Goal: Task Accomplishment & Management: Manage account settings

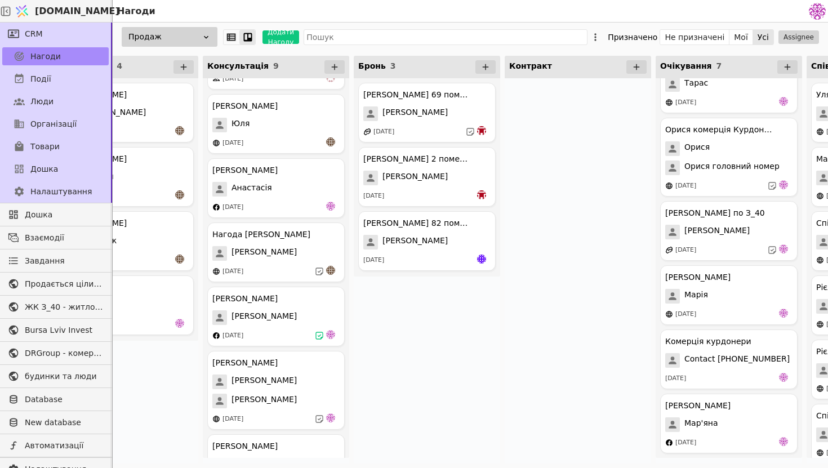
scroll to position [188, 0]
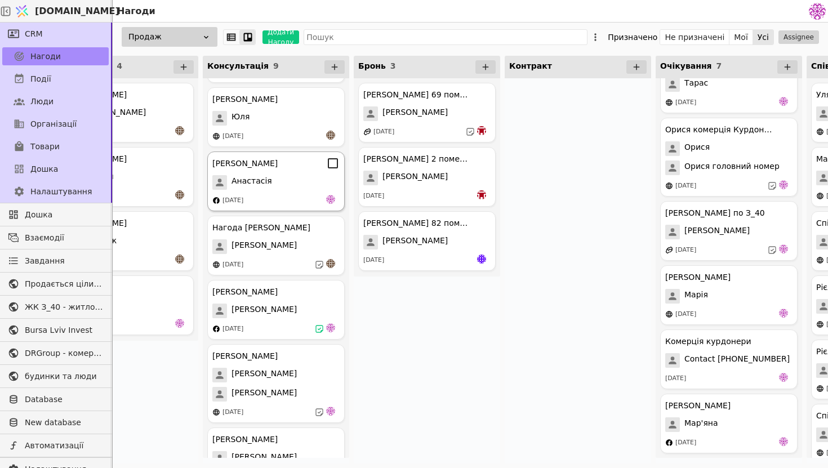
click at [301, 192] on div "Анастасія Курдонери Анастасія 26.08.2025" at bounding box center [275, 181] width 137 height 60
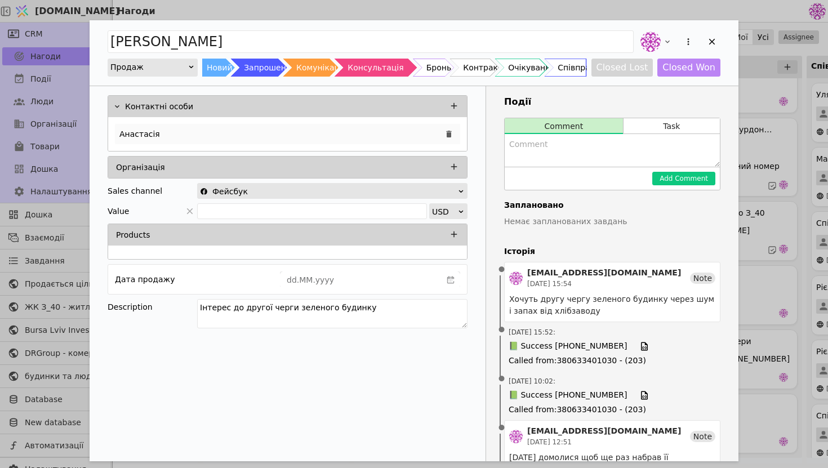
click at [312, 127] on div "Анастасія" at bounding box center [287, 134] width 345 height 20
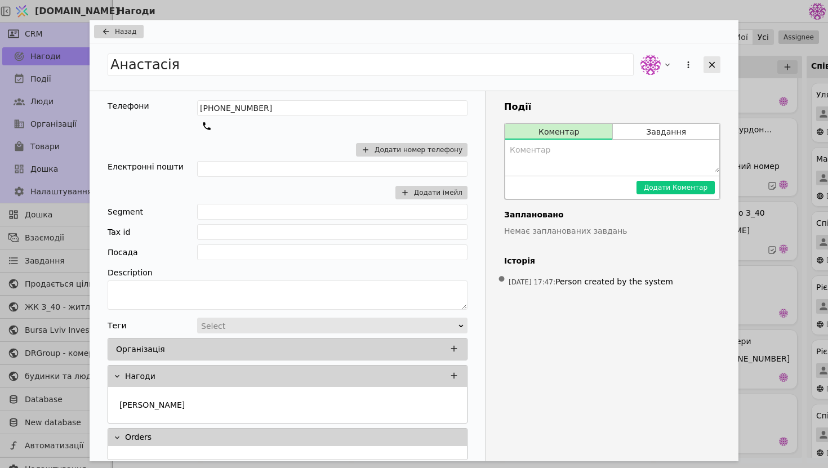
click at [709, 68] on icon "Add Opportunity" at bounding box center [712, 65] width 10 height 10
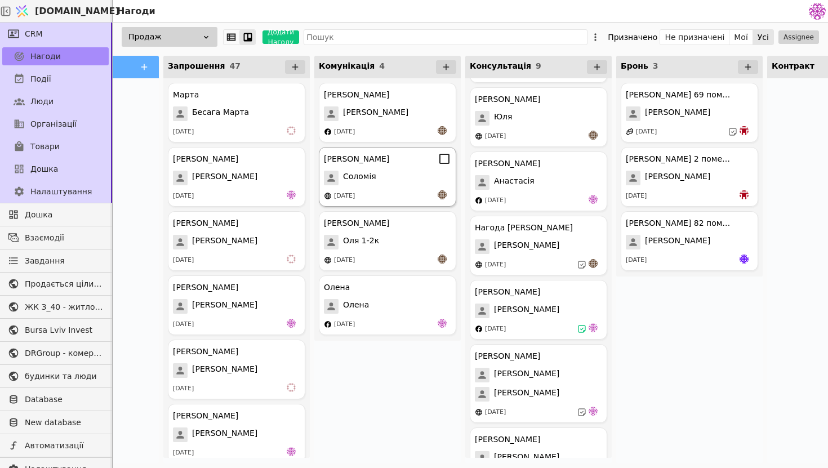
scroll to position [0, 204]
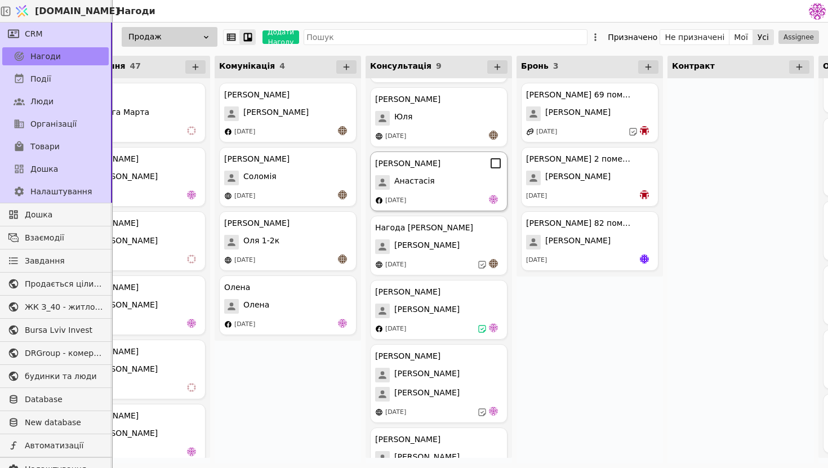
click at [439, 195] on div "[DATE]" at bounding box center [438, 200] width 127 height 11
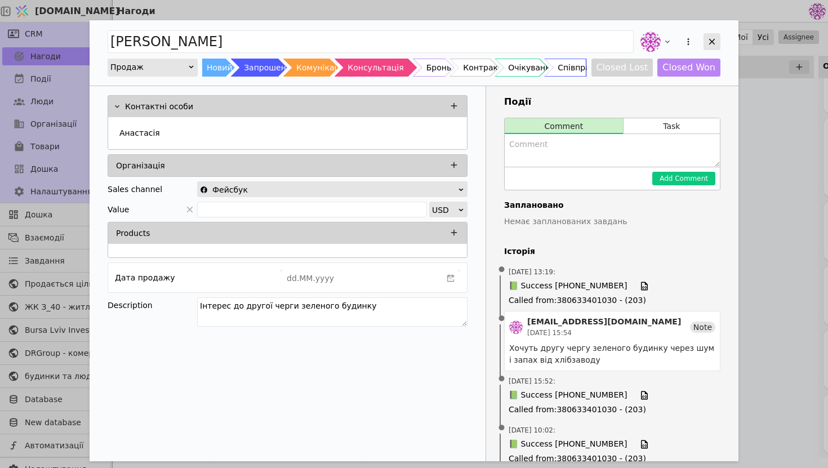
click at [716, 43] on icon "Add Opportunity" at bounding box center [712, 42] width 10 height 10
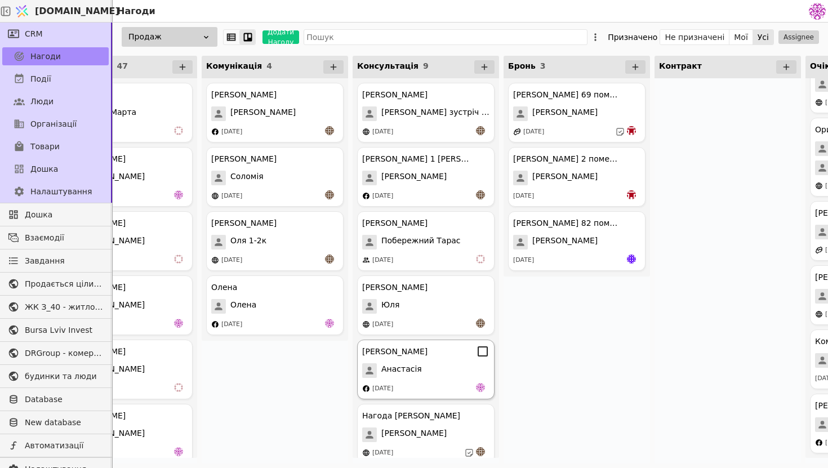
click at [434, 378] on div "Анастасія Курдонери Анастасія 26.08.2025" at bounding box center [425, 370] width 137 height 60
click at [432, 360] on div "Анастасія Курдонери Анастасія 26.08.2025" at bounding box center [425, 370] width 137 height 60
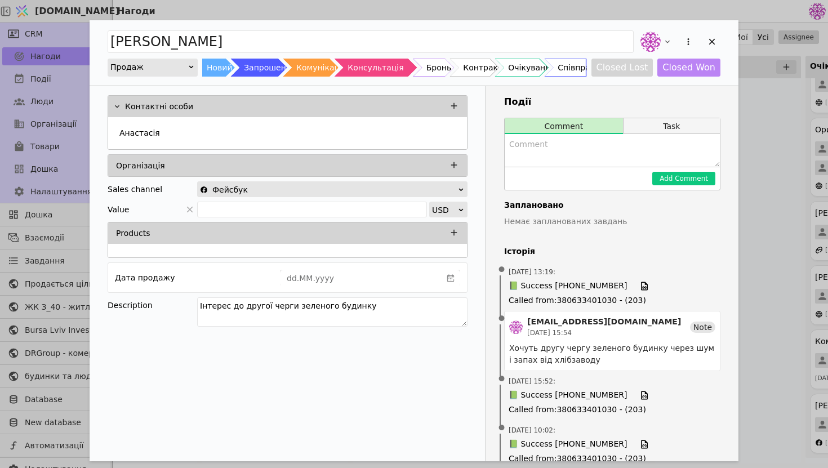
click at [674, 122] on button "Task" at bounding box center [671, 126] width 96 height 16
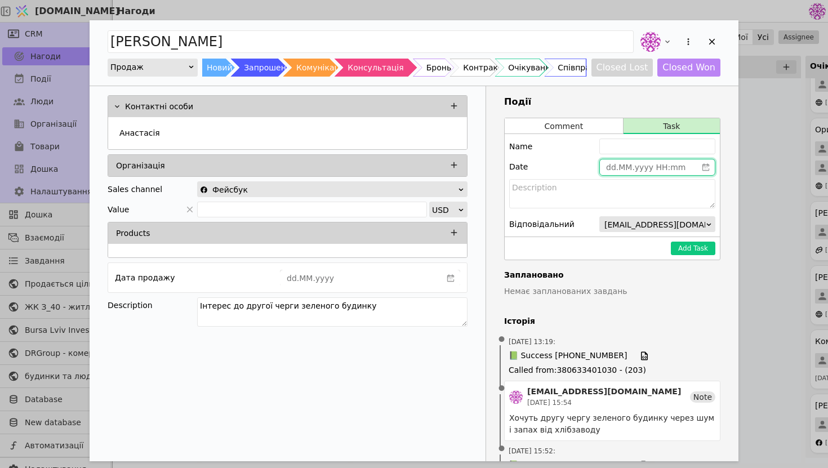
type input "dd.MM.yyyy HH:mm"
click at [627, 166] on input "dd.MM.yyyy HH:mm" at bounding box center [648, 167] width 97 height 16
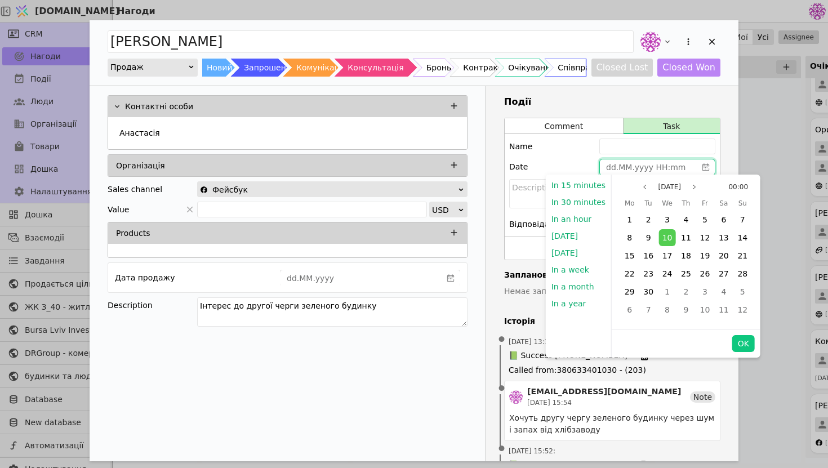
click at [687, 185] on div "[DATE]" at bounding box center [669, 187] width 64 height 14
click at [631, 256] on div "15" at bounding box center [629, 255] width 17 height 17
click at [739, 343] on button "OK" at bounding box center [743, 343] width 23 height 17
type input "[DATE] 00:00"
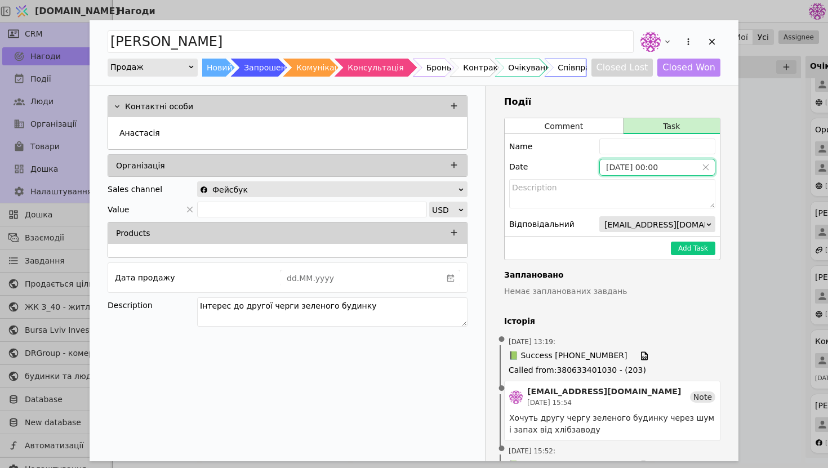
click at [626, 157] on div "Name Date 15.09.2025 00:00 Відповідальний denys.pavliachek@budynkytaliudy.com" at bounding box center [611, 185] width 215 height 102
click at [626, 153] on input "Add Opportunity" at bounding box center [657, 147] width 116 height 16
type input "[PERSON_NAME] зателефонувати взнати рішення"
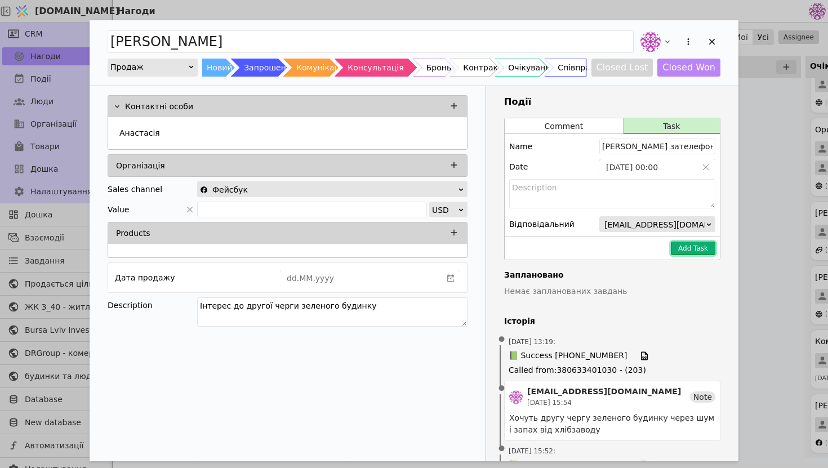
click at [687, 252] on button "Add Task" at bounding box center [693, 249] width 44 height 14
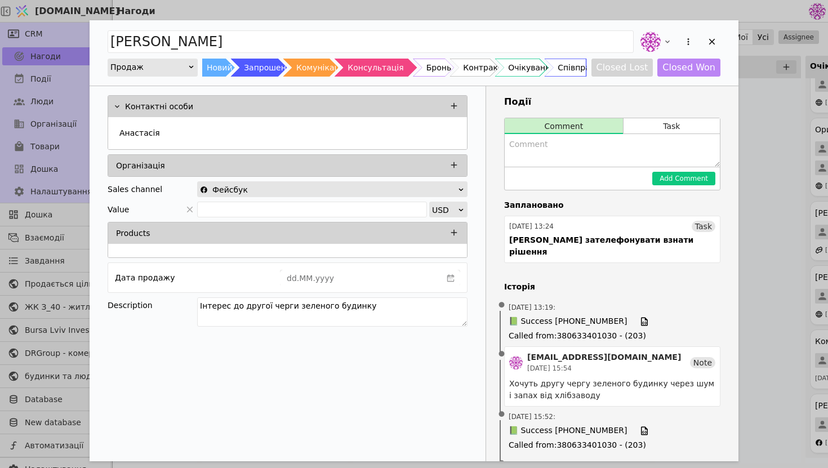
click at [596, 155] on textarea "Add Opportunity" at bounding box center [611, 150] width 215 height 33
click at [676, 145] on textarea "Запропонував ідею аби інвестувати зараз і взяти у наступній черзі" at bounding box center [611, 150] width 215 height 33
click at [689, 160] on textarea "Запропонував ідею аби інвестувати зараз і перепродати а потім взяти у наступній…" at bounding box center [611, 150] width 215 height 33
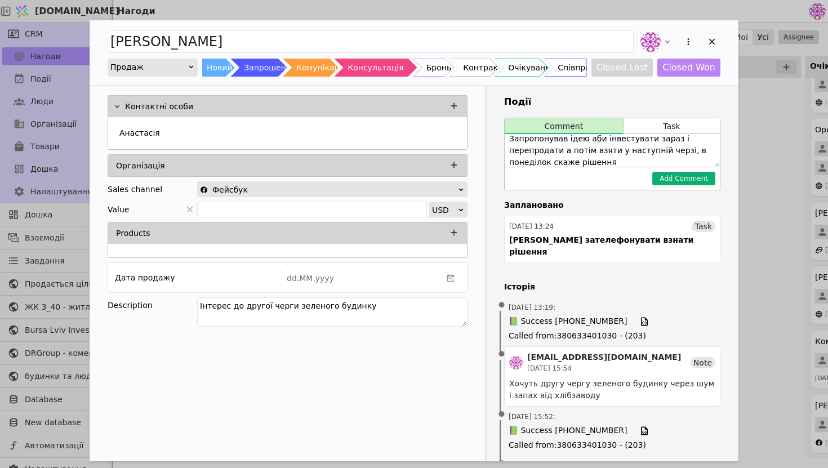
type textarea "Запропонував ідею аби інвестувати зараз і перепродати а потім взяти у наступній…"
click at [702, 183] on button "Add Comment" at bounding box center [683, 179] width 63 height 14
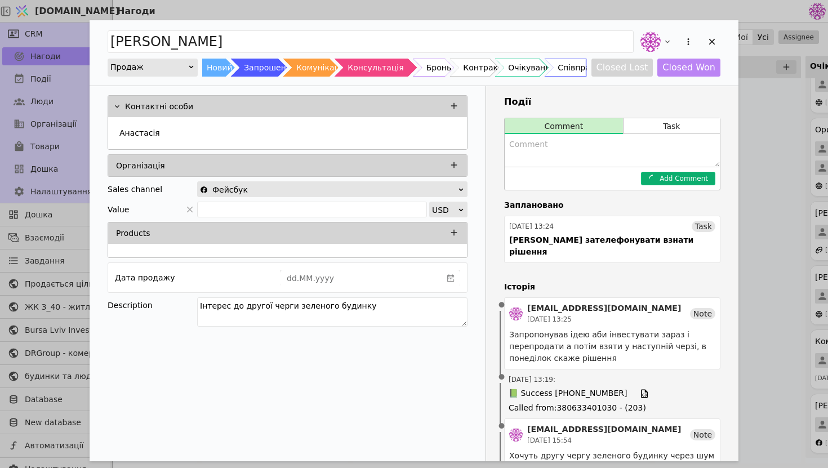
scroll to position [0, 0]
click at [659, 159] on textarea "Add Opportunity" at bounding box center [611, 150] width 215 height 33
type textarea "За презентацію ймовірно не буде але ще дасть відповідь"
click at [706, 181] on button "Add Comment" at bounding box center [683, 179] width 63 height 14
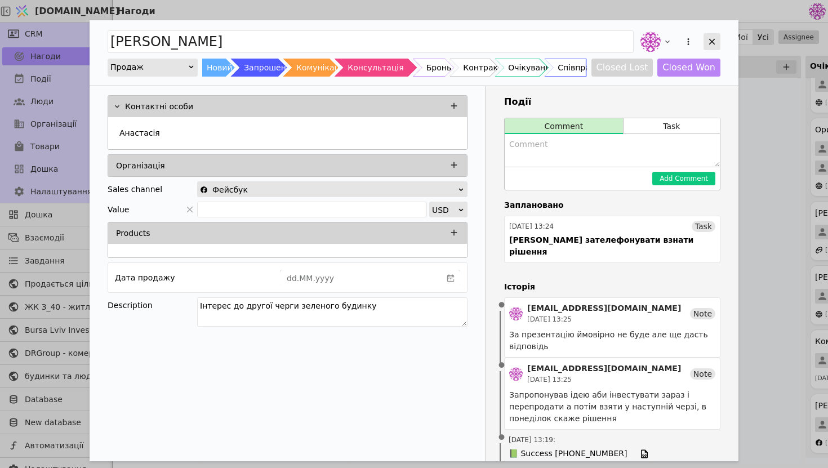
click at [714, 40] on icon "Add Opportunity" at bounding box center [712, 42] width 10 height 10
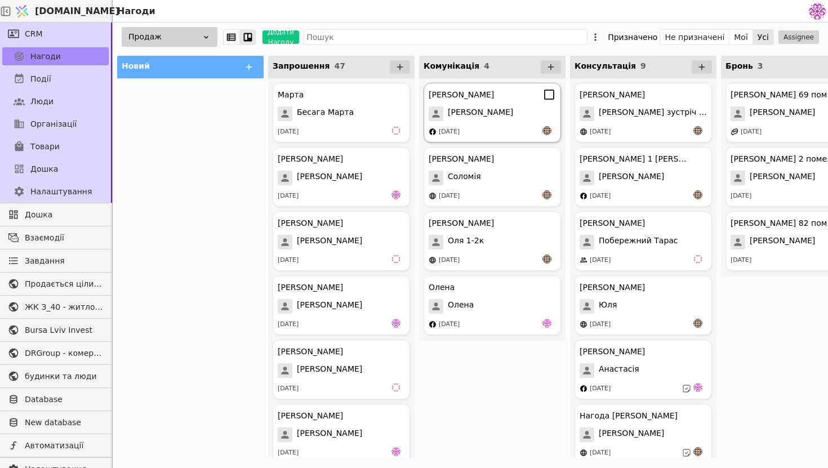
click at [493, 120] on div "[PERSON_NAME]" at bounding box center [491, 113] width 127 height 15
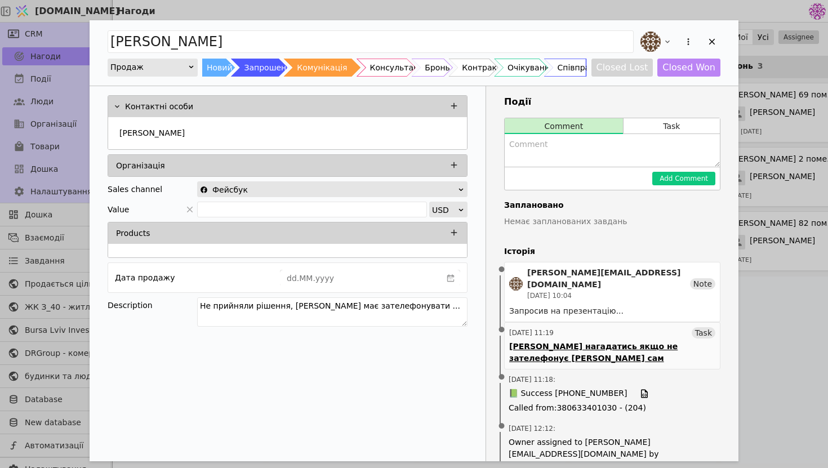
click at [580, 327] on div "01.09.2025 11:19 Task" at bounding box center [612, 332] width 206 height 11
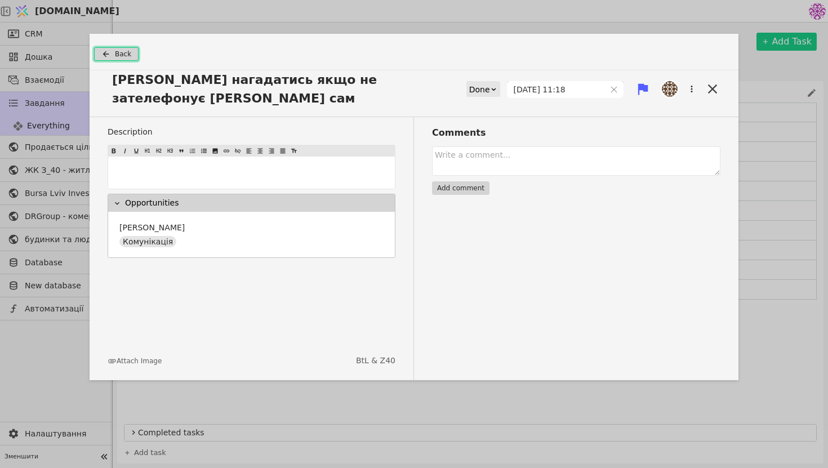
click at [115, 54] on span "Back" at bounding box center [123, 54] width 16 height 10
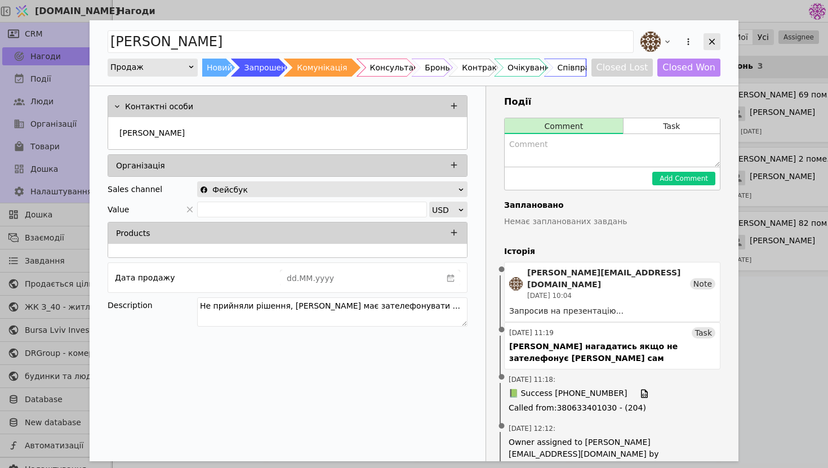
click at [712, 46] on icon "Add Opportunity" at bounding box center [712, 42] width 10 height 10
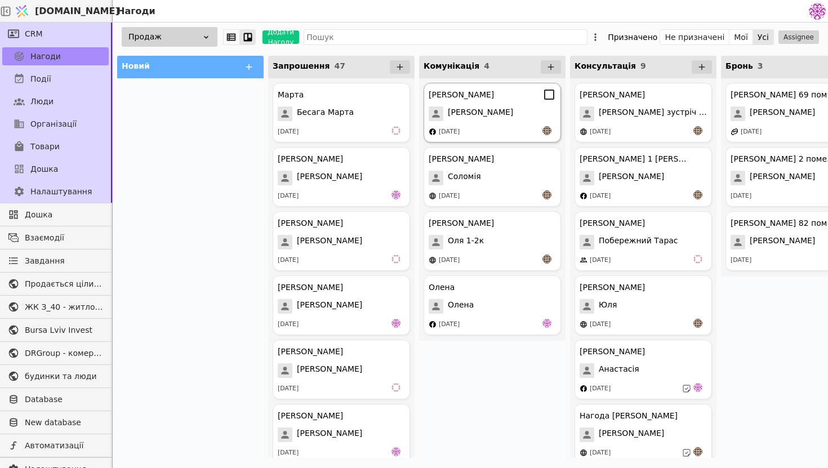
click at [503, 99] on div "[PERSON_NAME]" at bounding box center [491, 95] width 127 height 14
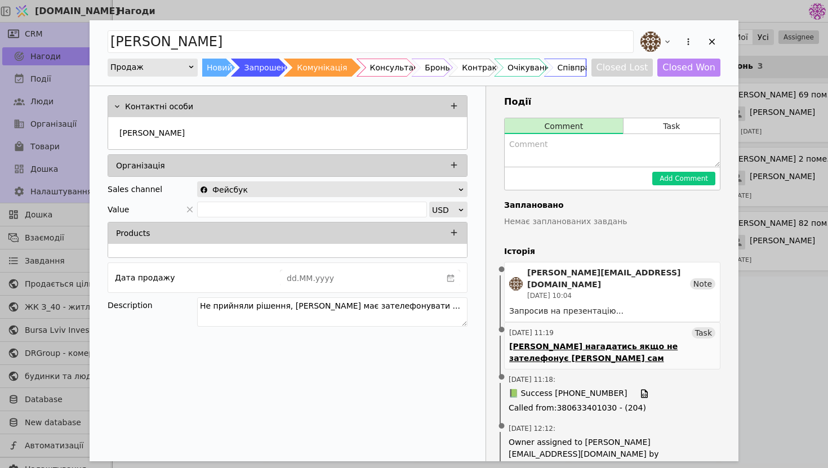
click at [578, 328] on link "01.09.2025 11:19 Task Андрій нагадатись якщо не зателефонує Ігор сам" at bounding box center [612, 345] width 216 height 47
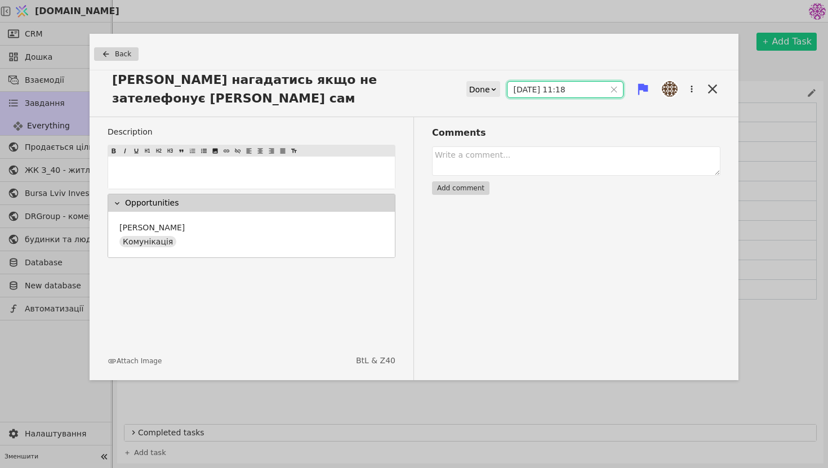
click at [526, 82] on input "08.09.2025 11:18" at bounding box center [555, 90] width 97 height 16
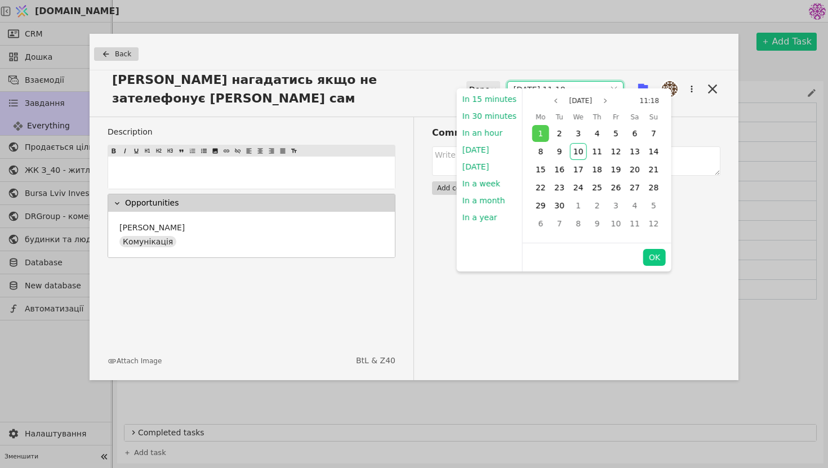
type input "11.09.2025 11:18"
click at [649, 261] on button "OK" at bounding box center [654, 257] width 23 height 17
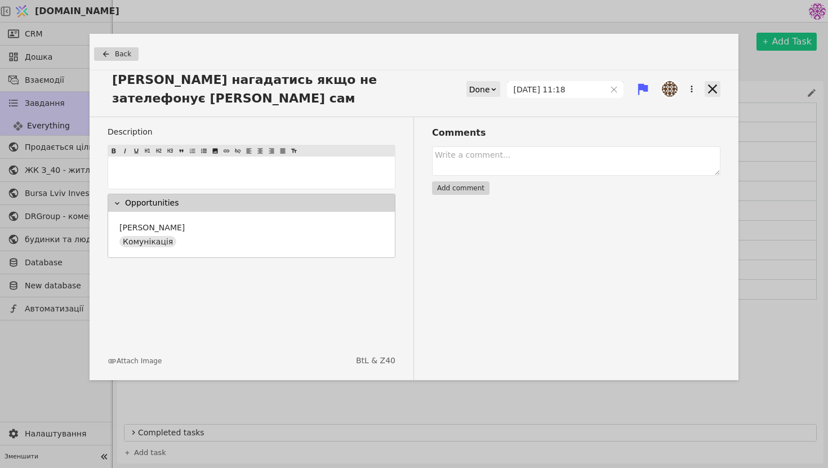
click at [715, 81] on icon at bounding box center [712, 89] width 16 height 16
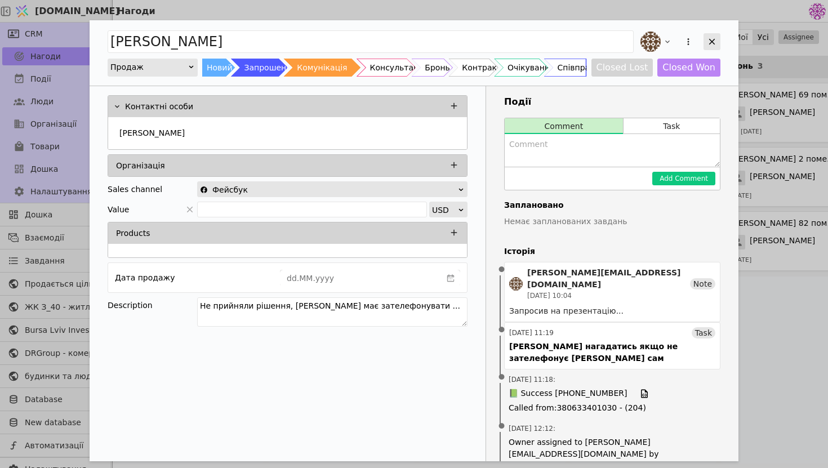
click at [710, 38] on icon "Add Opportunity" at bounding box center [712, 42] width 10 height 10
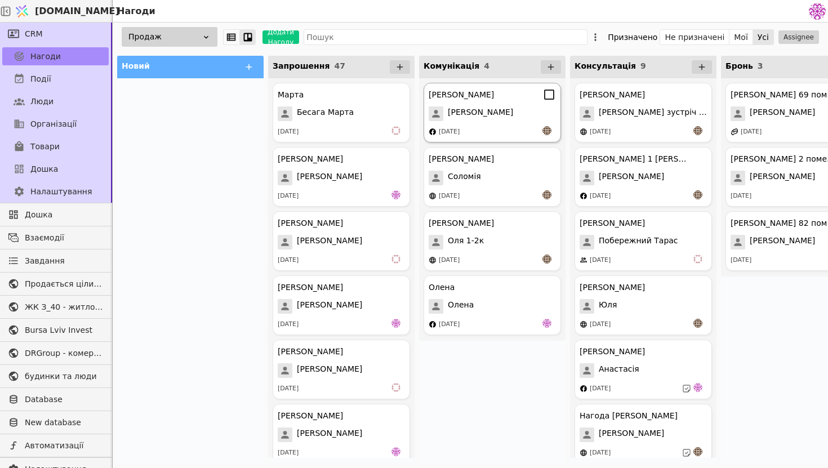
click at [495, 139] on div "Ігор Курдонери Ігор 29.08.2025" at bounding box center [491, 113] width 137 height 60
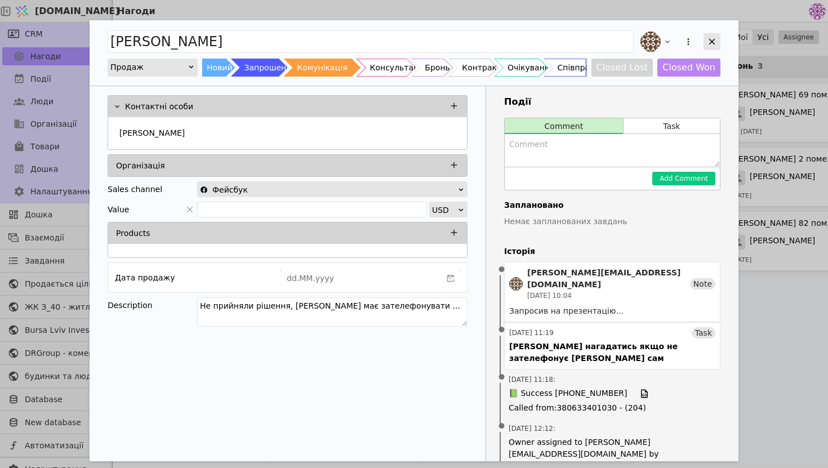
click at [712, 37] on icon "Add Opportunity" at bounding box center [712, 42] width 10 height 10
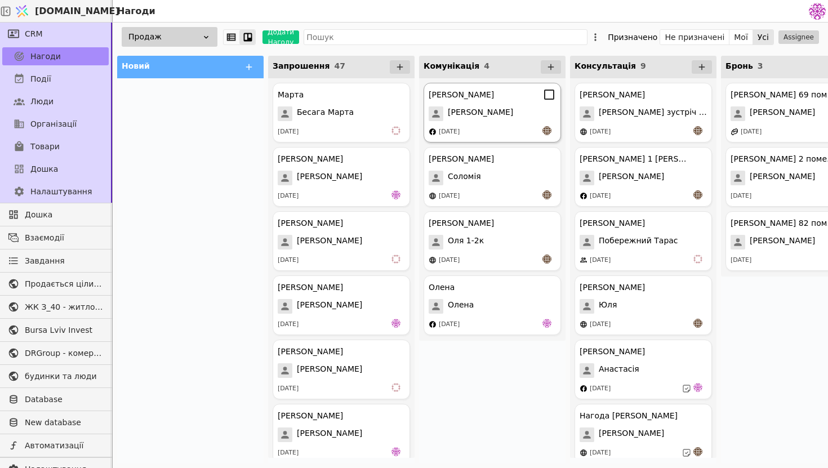
click at [451, 116] on span "[PERSON_NAME]" at bounding box center [480, 113] width 65 height 15
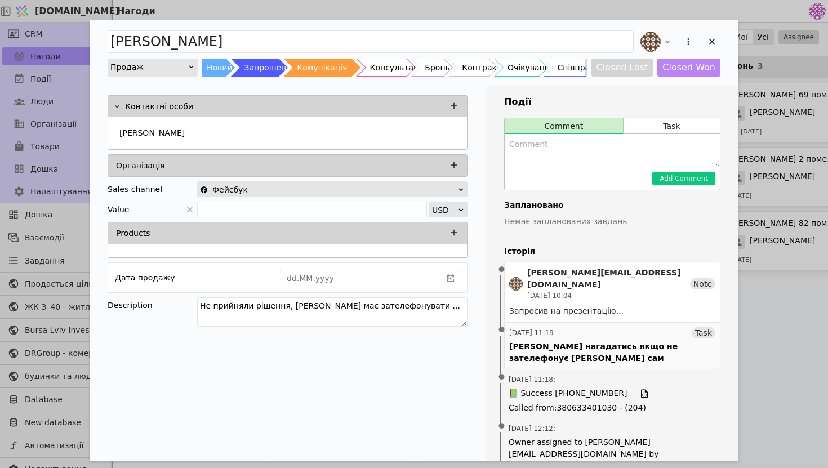
click at [663, 341] on div "[PERSON_NAME] нагадатись якщо не зателефонує [PERSON_NAME] сам" at bounding box center [612, 353] width 206 height 24
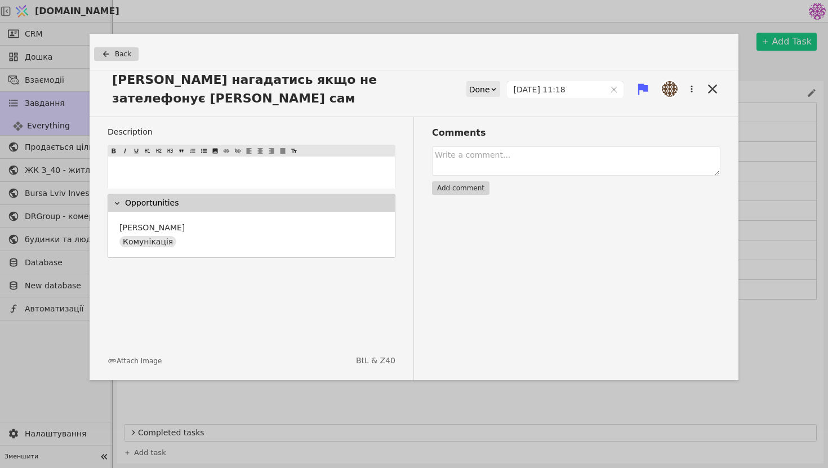
click at [490, 82] on div "Done" at bounding box center [479, 90] width 21 height 16
click at [494, 97] on div "Todo" at bounding box center [495, 96] width 47 height 17
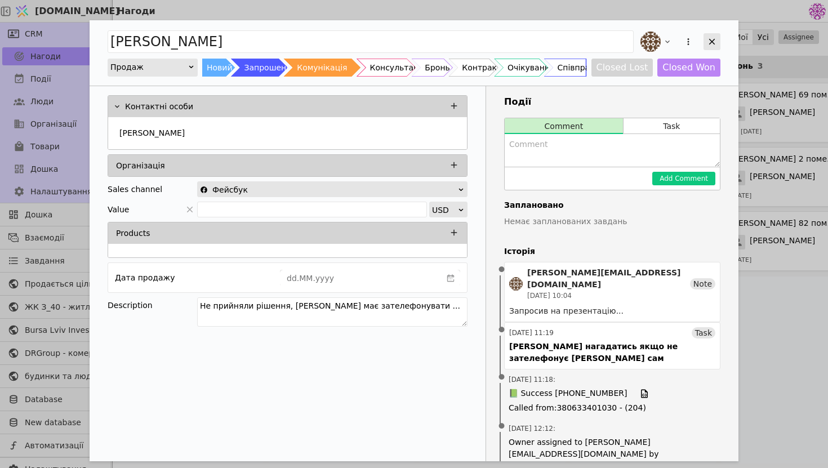
click at [709, 43] on icon "Add Opportunity" at bounding box center [712, 42] width 10 height 10
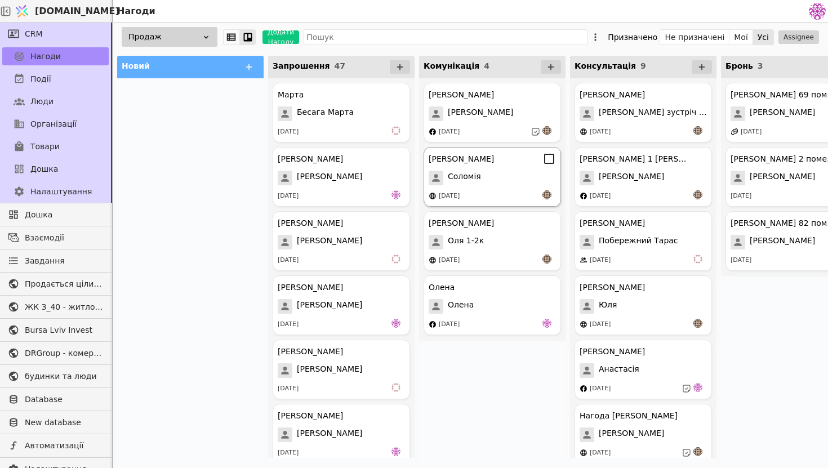
click at [481, 194] on div "[DATE]" at bounding box center [491, 195] width 127 height 11
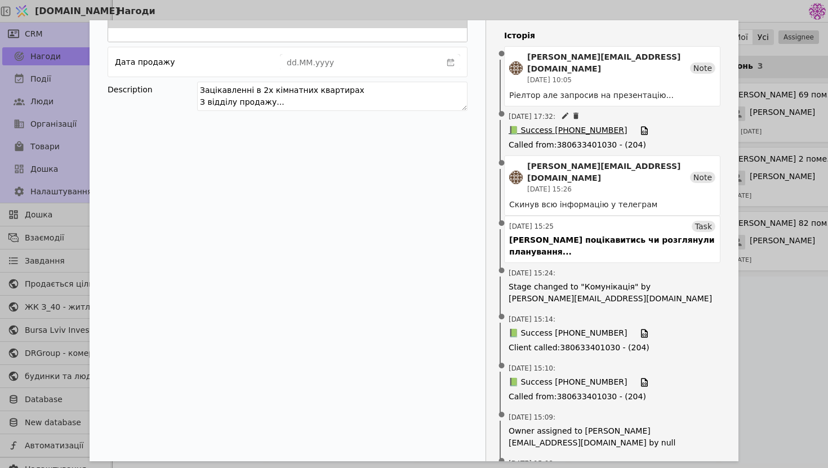
scroll to position [131, 0]
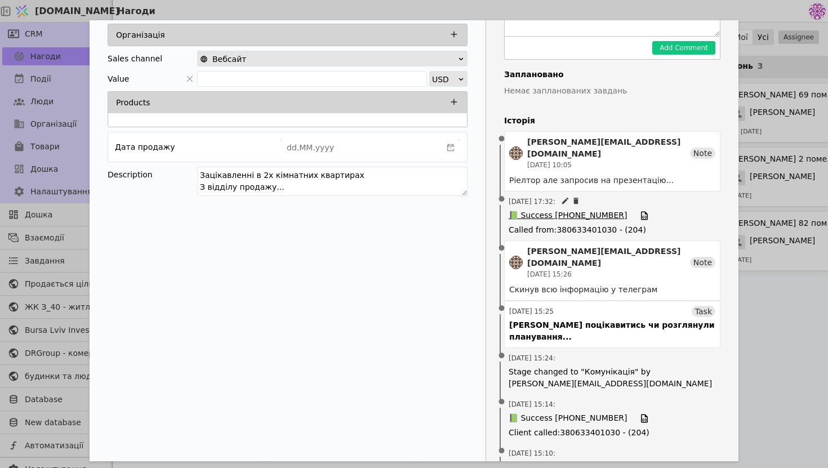
click at [596, 209] on span "📗 Success +380734946081" at bounding box center [567, 215] width 118 height 12
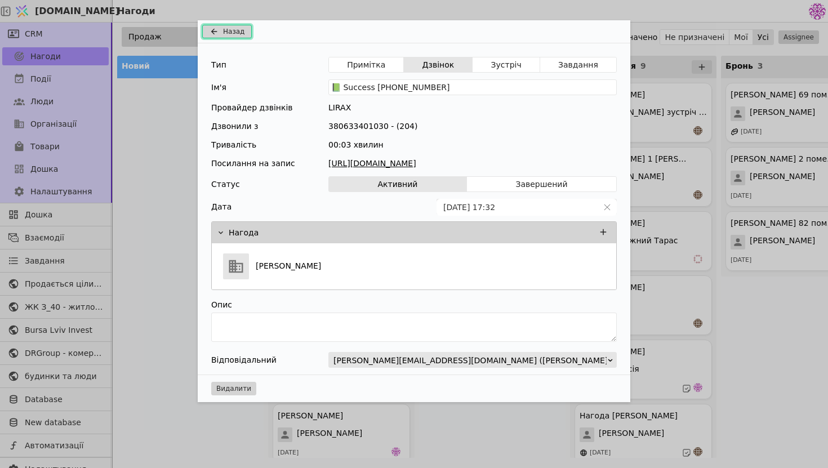
click at [227, 25] on button "Назад" at bounding box center [227, 32] width 50 height 14
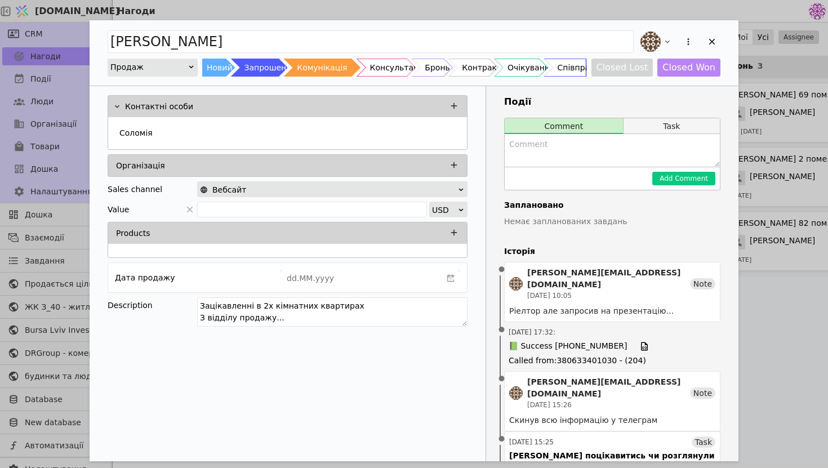
click at [655, 128] on button "Task" at bounding box center [671, 126] width 96 height 16
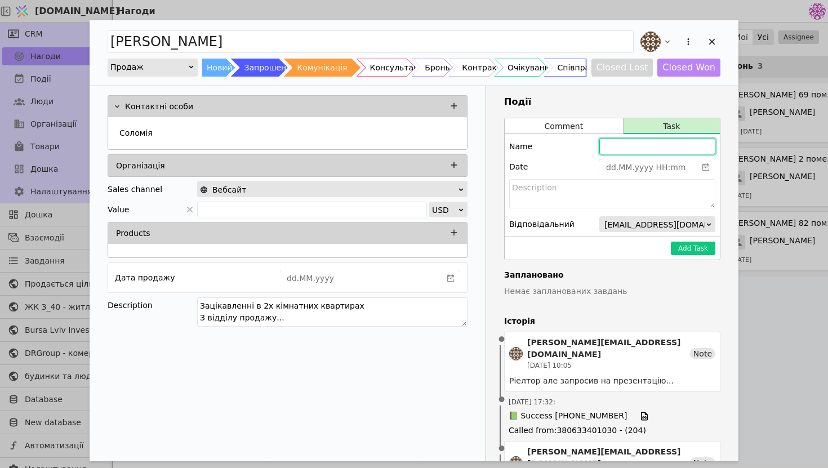
click at [640, 147] on input "Add Opportunity" at bounding box center [657, 147] width 116 height 16
type input "[PERSON_NAME] нагадатися"
click at [703, 168] on icon "calender simple" at bounding box center [706, 167] width 8 height 8
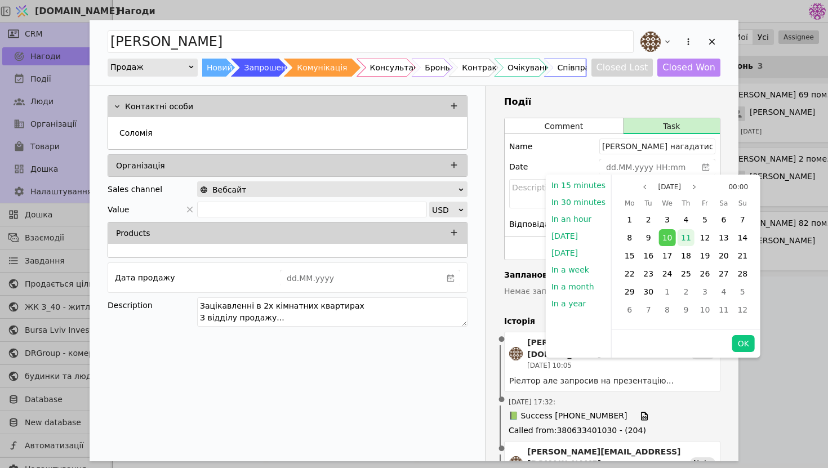
click at [679, 242] on div "11" at bounding box center [685, 237] width 17 height 17
click at [735, 342] on button "OK" at bounding box center [743, 343] width 23 height 17
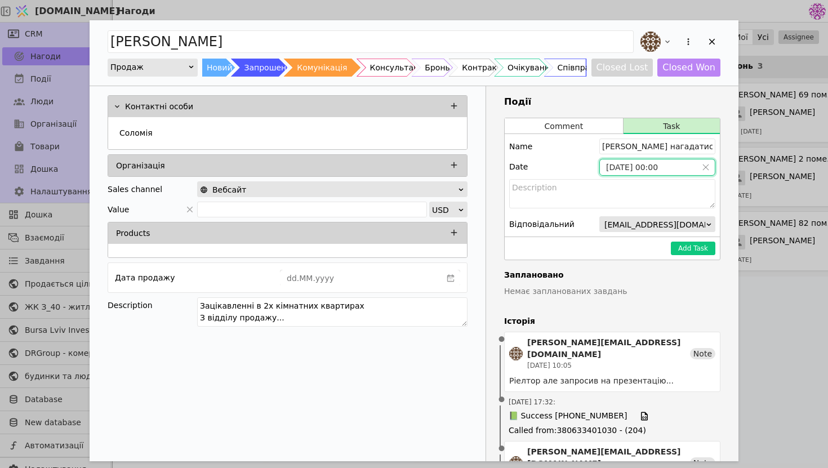
click at [655, 170] on input "[DATE] 00:00" at bounding box center [648, 167] width 97 height 16
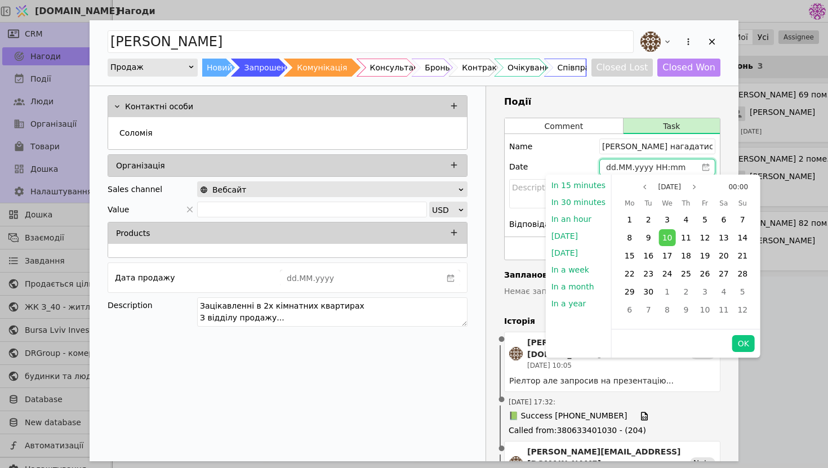
type input "01.MM.yyyy HH:mm"
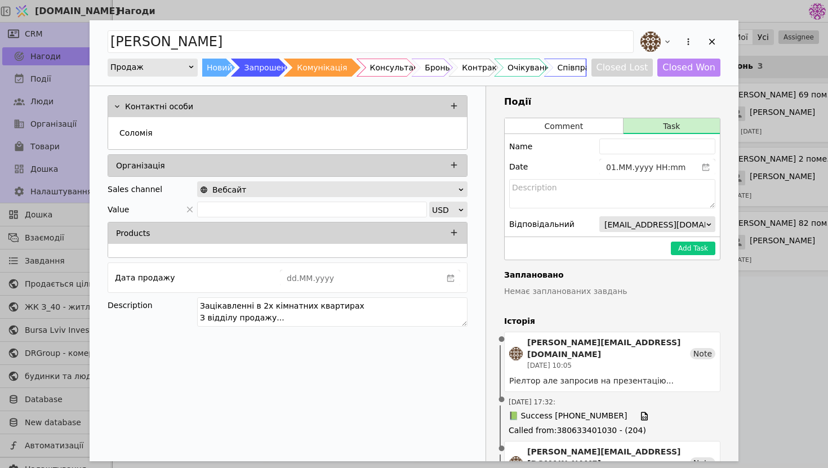
click at [484, 215] on div "Контактні особи Соломія Організація Sales channel Вебсайт Value USD Products Да…" at bounding box center [288, 212] width 396 height 253
click at [707, 171] on icon "calender simple" at bounding box center [706, 167] width 8 height 8
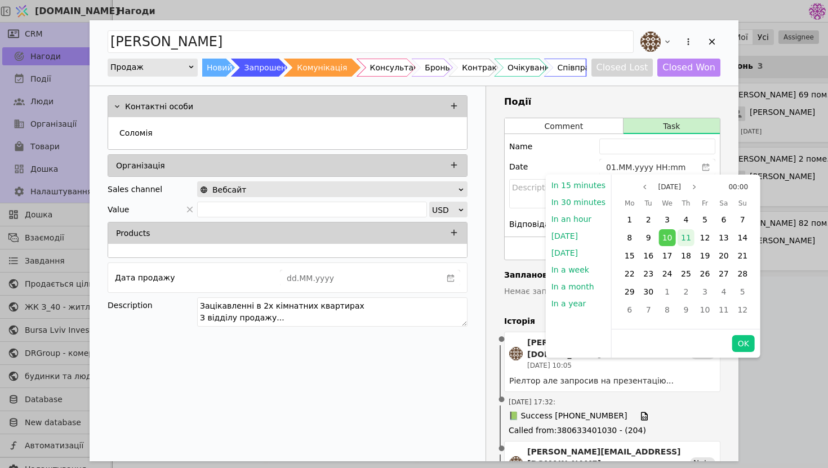
click at [686, 238] on div "11" at bounding box center [685, 237] width 17 height 17
click at [738, 342] on button "OK" at bounding box center [743, 343] width 23 height 17
type input "[DATE] 00:00"
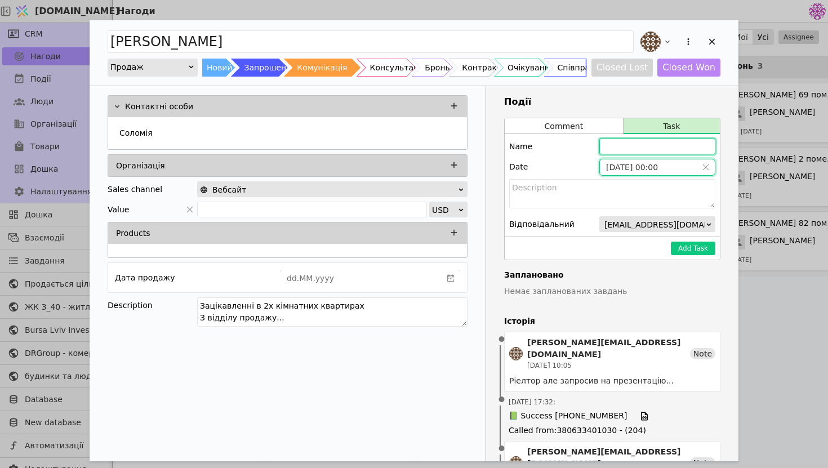
click at [667, 145] on input "Add Opportunity" at bounding box center [657, 147] width 116 height 16
type input "[PERSON_NAME] нагадатися"
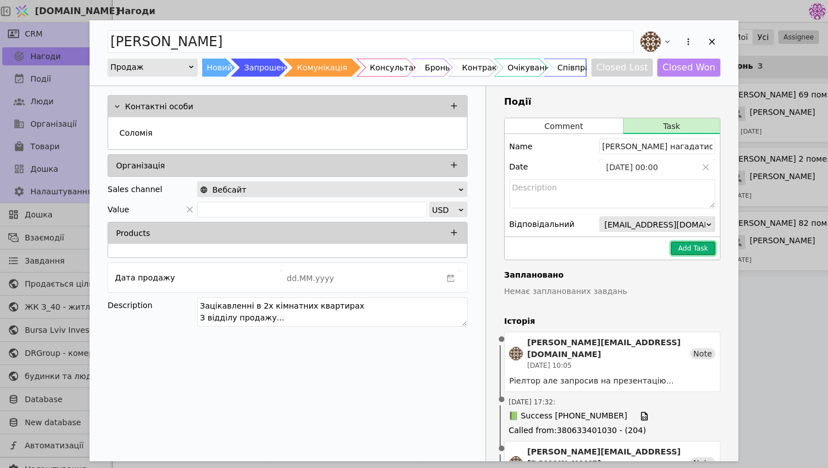
click at [708, 247] on button "Add Task" at bounding box center [693, 249] width 44 height 14
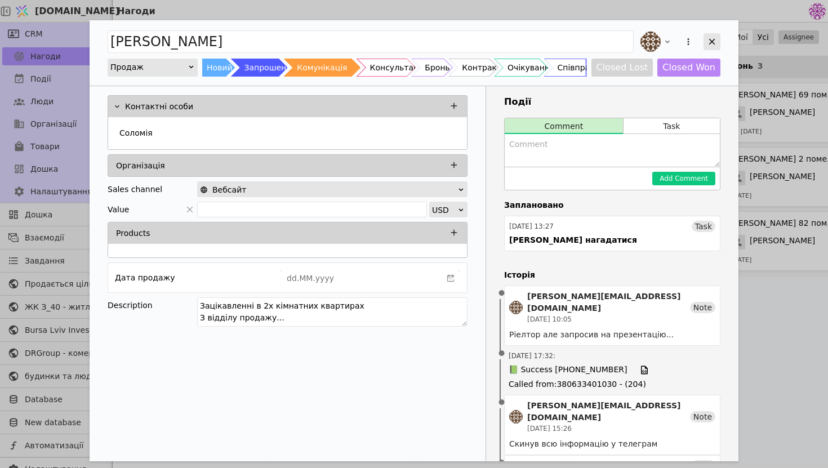
click at [715, 41] on icon "Add Opportunity" at bounding box center [712, 42] width 10 height 10
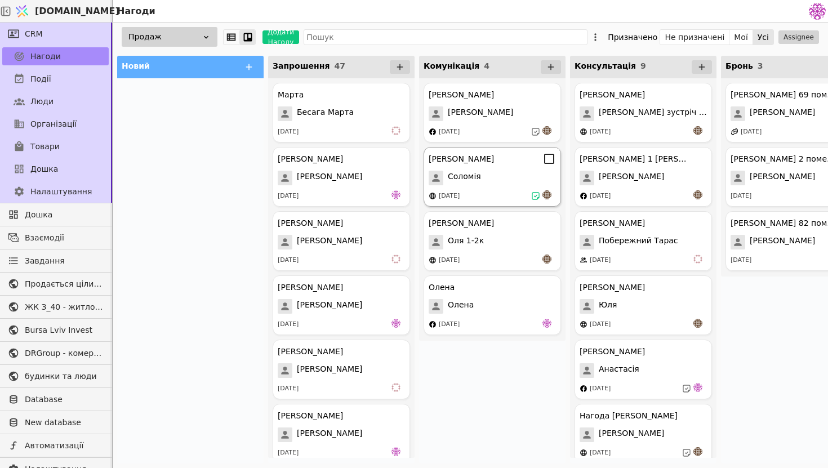
click at [528, 172] on div "Соломія" at bounding box center [491, 178] width 127 height 15
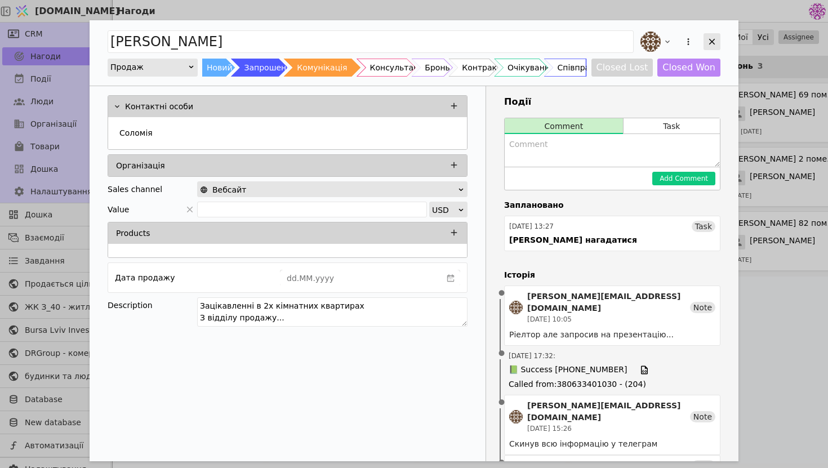
click at [713, 34] on div "Add Opportunity" at bounding box center [711, 41] width 17 height 17
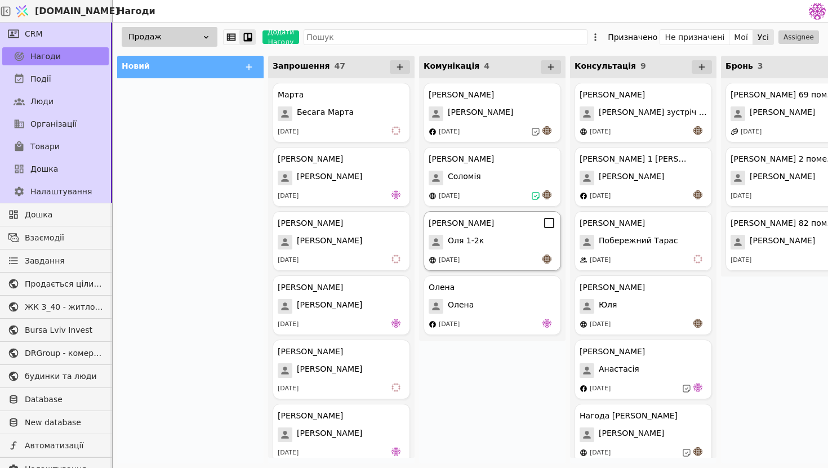
click at [476, 232] on div "Оля курдонери Оля 1-2к 04.09.2025" at bounding box center [491, 241] width 137 height 60
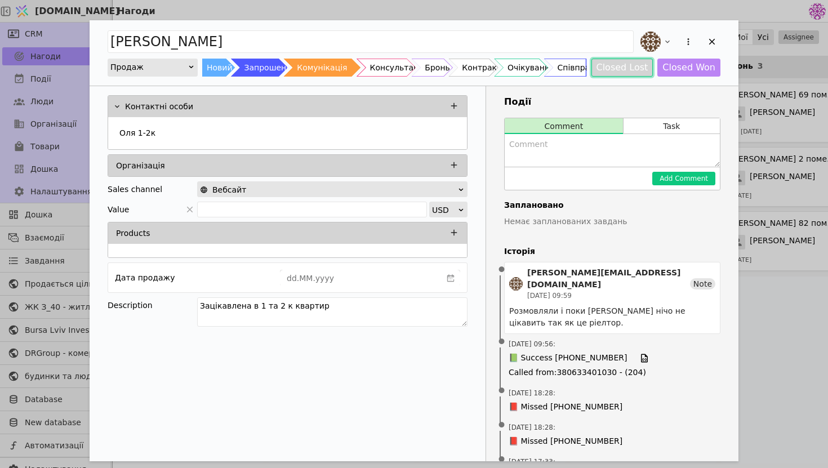
click at [649, 68] on button "Closed Lost" at bounding box center [622, 68] width 62 height 18
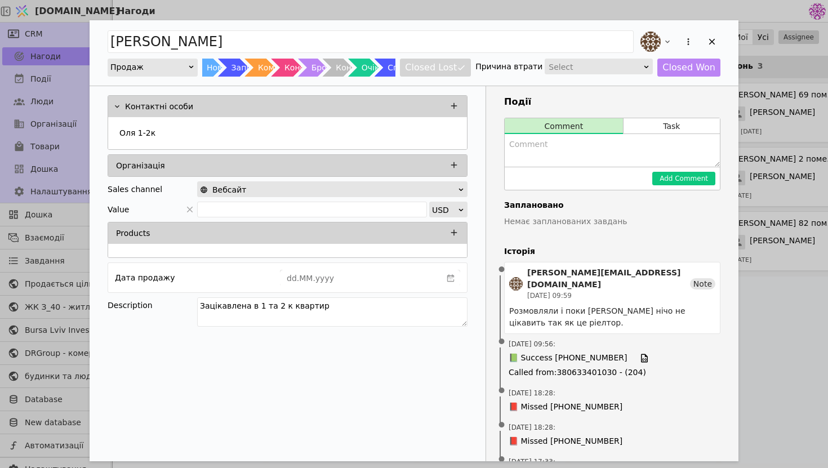
click at [629, 73] on div "Select" at bounding box center [594, 67] width 93 height 16
click at [711, 43] on icon "Add Opportunity" at bounding box center [712, 42] width 10 height 10
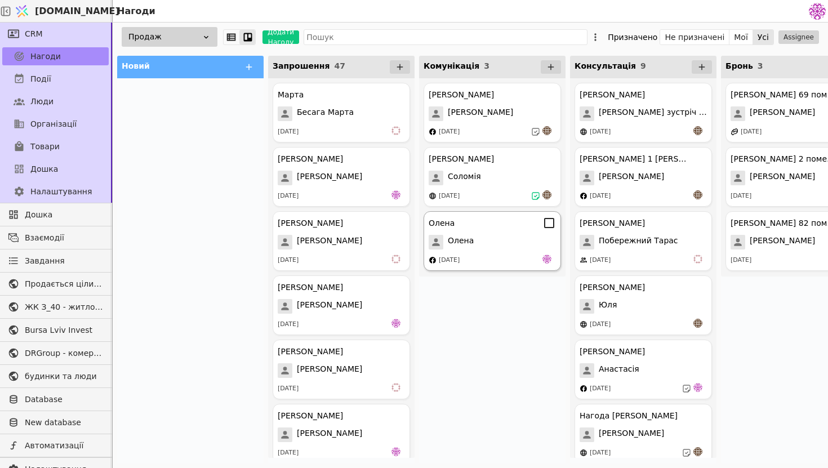
click at [528, 242] on div "Олена" at bounding box center [491, 242] width 127 height 15
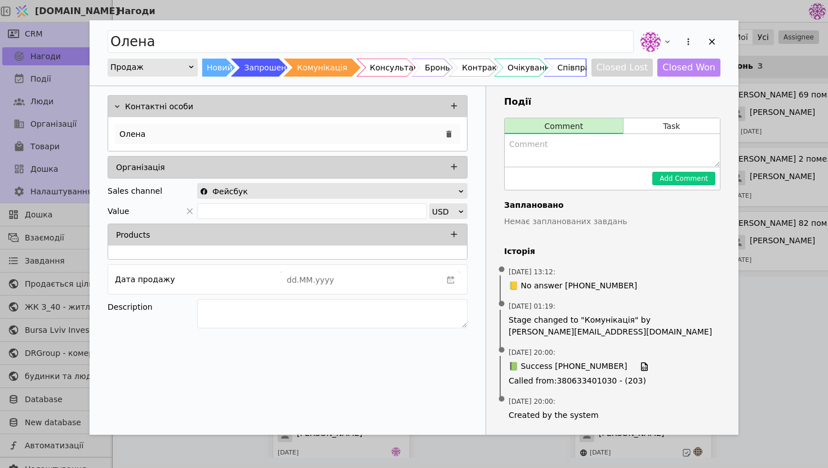
click at [277, 134] on div "Олена" at bounding box center [287, 134] width 345 height 20
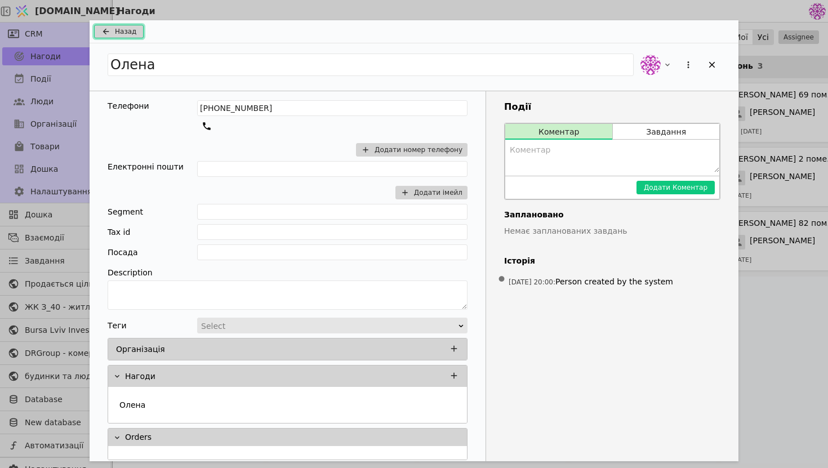
click at [128, 30] on span "Назад" at bounding box center [125, 31] width 21 height 10
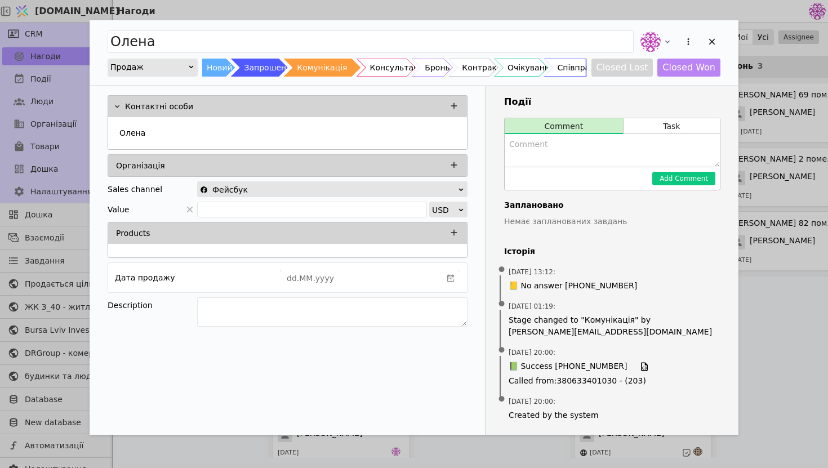
click at [586, 146] on textarea "Add Opportunity" at bounding box center [611, 150] width 215 height 33
type textarea "На презентацію присутня не буде, 24 планує завітати до нас"
click at [672, 182] on button "Add Comment" at bounding box center [683, 179] width 63 height 14
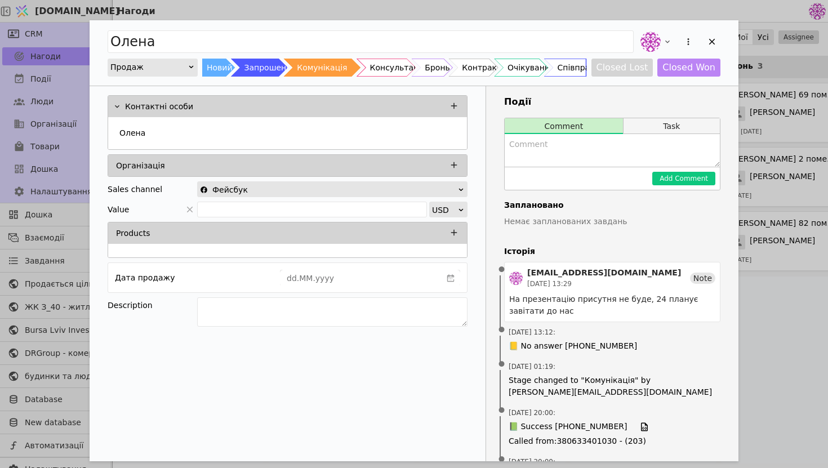
click at [660, 122] on button "Task" at bounding box center [671, 126] width 96 height 16
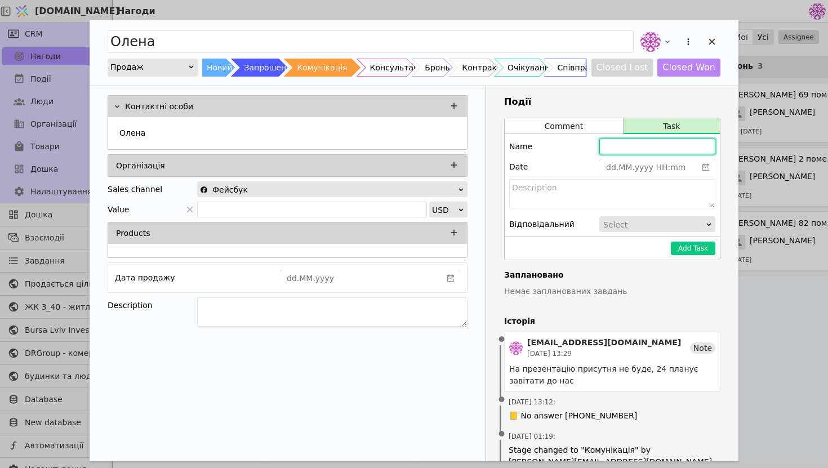
click at [638, 149] on input "Add Opportunity" at bounding box center [657, 147] width 116 height 16
type input "[PERSON_NAME] нагадатися"
type input "dd.MM.yyyy HH:mm"
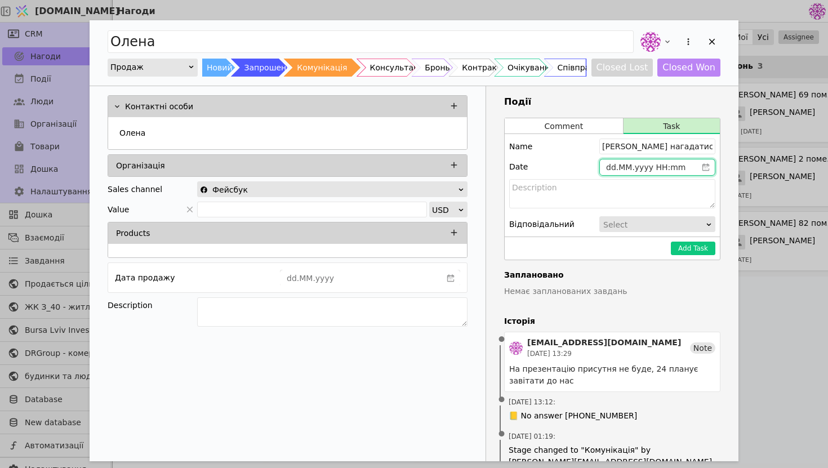
click at [686, 165] on input "dd.MM.yyyy HH:mm" at bounding box center [648, 167] width 97 height 16
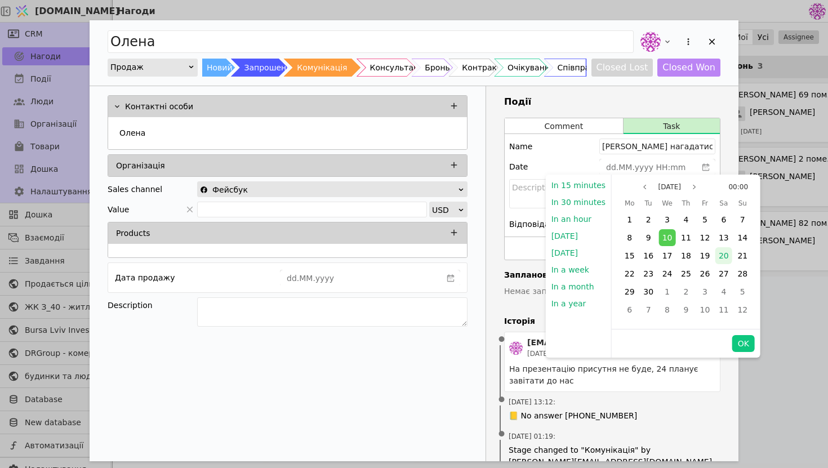
click at [718, 257] on span "20" at bounding box center [723, 255] width 10 height 9
click at [624, 270] on span "22" at bounding box center [629, 273] width 10 height 9
click at [741, 347] on button "OK" at bounding box center [743, 343] width 23 height 17
type input "22.09.2025 00:00"
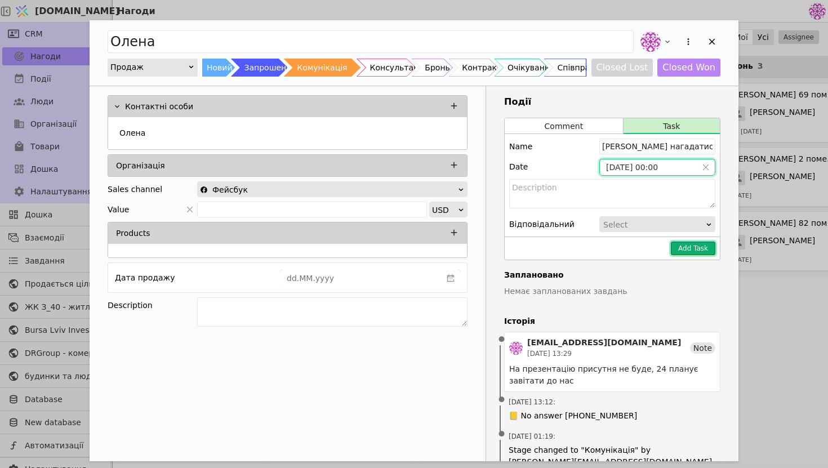
click at [700, 243] on button "Add Task" at bounding box center [693, 249] width 44 height 14
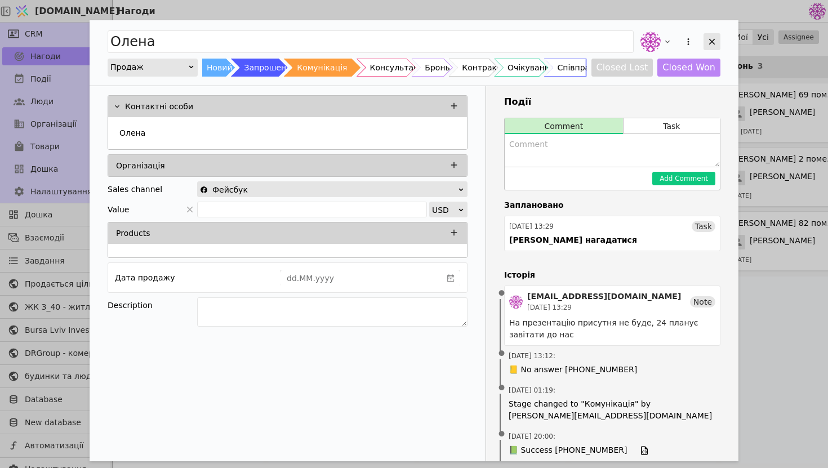
click at [712, 35] on div "Add Opportunity" at bounding box center [711, 41] width 17 height 17
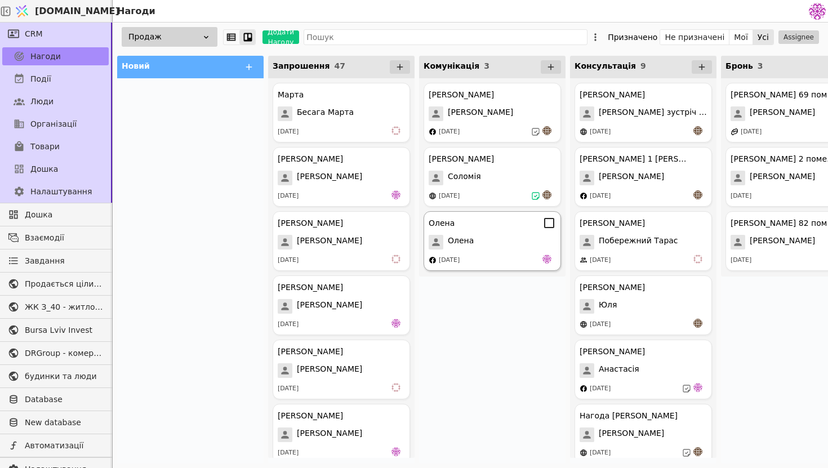
click at [513, 253] on div "Олена Олена 05.09.2025" at bounding box center [491, 241] width 137 height 60
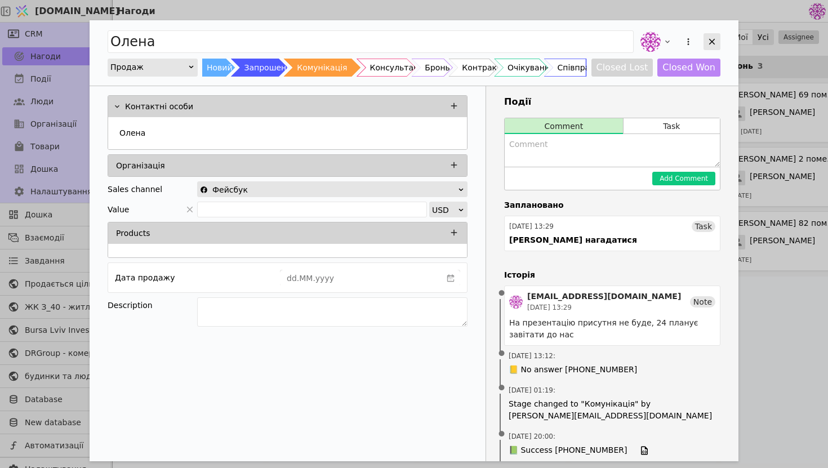
click at [707, 41] on icon "Add Opportunity" at bounding box center [712, 42] width 10 height 10
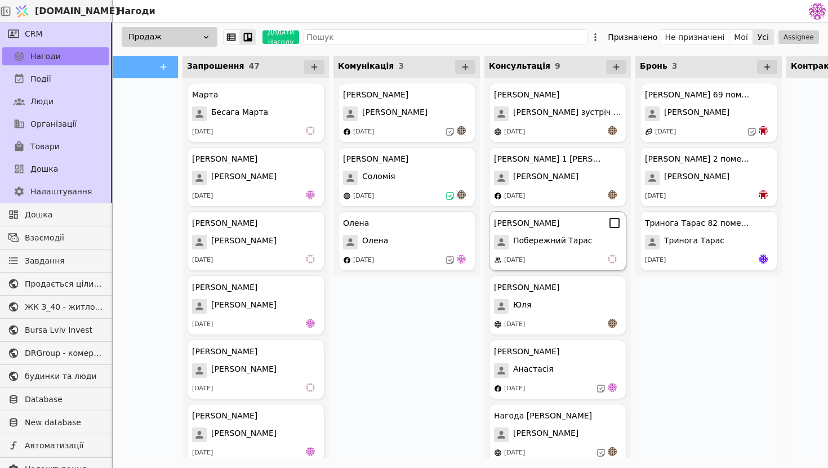
scroll to position [0, 99]
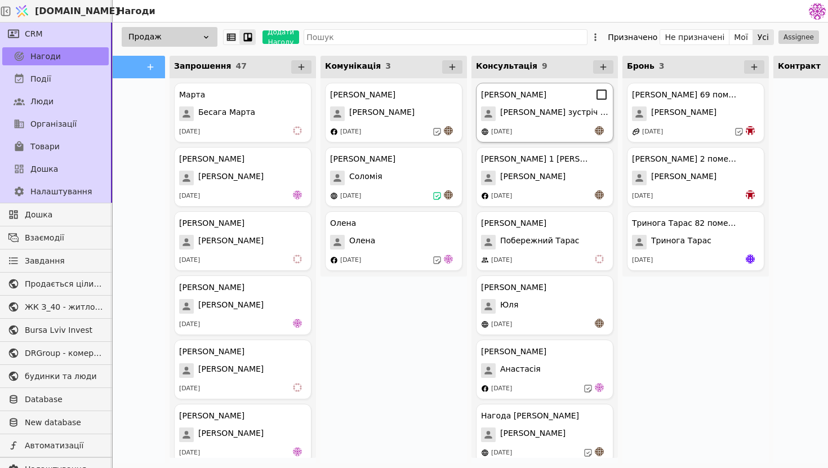
click at [553, 119] on span "[PERSON_NAME] зустріч 13.08" at bounding box center [554, 113] width 108 height 15
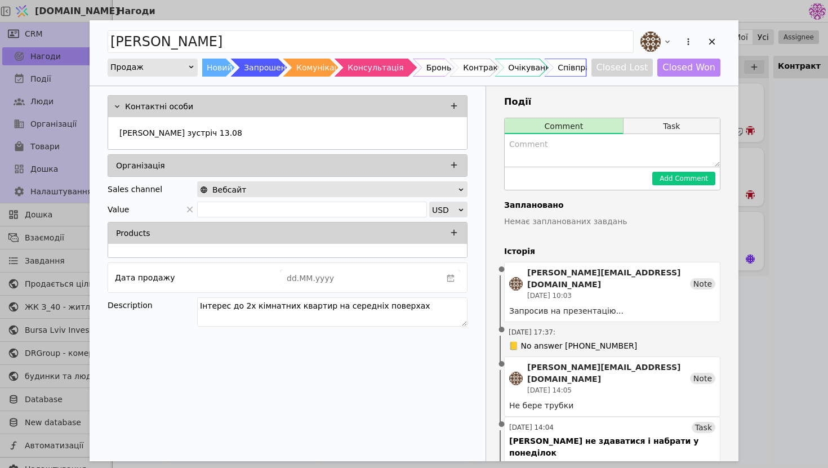
click at [695, 120] on button "Task" at bounding box center [671, 126] width 96 height 16
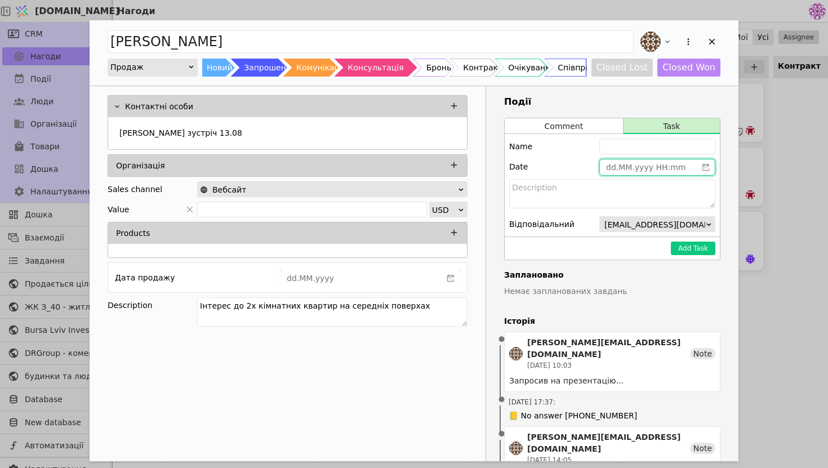
type input "dd.MM.yyyy HH:mm"
click at [613, 163] on input "dd.MM.yyyy HH:mm" at bounding box center [648, 167] width 97 height 16
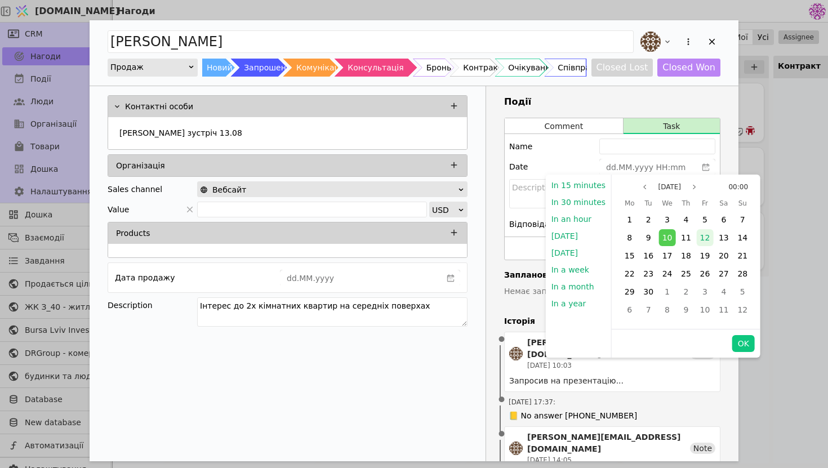
click at [700, 240] on span "12" at bounding box center [705, 237] width 10 height 9
click at [740, 340] on button "OK" at bounding box center [743, 343] width 23 height 17
type input "[DATE] 00:00"
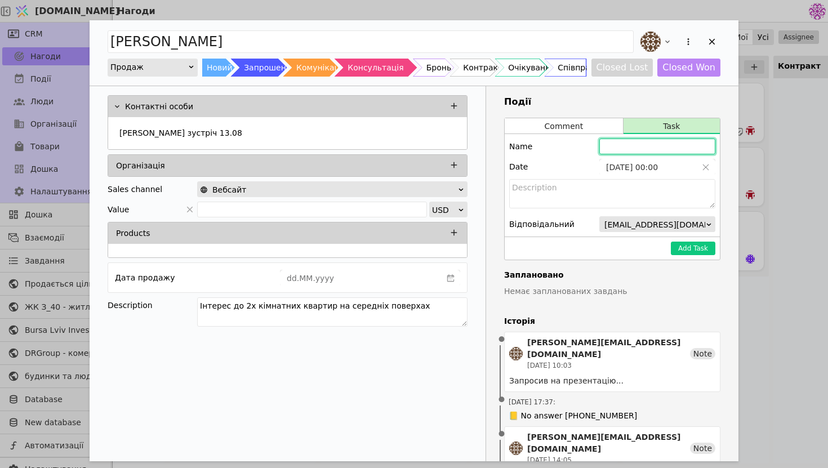
click at [674, 149] on input "Add Opportunity" at bounding box center [657, 147] width 116 height 16
click at [650, 149] on input "[PERSON_NAME], нагаатися" at bounding box center [657, 147] width 116 height 16
type input "[PERSON_NAME], нагадатися"
click at [693, 253] on button "Add Task" at bounding box center [693, 249] width 44 height 14
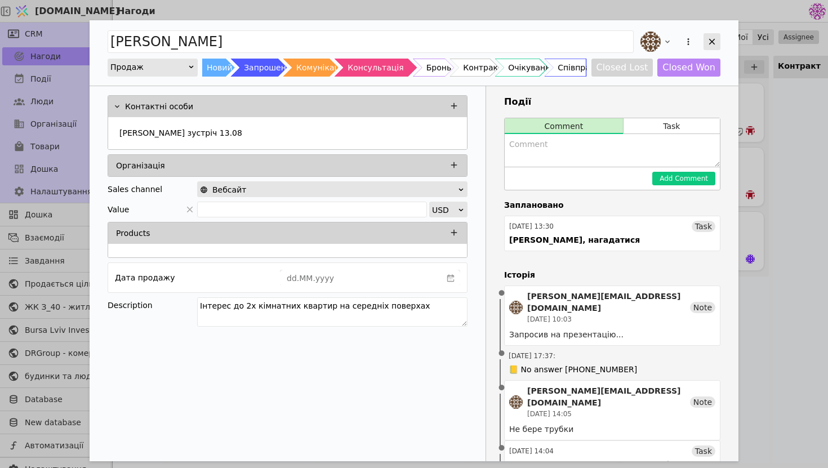
click at [710, 34] on div "Add Opportunity" at bounding box center [711, 41] width 17 height 17
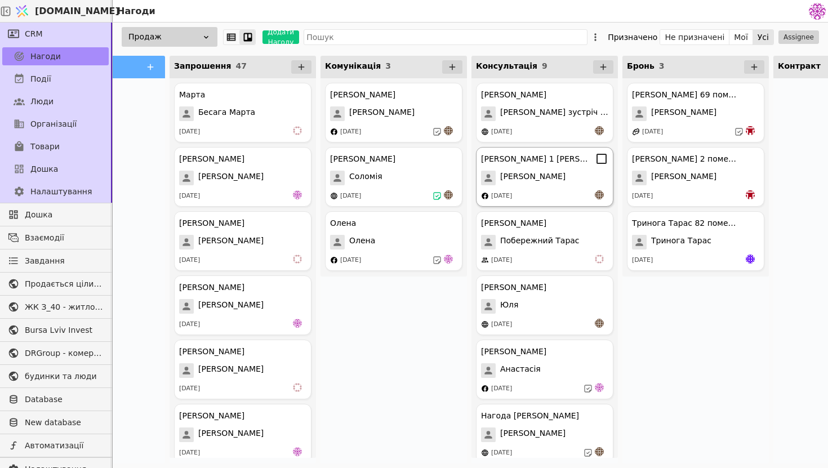
click at [575, 182] on div "[PERSON_NAME]" at bounding box center [544, 178] width 127 height 15
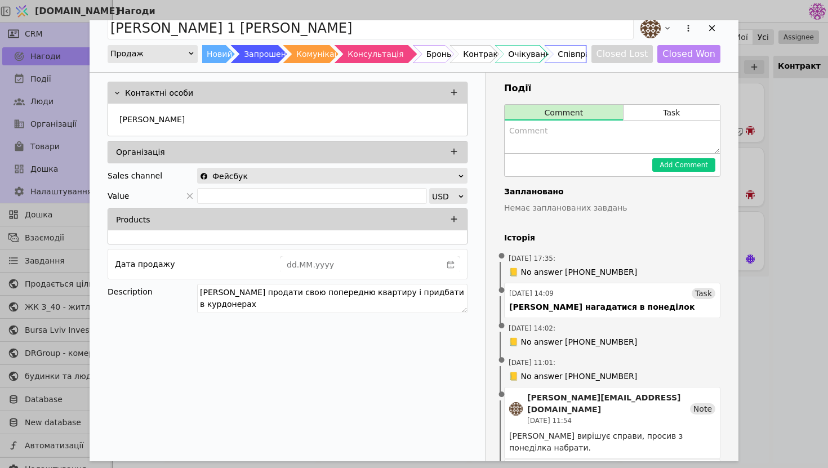
scroll to position [13, 0]
click at [646, 105] on button "Task" at bounding box center [671, 113] width 96 height 16
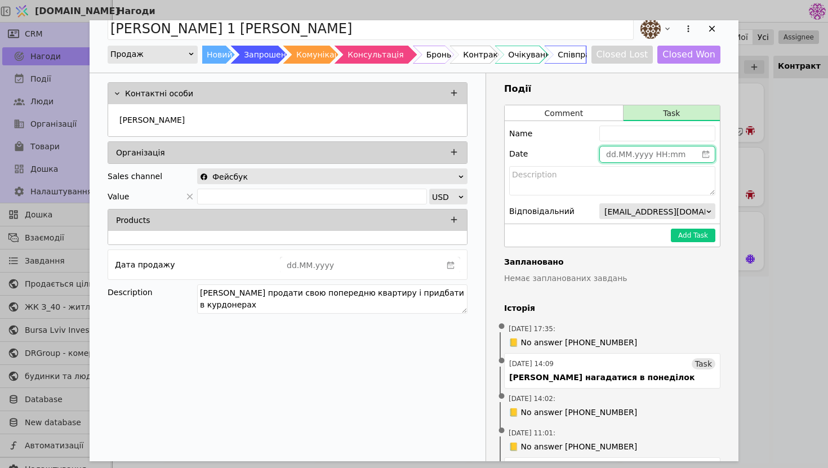
type input "dd.MM.yyyy HH:mm"
click at [615, 157] on input "dd.MM.yyyy HH:mm" at bounding box center [648, 154] width 97 height 16
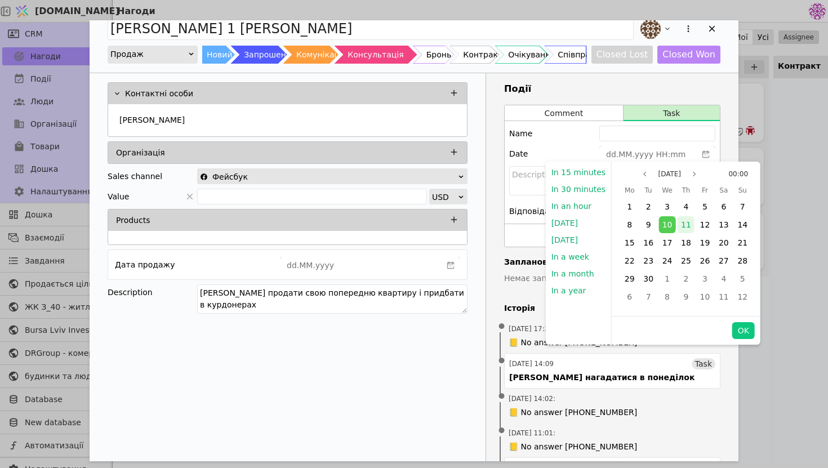
click at [680, 233] on div "11" at bounding box center [685, 224] width 17 height 17
click at [736, 333] on button "OK" at bounding box center [743, 330] width 23 height 17
type input "[DATE] 00:00"
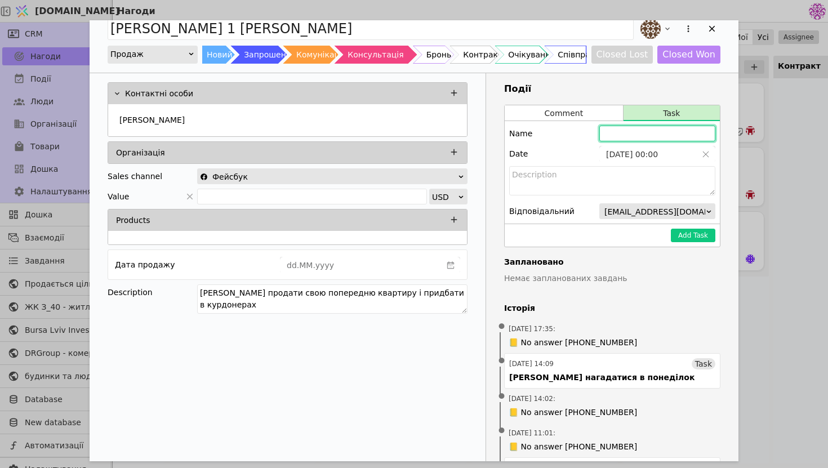
click at [615, 131] on input "Add Opportunity" at bounding box center [657, 134] width 116 height 16
type input "[PERSON_NAME] нагадатися"
click at [688, 234] on button "Add Task" at bounding box center [693, 236] width 44 height 14
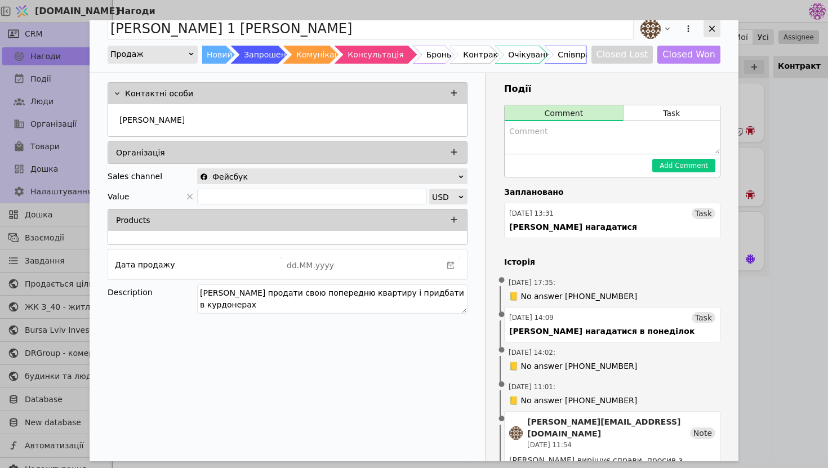
click at [709, 26] on icon "Add Opportunity" at bounding box center [712, 29] width 6 height 6
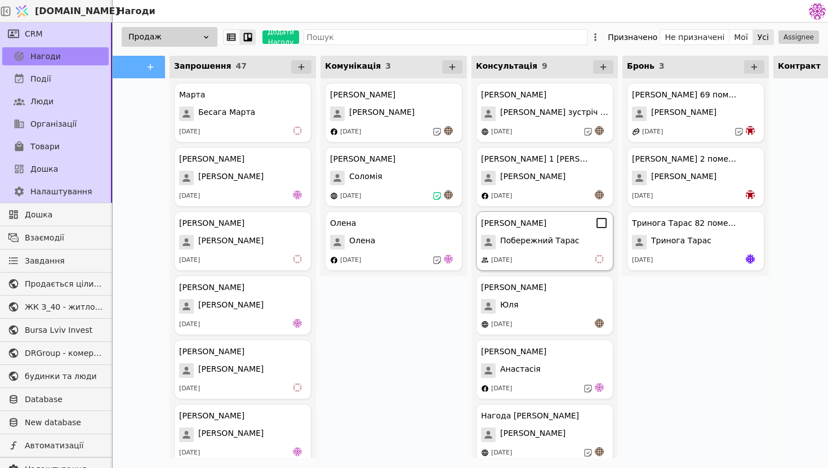
click at [548, 248] on span "Побережний Тарас" at bounding box center [539, 242] width 79 height 15
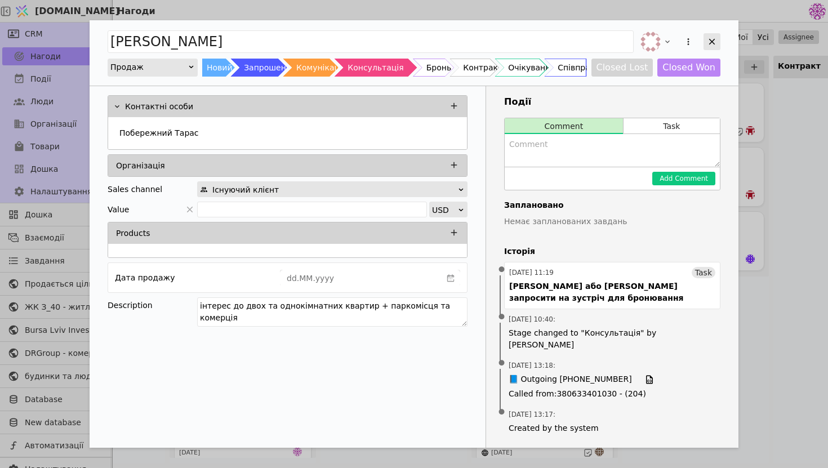
click at [708, 38] on icon "Add Opportunity" at bounding box center [712, 42] width 10 height 10
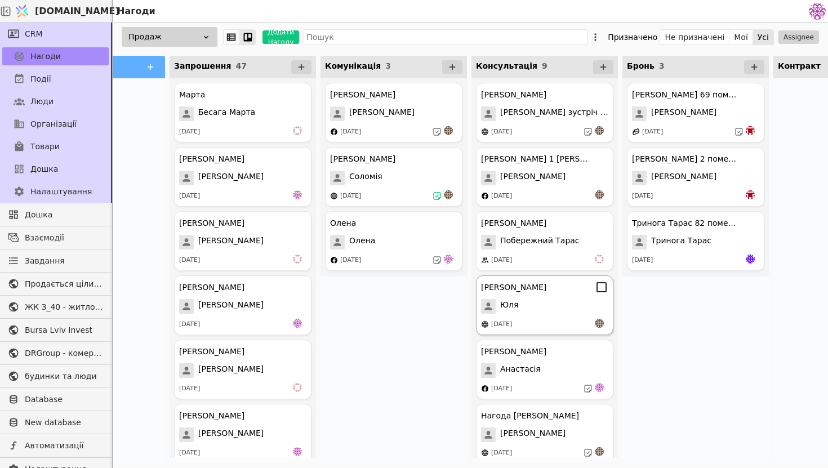
click at [540, 322] on div "[DATE]" at bounding box center [544, 324] width 127 height 11
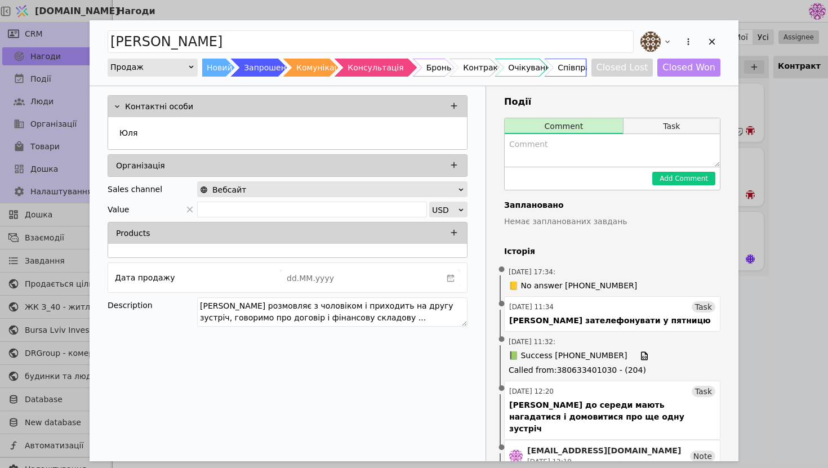
click at [666, 131] on button "Task" at bounding box center [671, 126] width 96 height 16
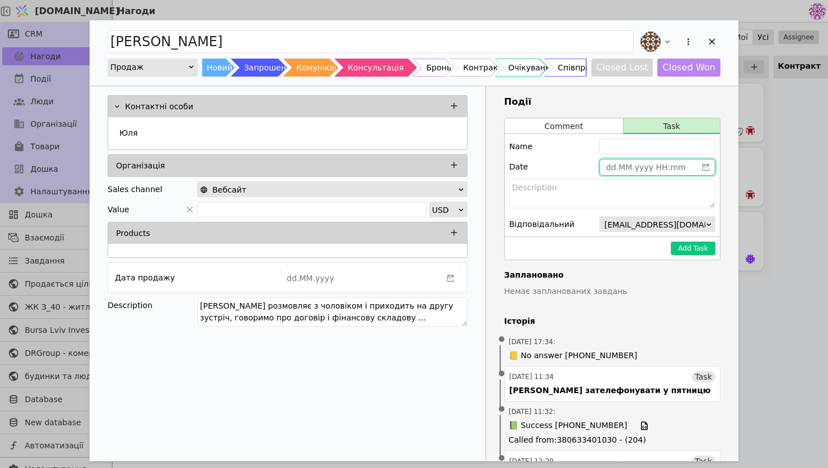
type input "dd.MM.yyyy HH:mm"
click at [617, 172] on input "dd.MM.yyyy HH:mm" at bounding box center [648, 167] width 97 height 16
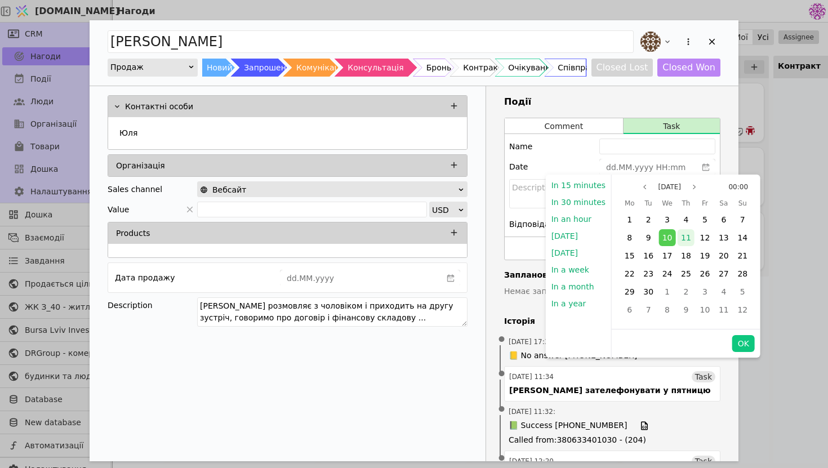
click at [682, 239] on span "11" at bounding box center [686, 237] width 10 height 9
click at [741, 342] on button "OK" at bounding box center [743, 343] width 23 height 17
type input "[DATE] 00:00"
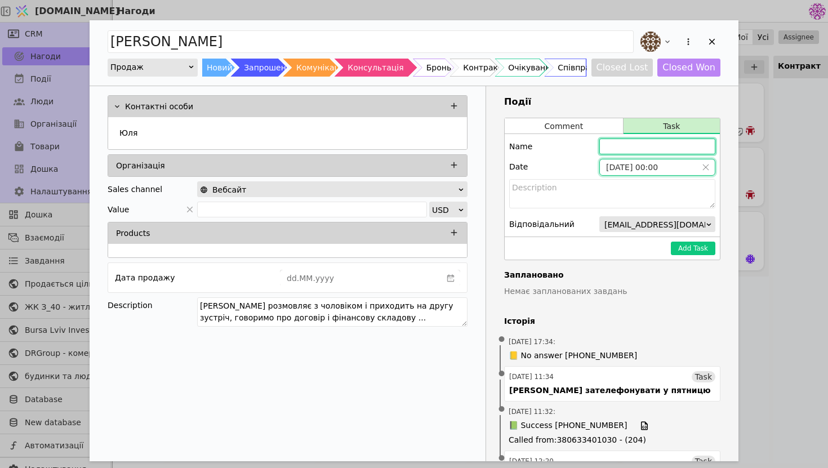
click at [645, 149] on input "Add Opportunity" at bounding box center [657, 147] width 116 height 16
type input "[PERSON_NAME] нагадатися"
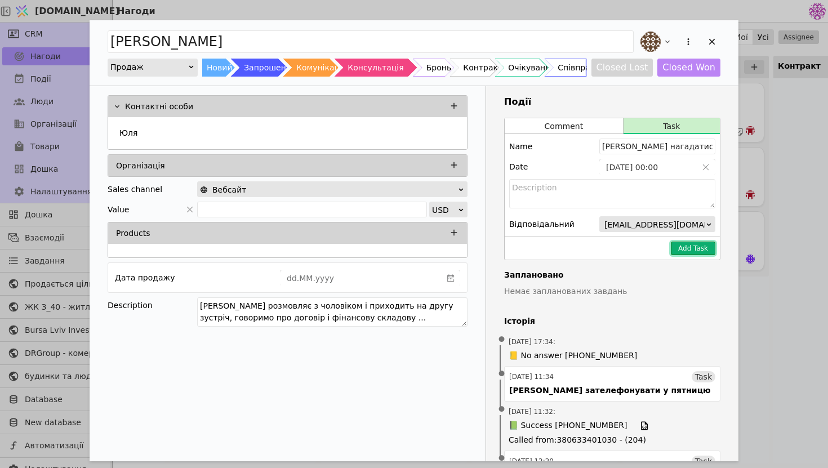
click at [694, 246] on button "Add Task" at bounding box center [693, 249] width 44 height 14
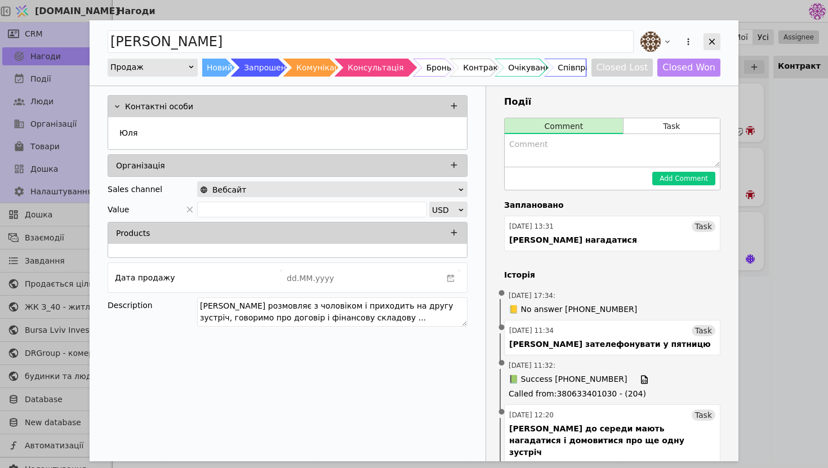
click at [707, 46] on icon "Add Opportunity" at bounding box center [712, 42] width 10 height 10
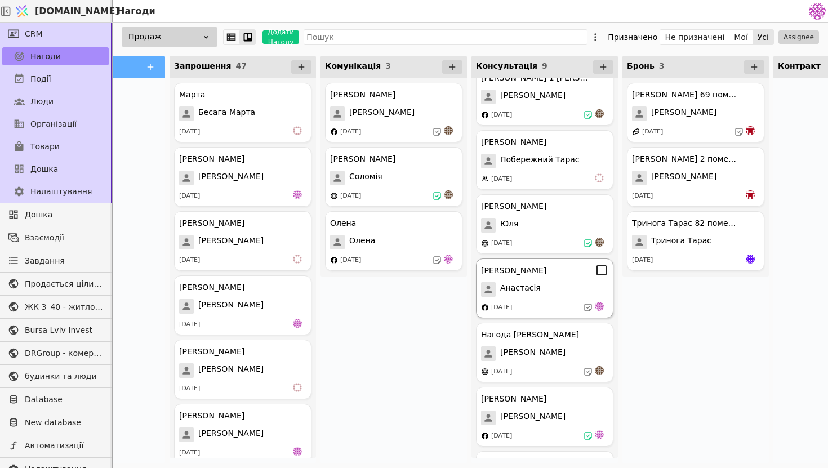
scroll to position [96, 0]
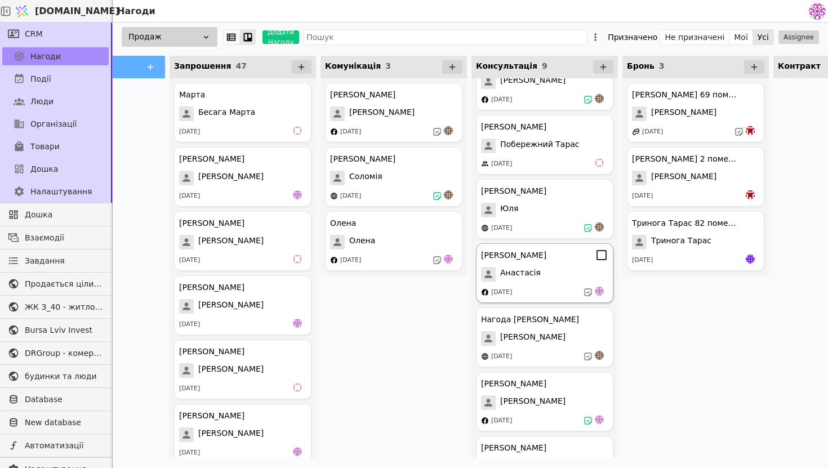
click at [559, 275] on div "Анастасія" at bounding box center [544, 274] width 127 height 15
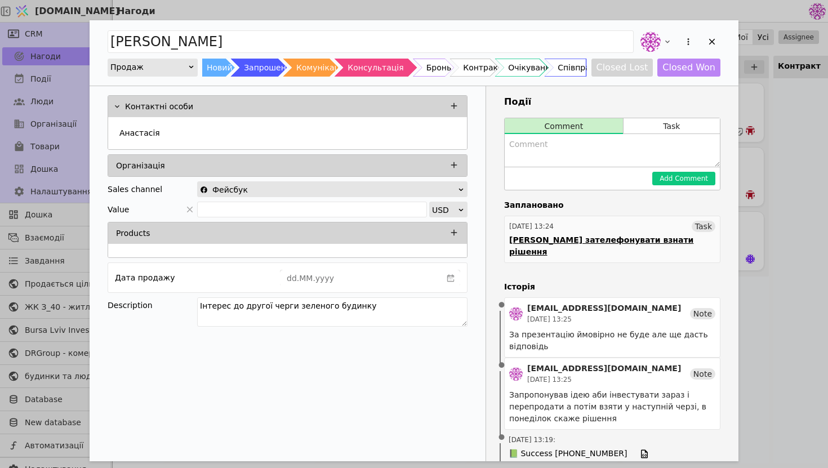
click at [633, 242] on div "[PERSON_NAME] зателефонувати взнати рішення" at bounding box center [612, 246] width 206 height 24
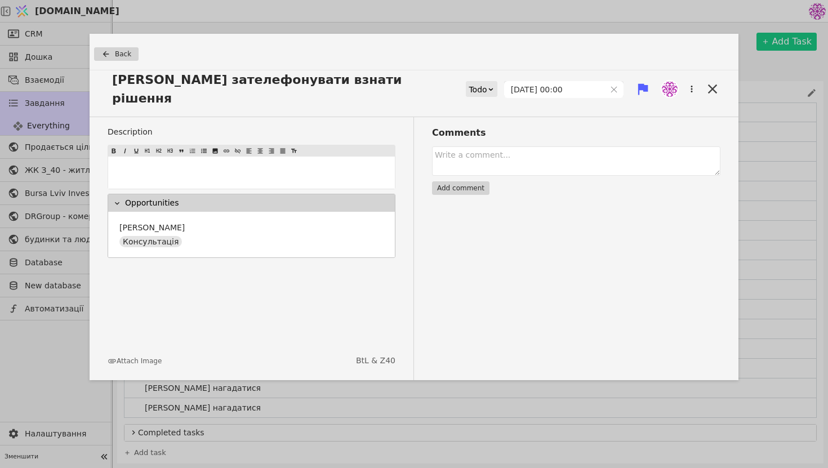
click at [712, 90] on div "[PERSON_NAME] зателефонувати взнати рішення Todo [DATE] 00:00" at bounding box center [414, 93] width 649 height 47
click at [712, 84] on icon at bounding box center [712, 88] width 9 height 9
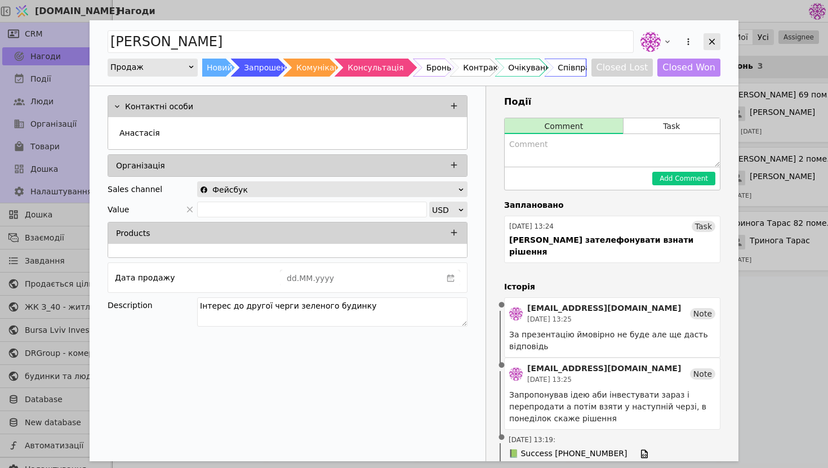
click at [712, 43] on icon "Add Opportunity" at bounding box center [712, 42] width 10 height 10
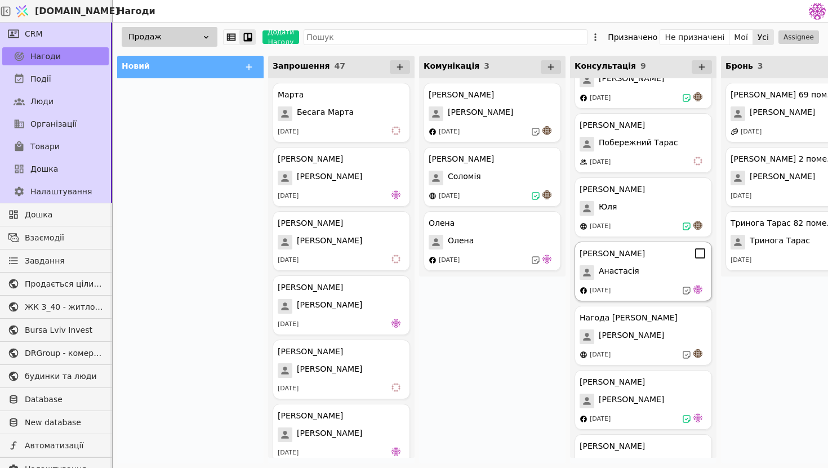
scroll to position [131, 0]
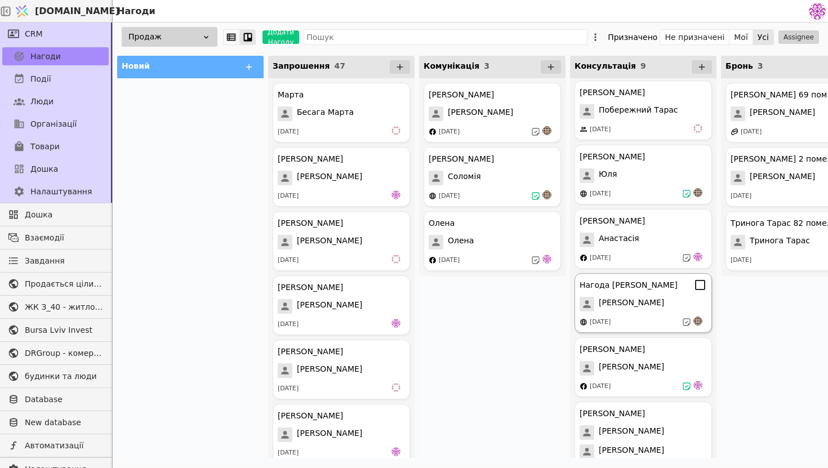
click at [663, 307] on div "[PERSON_NAME]" at bounding box center [642, 304] width 127 height 15
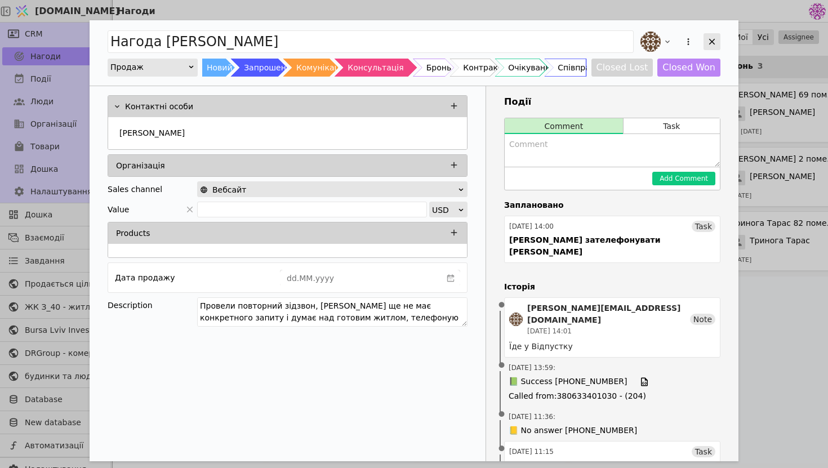
click at [716, 42] on icon "Add Opportunity" at bounding box center [712, 42] width 10 height 10
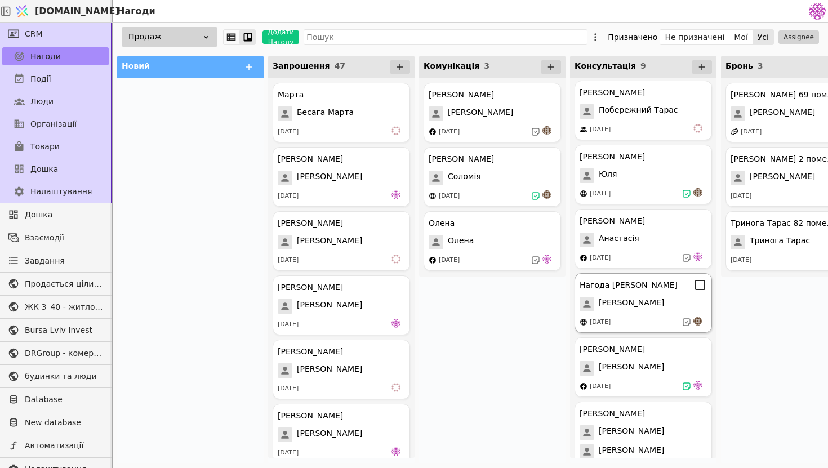
scroll to position [174, 0]
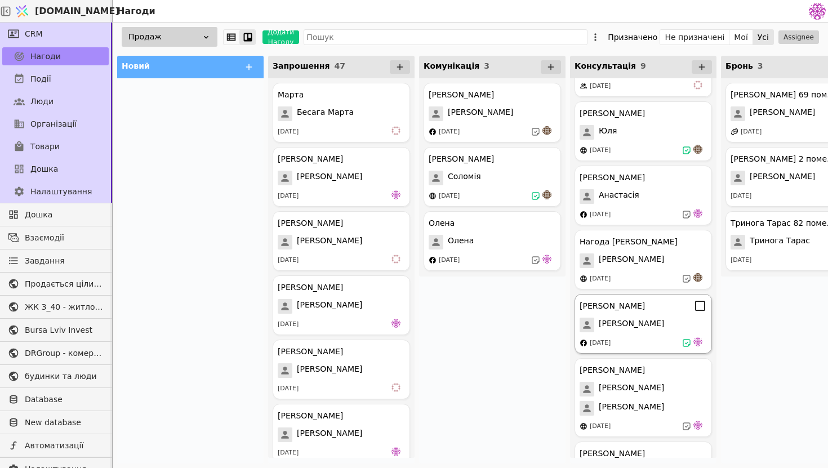
click at [651, 322] on div "[PERSON_NAME]" at bounding box center [642, 325] width 127 height 15
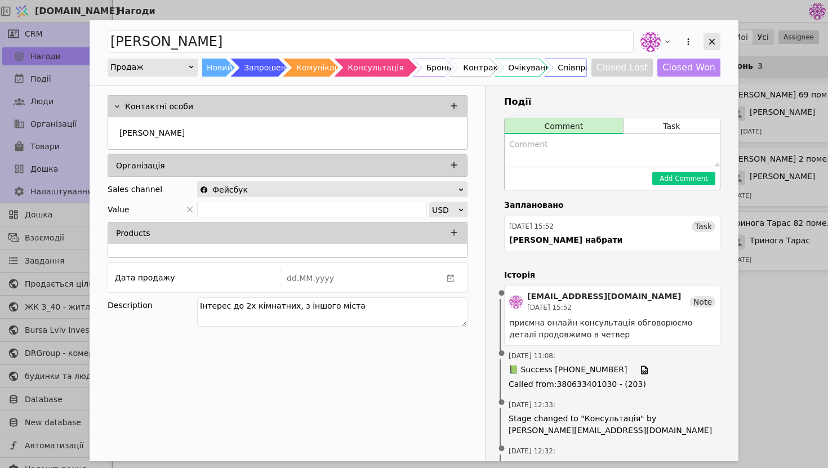
click at [713, 41] on icon "Add Opportunity" at bounding box center [712, 42] width 10 height 10
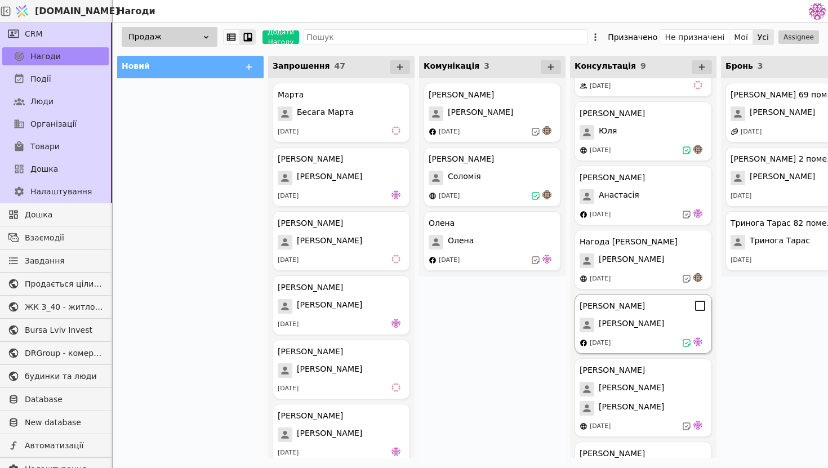
click at [638, 341] on div "[DATE]" at bounding box center [642, 342] width 127 height 11
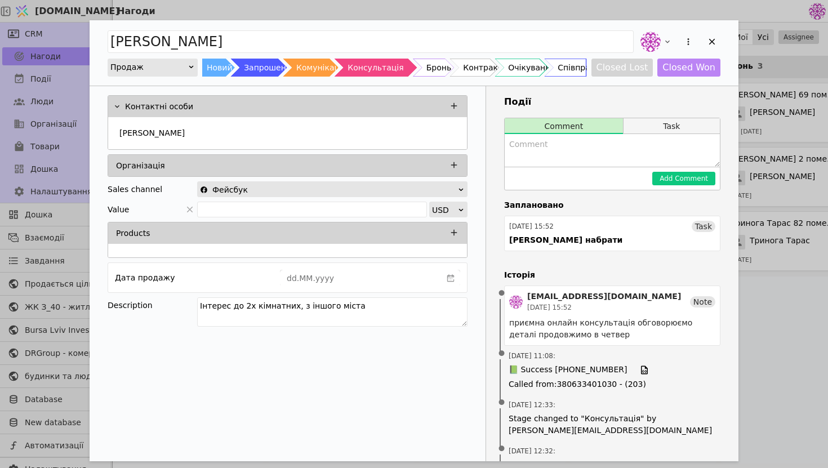
click at [663, 124] on button "Task" at bounding box center [671, 126] width 96 height 16
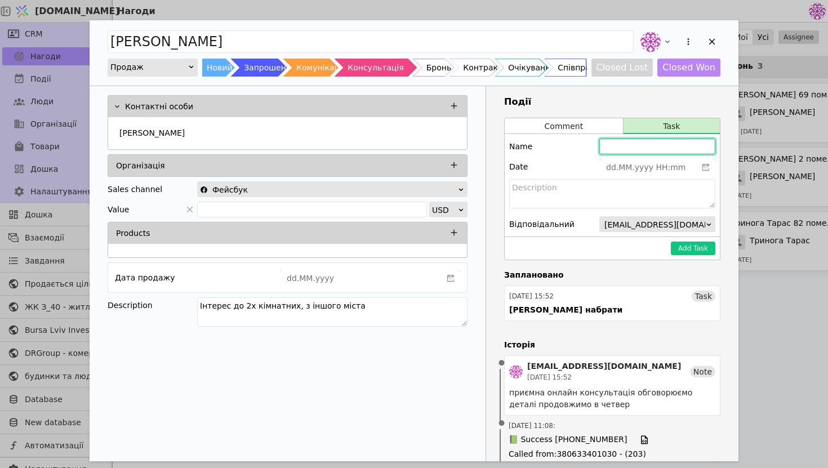
click at [620, 139] on input "Add Opportunity" at bounding box center [657, 147] width 116 height 16
type input "dd.MM.yyyy HH:mm"
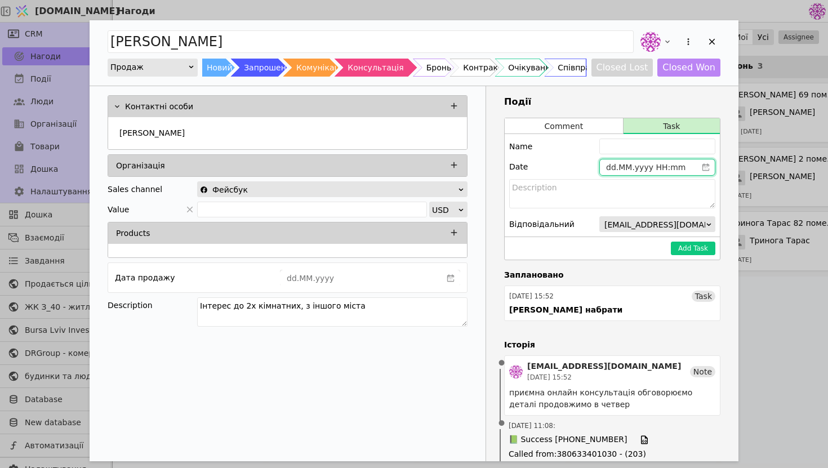
click at [623, 165] on input "dd.MM.yyyy HH:mm" at bounding box center [648, 167] width 97 height 16
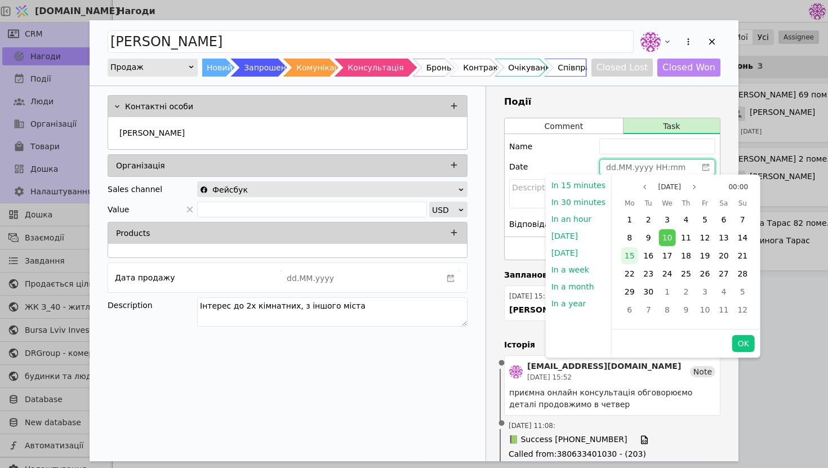
click at [621, 257] on div "15" at bounding box center [629, 255] width 17 height 17
click at [736, 335] on button "OK" at bounding box center [743, 343] width 23 height 17
type input "[DATE] 00:00"
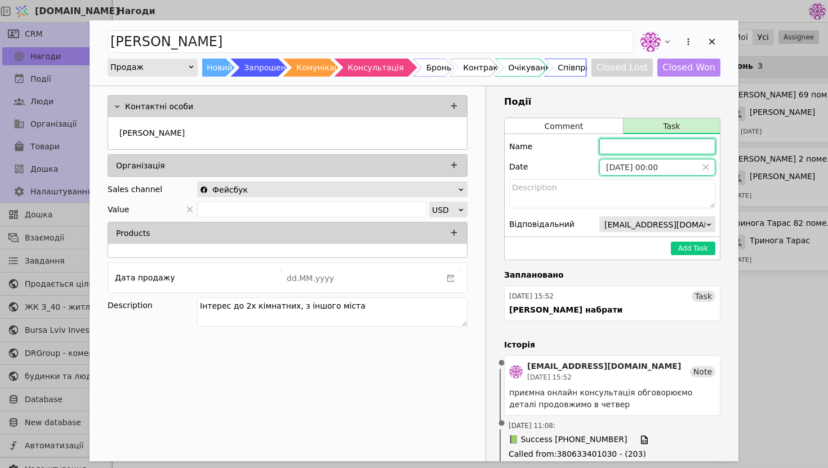
click at [640, 150] on input "Add Opportunity" at bounding box center [657, 147] width 116 height 16
type input "[PERSON_NAME] нагадатися"
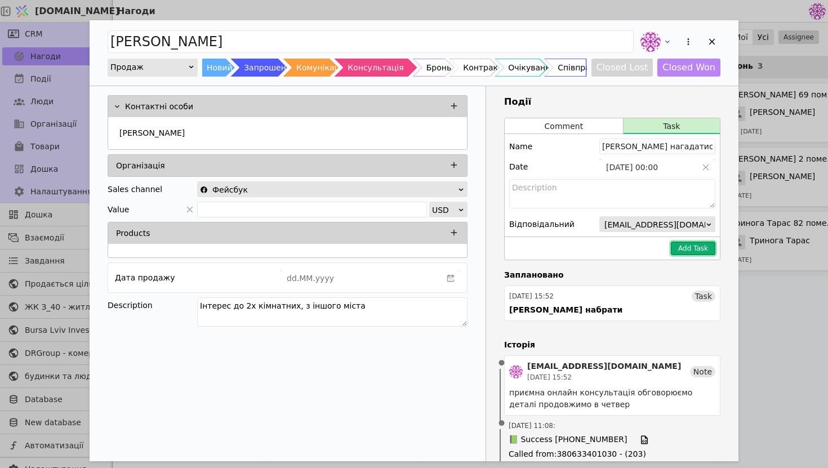
click at [688, 246] on button "Add Task" at bounding box center [693, 249] width 44 height 14
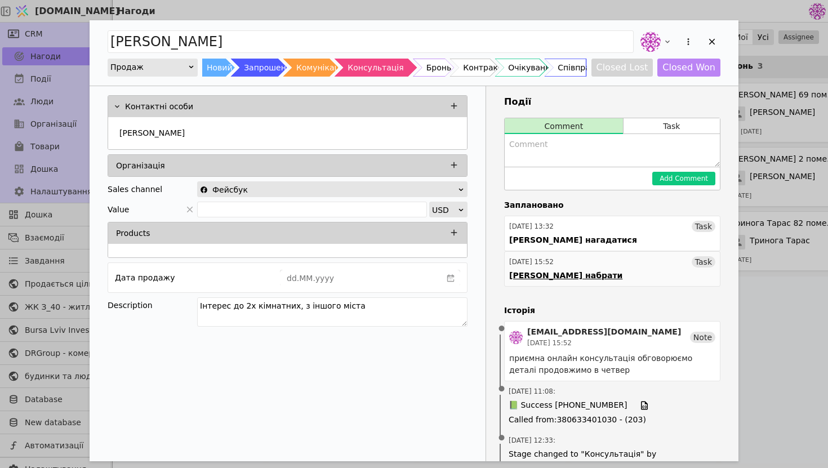
click at [577, 273] on link "[DATE] 15:52 Task [PERSON_NAME] набрати" at bounding box center [612, 268] width 216 height 35
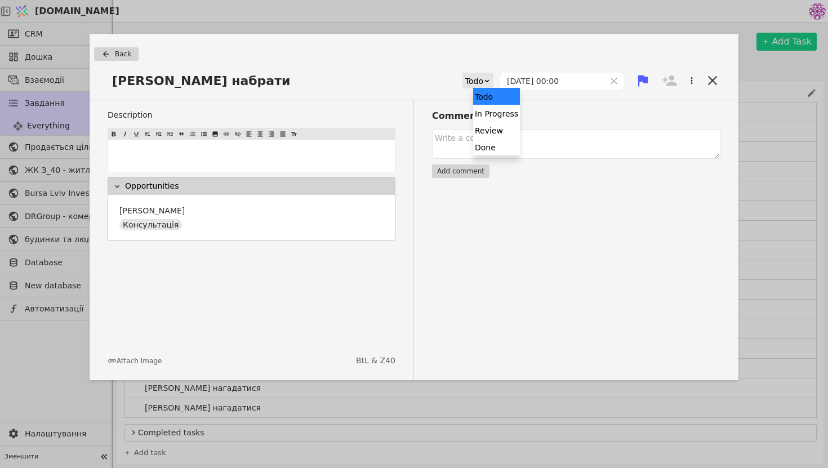
click at [483, 80] on div "Todo" at bounding box center [474, 81] width 18 height 16
click at [504, 149] on div "Done" at bounding box center [496, 147] width 47 height 17
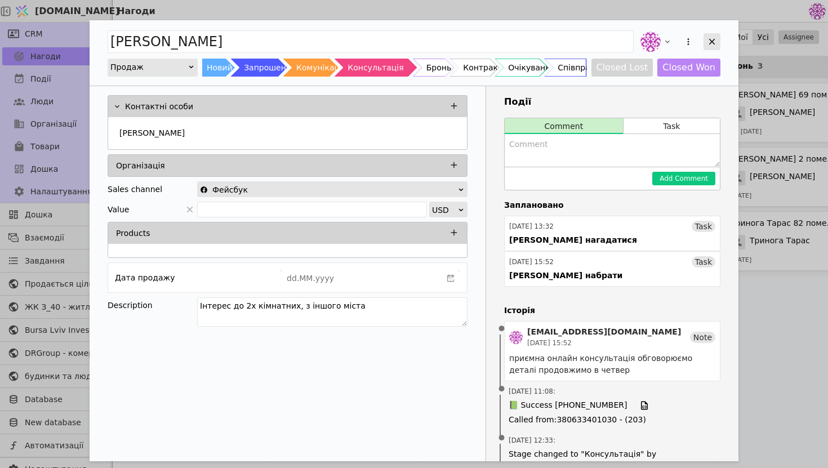
click at [713, 42] on icon "Add Opportunity" at bounding box center [712, 42] width 6 height 6
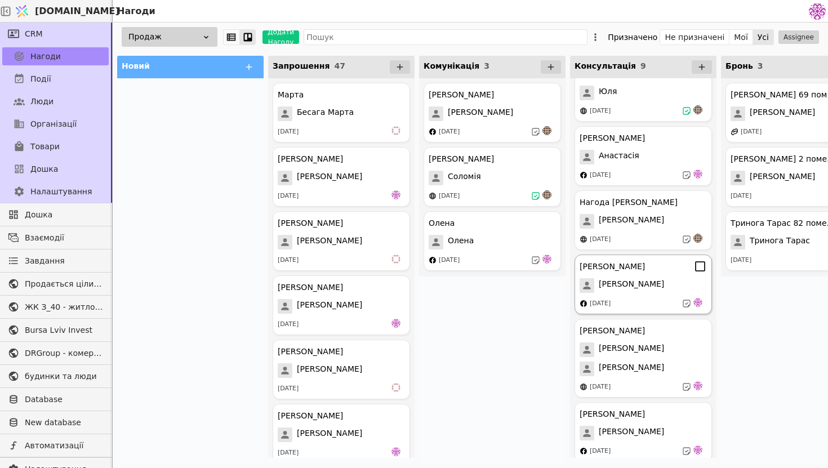
scroll to position [222, 0]
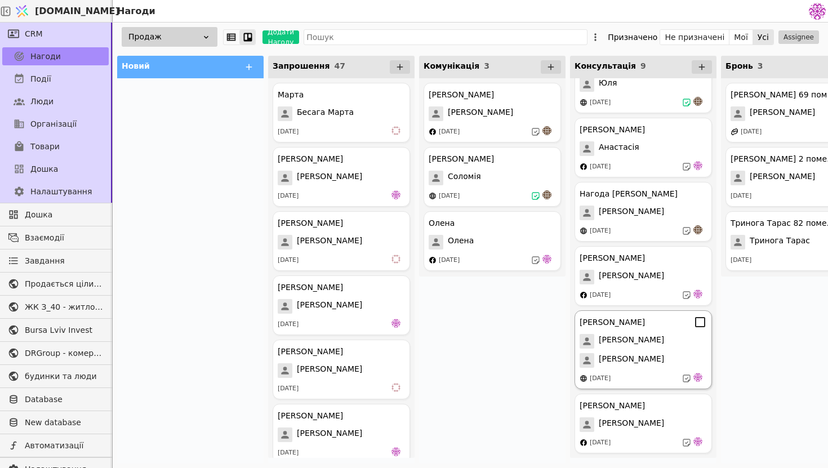
click at [677, 343] on div "[PERSON_NAME]" at bounding box center [642, 341] width 127 height 15
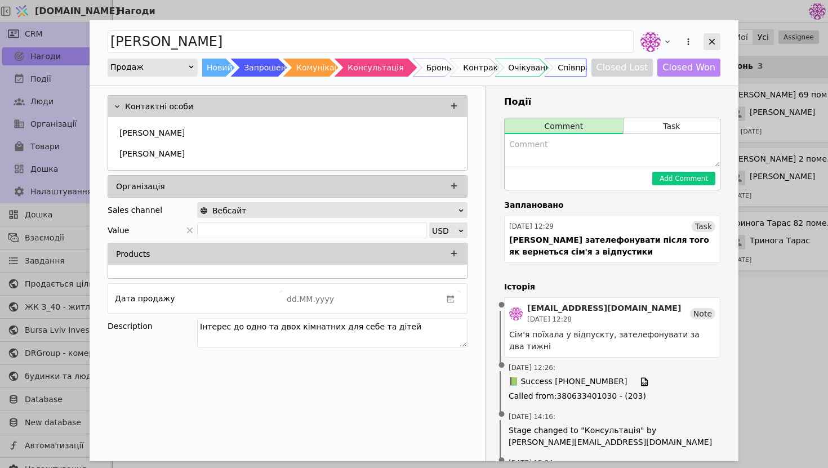
click at [714, 42] on icon "Add Opportunity" at bounding box center [712, 42] width 10 height 10
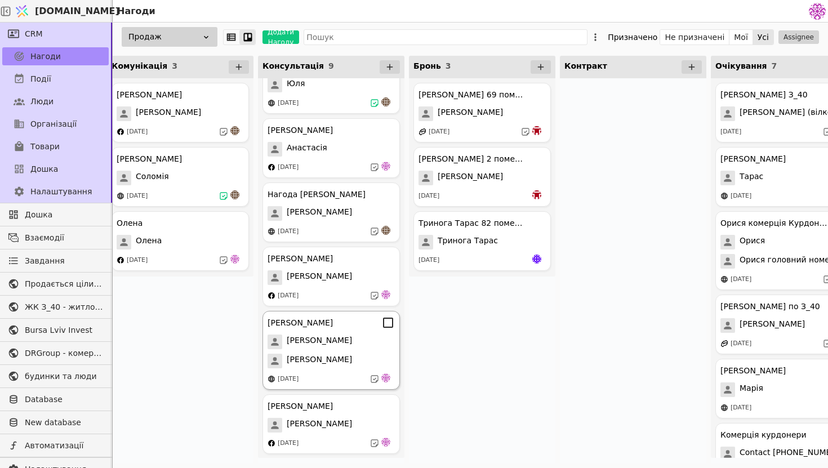
scroll to position [222, 0]
click at [321, 338] on span "[PERSON_NAME]" at bounding box center [319, 341] width 65 height 15
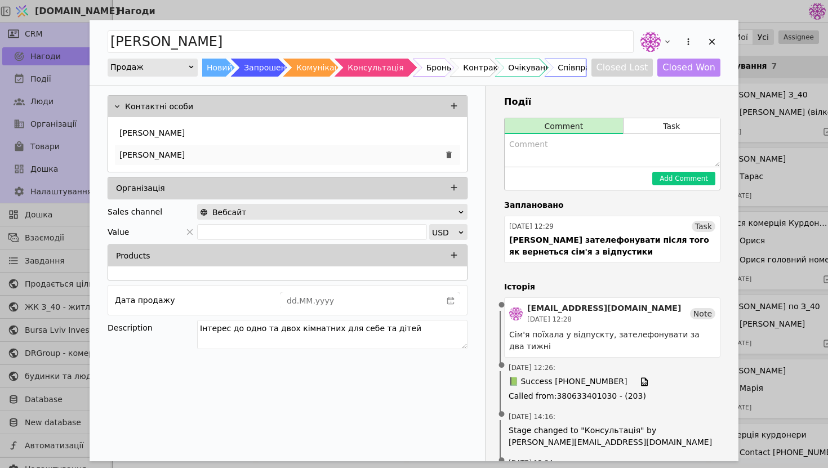
click at [246, 158] on div "[PERSON_NAME]" at bounding box center [287, 155] width 345 height 20
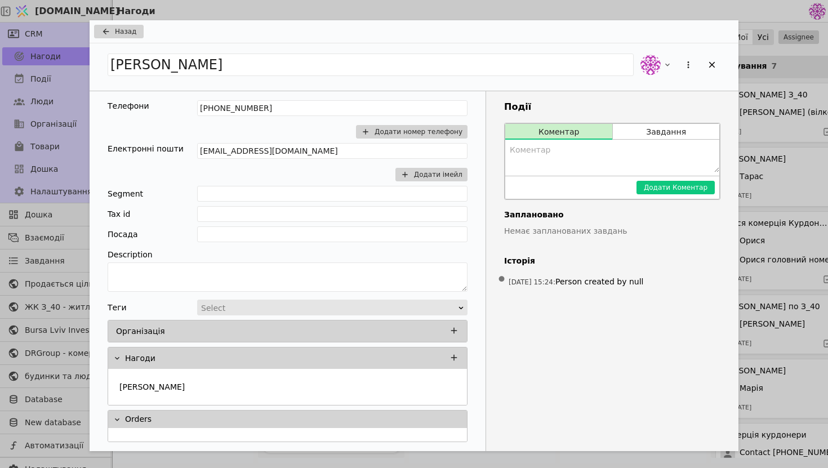
click at [199, 151] on div "Телефони [PHONE_NUMBER] Додати номер телефону Електронні пошти [EMAIL_ADDRESS][…" at bounding box center [288, 140] width 360 height 81
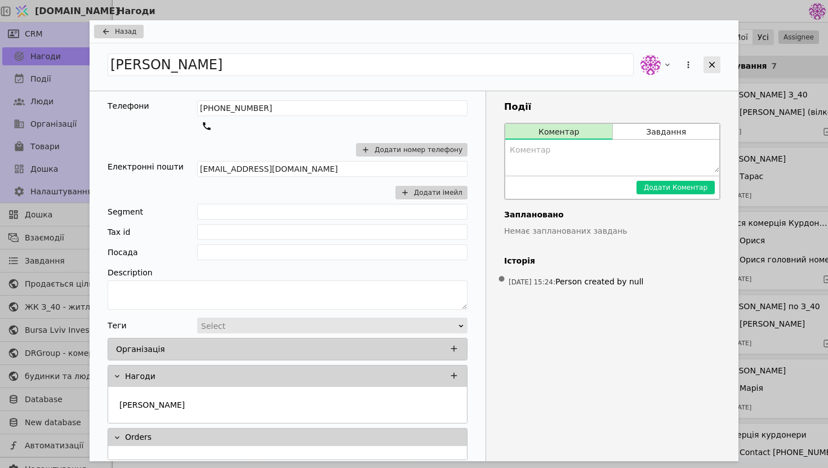
click at [720, 59] on div "Add Opportunity" at bounding box center [711, 64] width 17 height 17
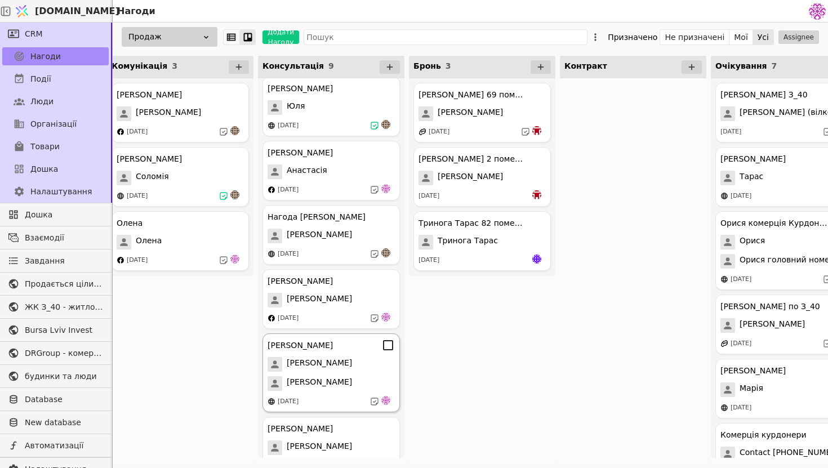
scroll to position [222, 0]
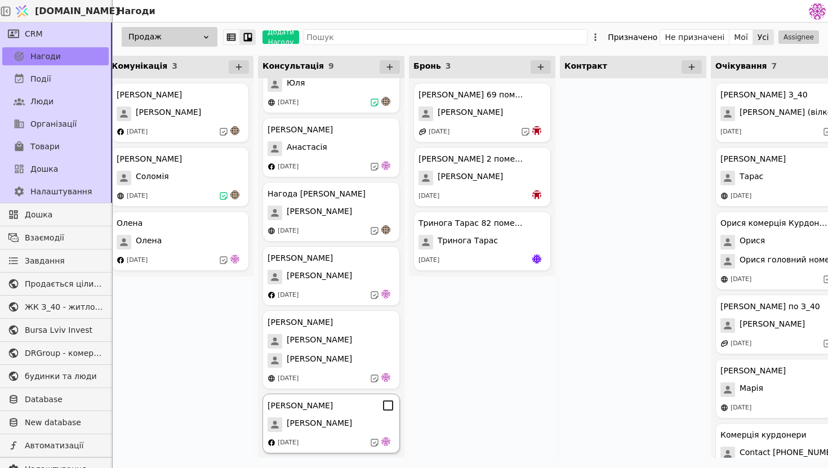
click at [341, 432] on div "[PERSON_NAME] [PERSON_NAME] [DATE]" at bounding box center [330, 424] width 137 height 60
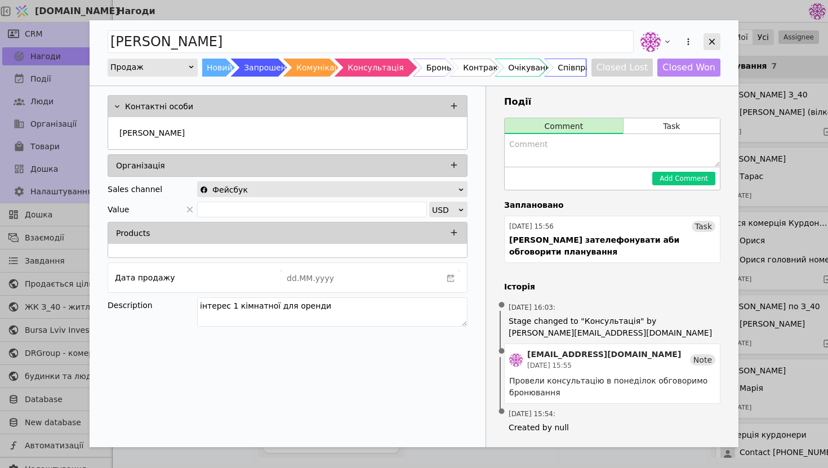
click at [718, 46] on div "Add Opportunity" at bounding box center [711, 41] width 17 height 17
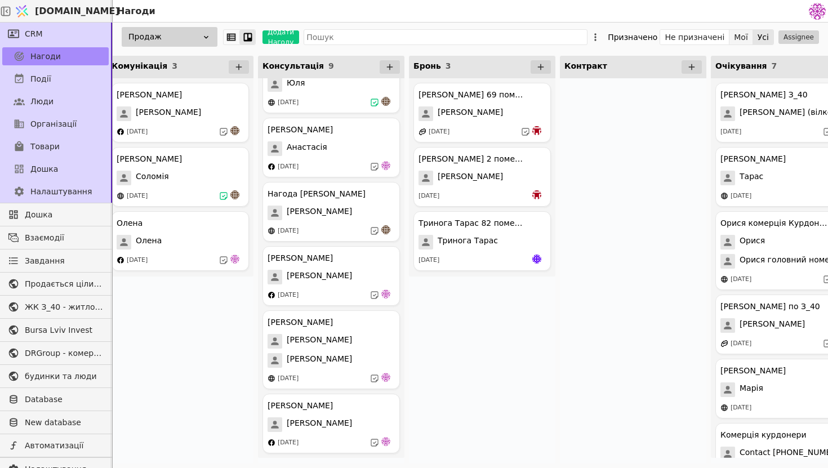
click at [745, 39] on button "Мої" at bounding box center [741, 37] width 24 height 16
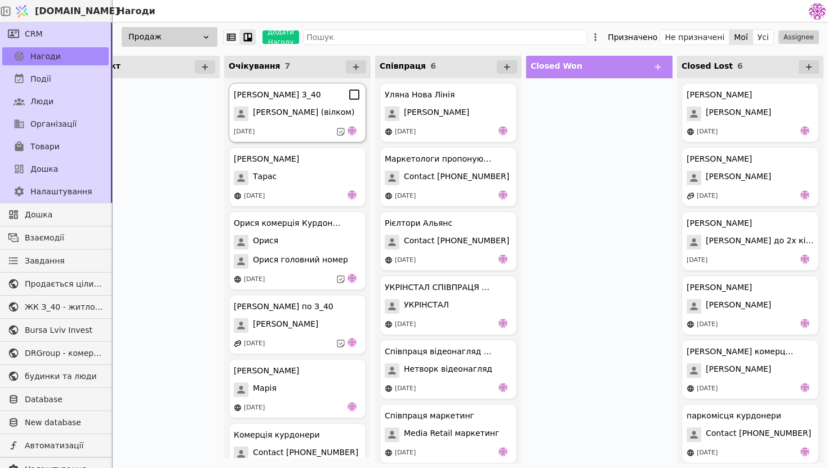
click at [298, 118] on span "[PERSON_NAME] (вілком)" at bounding box center [303, 113] width 101 height 15
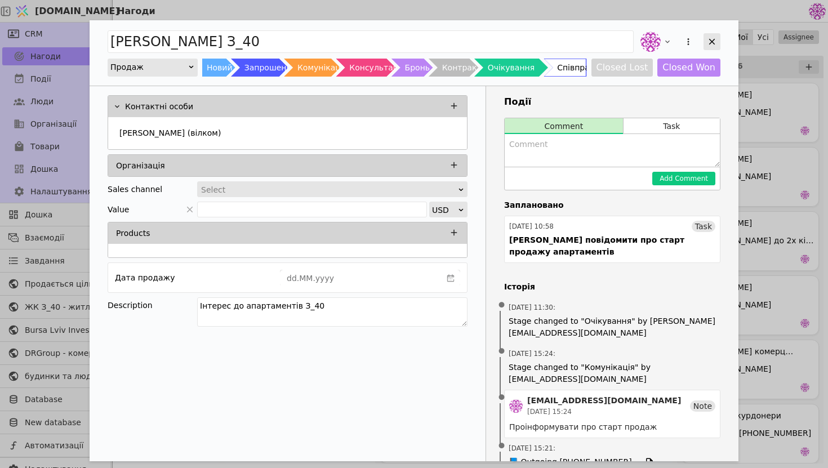
click at [708, 39] on icon "Add Opportunity" at bounding box center [712, 42] width 10 height 10
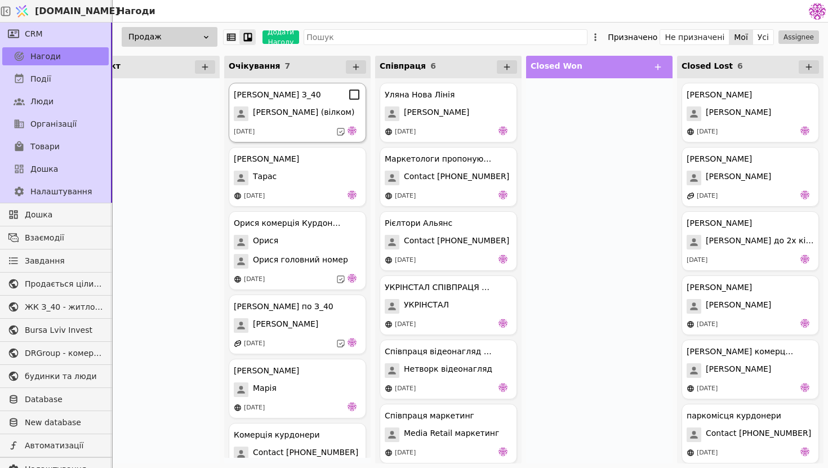
click at [306, 126] on div "[DATE]" at bounding box center [297, 131] width 127 height 11
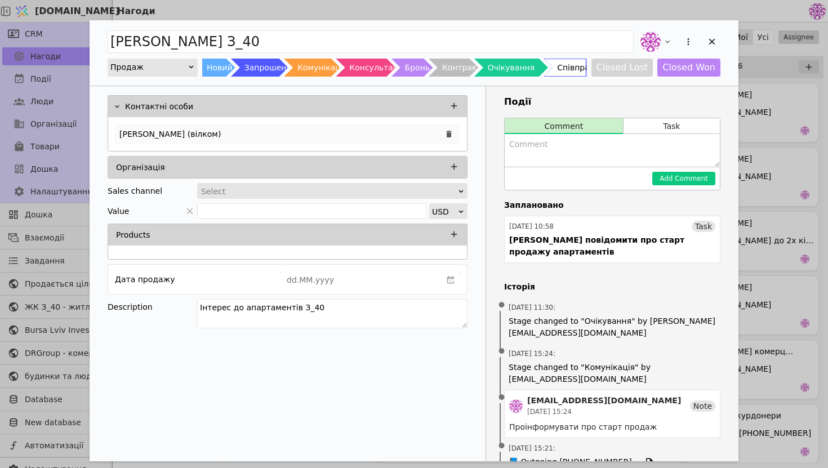
click at [327, 129] on div "[PERSON_NAME] (вілком)" at bounding box center [287, 134] width 345 height 20
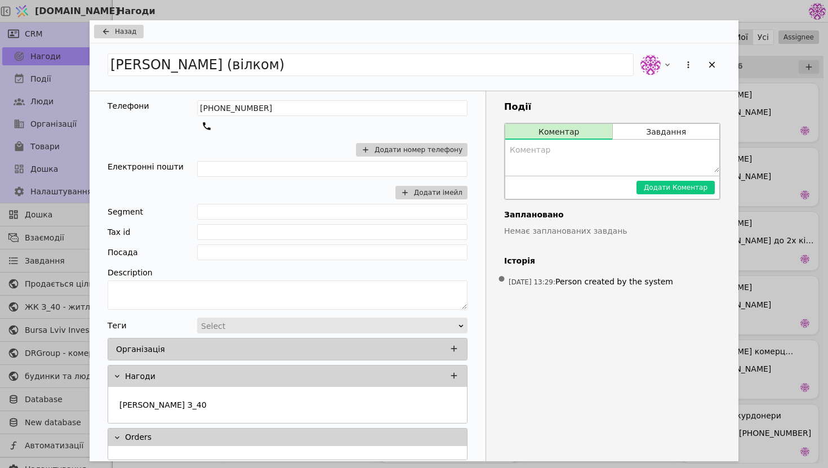
scroll to position [7, 0]
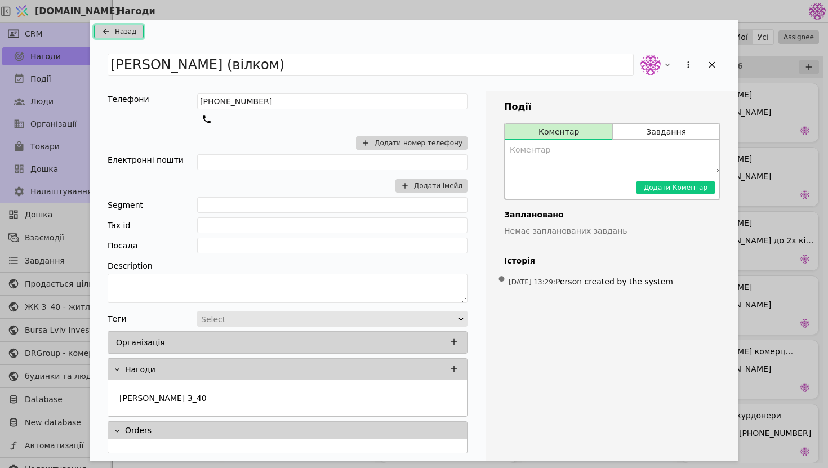
click at [129, 37] on button "Назад" at bounding box center [119, 32] width 50 height 14
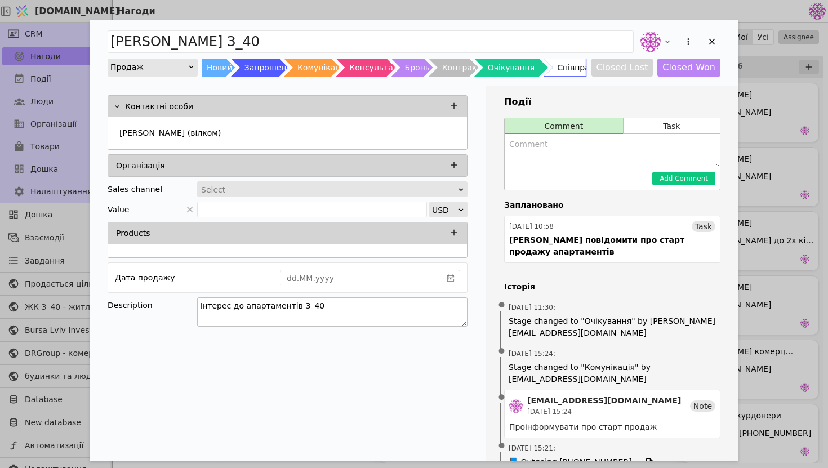
drag, startPoint x: 418, startPoint y: 307, endPoint x: 392, endPoint y: 299, distance: 27.6
click at [391, 299] on textarea "Інтерес до апартаментів З_40" at bounding box center [332, 311] width 270 height 29
click at [387, 306] on textarea "Інтерес до апартаментів З_40" at bounding box center [332, 311] width 270 height 29
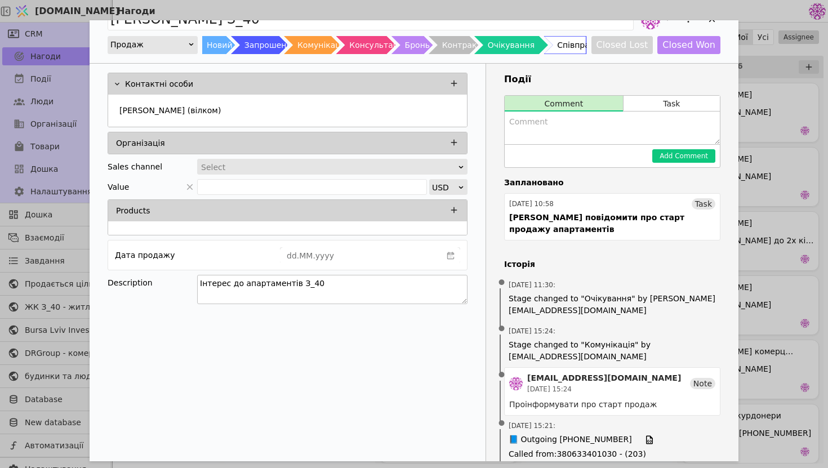
scroll to position [25, 0]
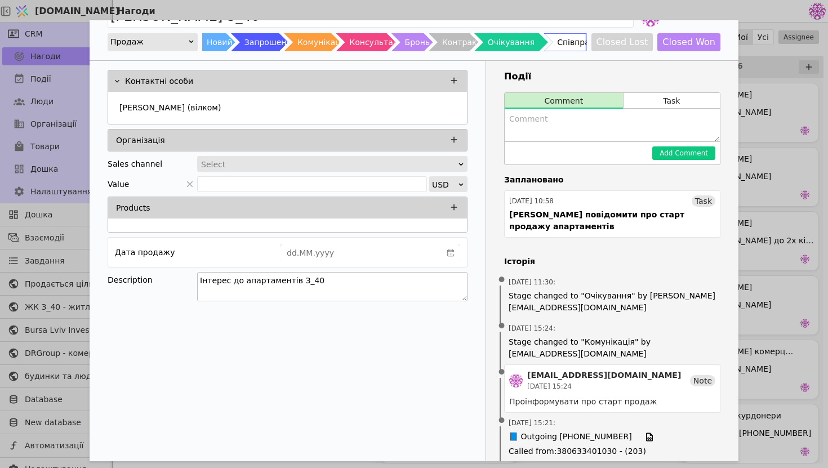
click at [363, 291] on textarea "Інтерес до апартаментів З_40" at bounding box center [332, 286] width 270 height 29
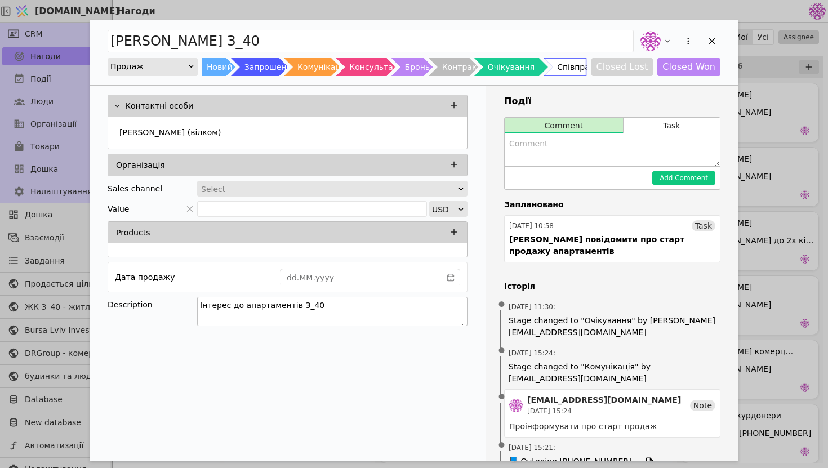
scroll to position [0, 0]
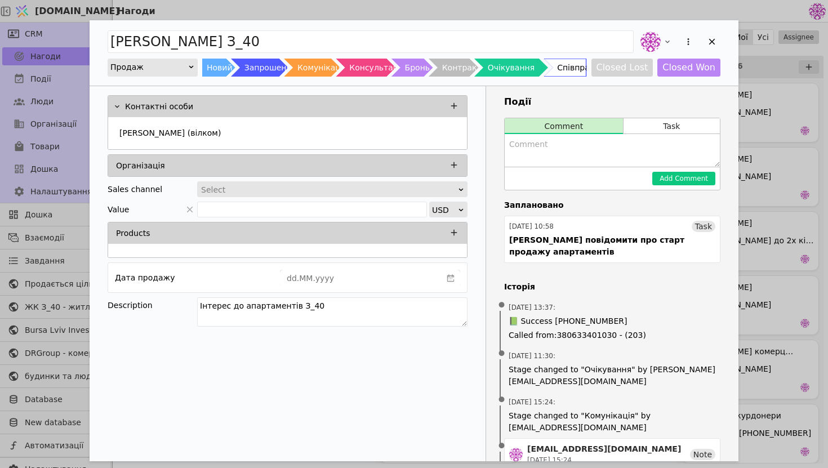
drag, startPoint x: 325, startPoint y: 305, endPoint x: 155, endPoint y: 279, distance: 172.0
click at [155, 279] on div "Контактні особи [PERSON_NAME] (вілком) Організація Sales channel Select Value U…" at bounding box center [288, 212] width 396 height 253
click at [281, 370] on div "Контактні особи [PERSON_NAME] (вілком) Організація Sales channel Select Value U…" at bounding box center [288, 357] width 396 height 542
drag, startPoint x: 361, startPoint y: 309, endPoint x: 307, endPoint y: 299, distance: 55.5
click at [339, 306] on textarea "Інтерес до апартаментів З_40" at bounding box center [332, 311] width 270 height 29
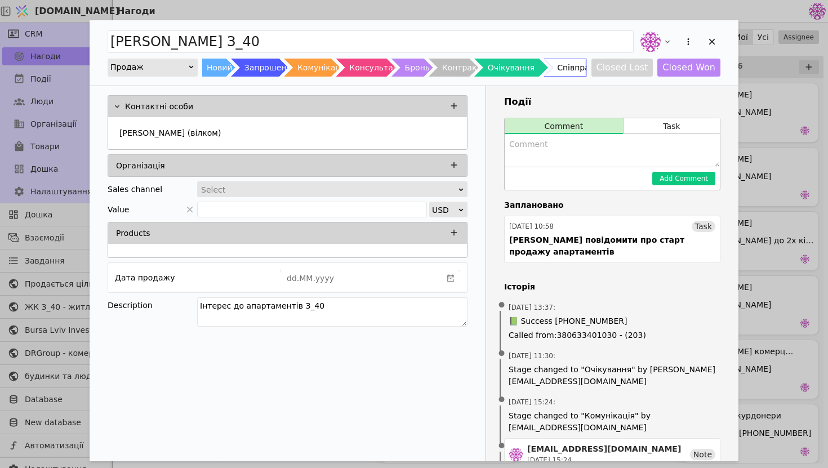
drag, startPoint x: 357, startPoint y: 315, endPoint x: 231, endPoint y: 274, distance: 132.5
click at [231, 274] on div "Контактні особи [PERSON_NAME] (вілком) Організація Sales channel Select Value U…" at bounding box center [288, 212] width 396 height 253
click at [279, 365] on div "Контактні особи [PERSON_NAME] (вілком) Організація Sales channel Select Value U…" at bounding box center [288, 357] width 396 height 542
drag, startPoint x: 345, startPoint y: 305, endPoint x: 265, endPoint y: 292, distance: 81.5
click at [265, 292] on div "Контактні особи [PERSON_NAME] (вілком) Організація Sales channel Select Value U…" at bounding box center [288, 212] width 396 height 253
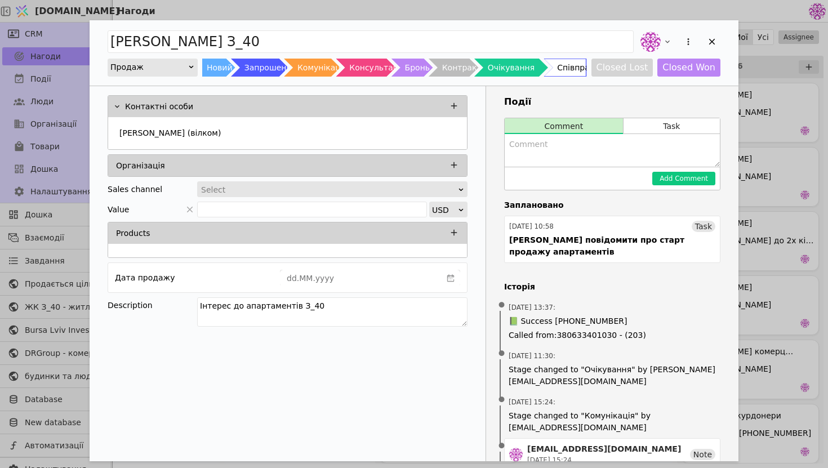
click at [292, 390] on div "Контактні особи [PERSON_NAME] (вілком) Організація Sales channel Select Value U…" at bounding box center [288, 357] width 396 height 542
drag, startPoint x: 350, startPoint y: 311, endPoint x: 224, endPoint y: 289, distance: 127.5
click at [224, 289] on div "Контактні особи [PERSON_NAME] (вілком) Організація Sales channel Select Value U…" at bounding box center [288, 212] width 396 height 253
click at [248, 353] on div "Контактні особи [PERSON_NAME] (вілком) Організація Sales channel Select Value U…" at bounding box center [288, 357] width 396 height 542
drag, startPoint x: 324, startPoint y: 310, endPoint x: 209, endPoint y: 287, distance: 117.0
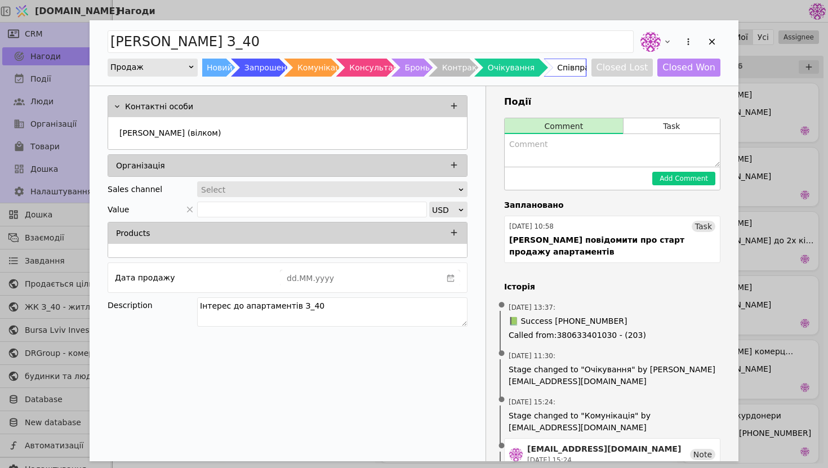
click at [209, 287] on div "Контактні особи [PERSON_NAME] (вілком) Організація Sales channel Select Value U…" at bounding box center [288, 212] width 396 height 253
click at [324, 312] on textarea "Інтерес до апартаментів З_40" at bounding box center [332, 311] width 270 height 29
click at [571, 148] on textarea "Add Opportunity" at bounding box center [611, 150] width 215 height 33
click at [258, 125] on div "[PERSON_NAME] (вілком)" at bounding box center [287, 134] width 345 height 20
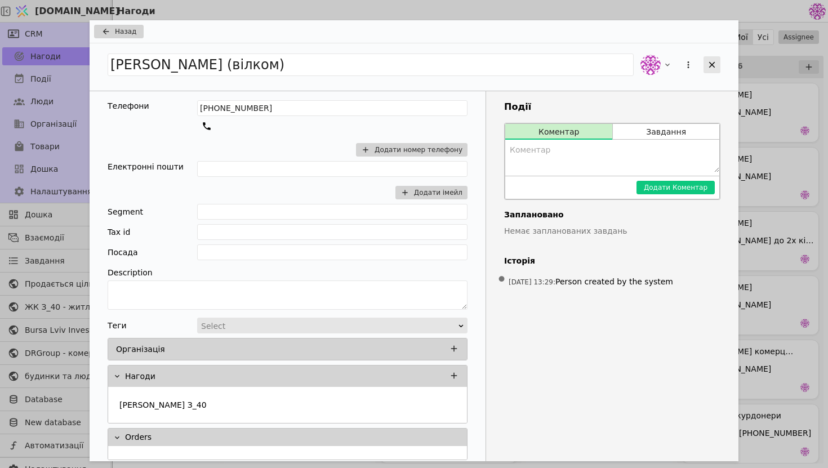
click at [711, 64] on icon "Add Opportunity" at bounding box center [712, 65] width 6 height 6
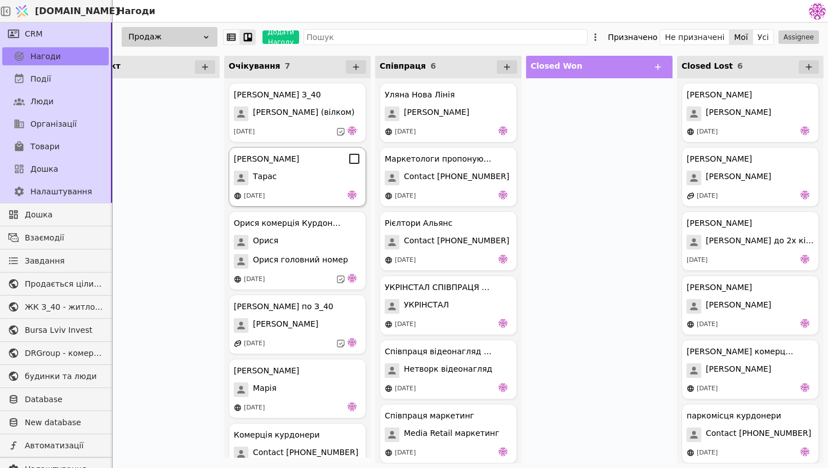
click at [308, 172] on div "Тарас" at bounding box center [297, 178] width 127 height 15
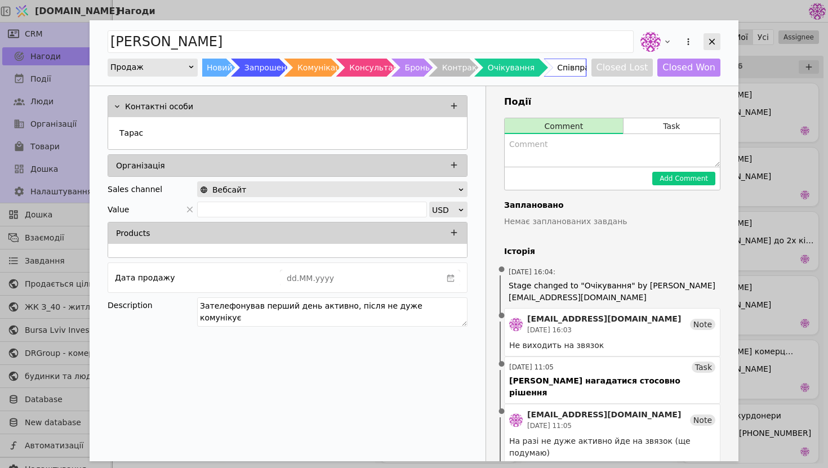
click at [709, 38] on icon "Add Opportunity" at bounding box center [712, 42] width 10 height 10
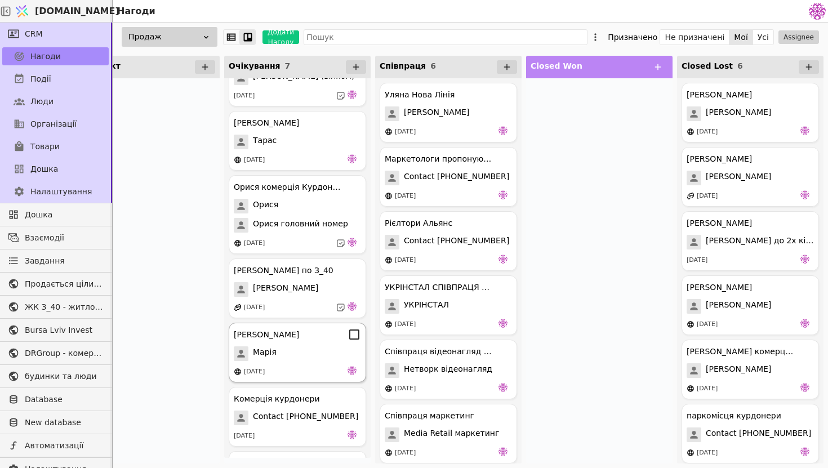
scroll to position [93, 0]
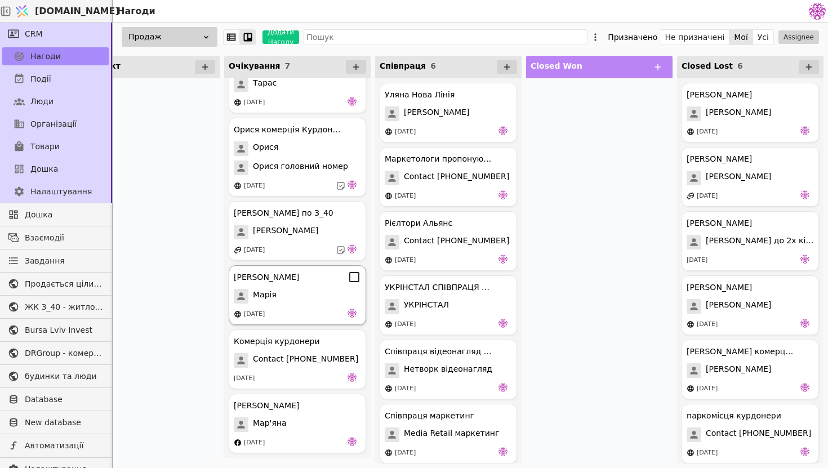
click at [309, 306] on div "[PERSON_NAME] Курдонери [PERSON_NAME] [DATE]" at bounding box center [297, 295] width 137 height 60
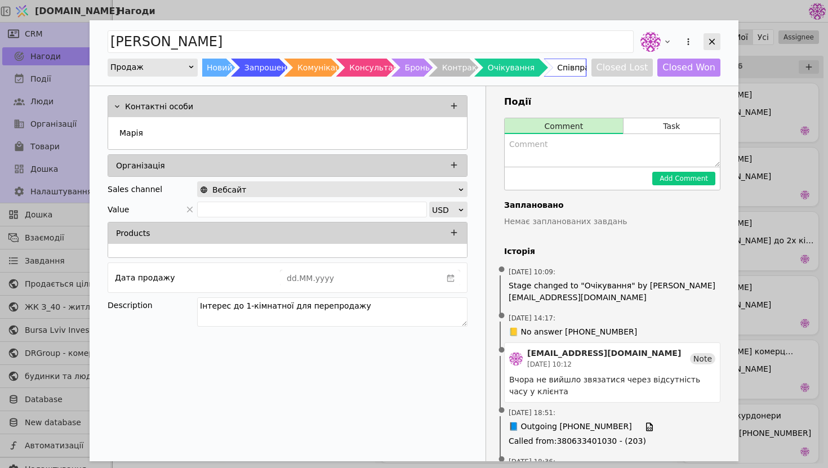
click at [708, 37] on icon "Add Opportunity" at bounding box center [712, 42] width 10 height 10
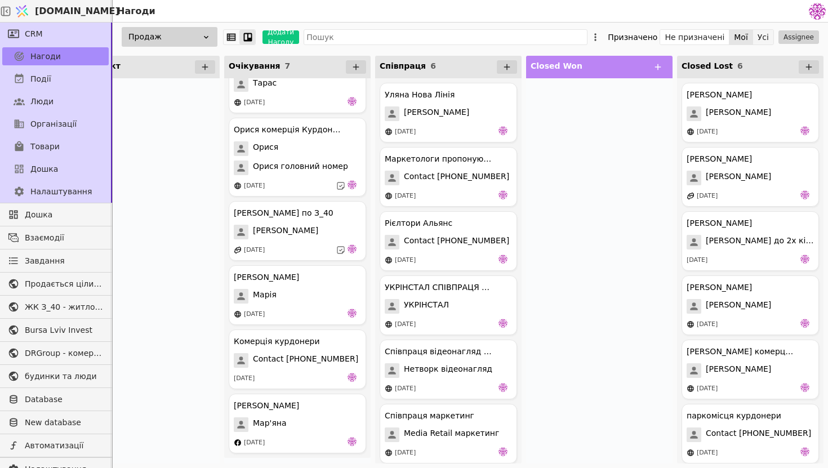
click at [758, 42] on button "Усі" at bounding box center [763, 37] width 20 height 16
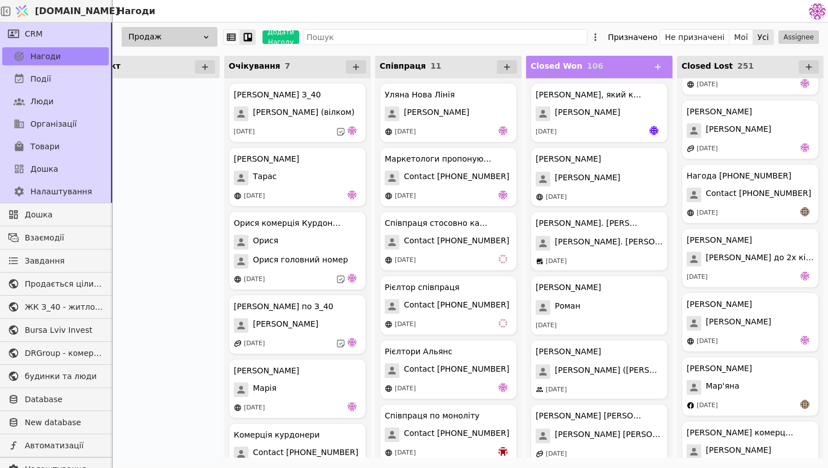
scroll to position [15698, 0]
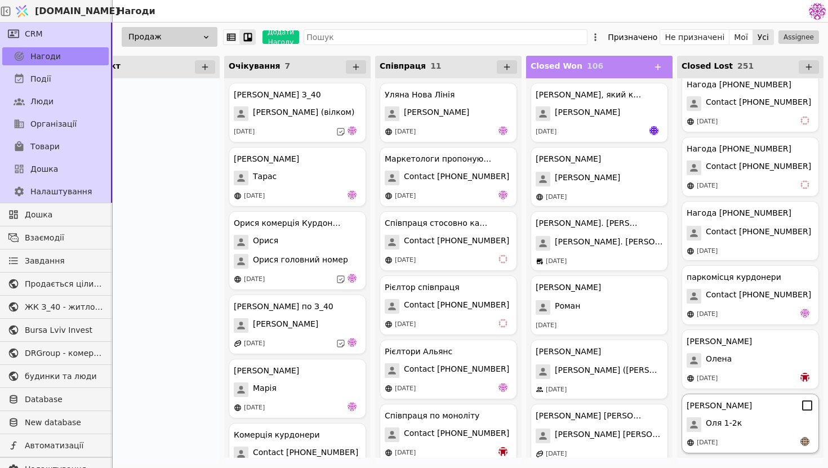
click at [779, 437] on div "[DATE]" at bounding box center [749, 442] width 127 height 11
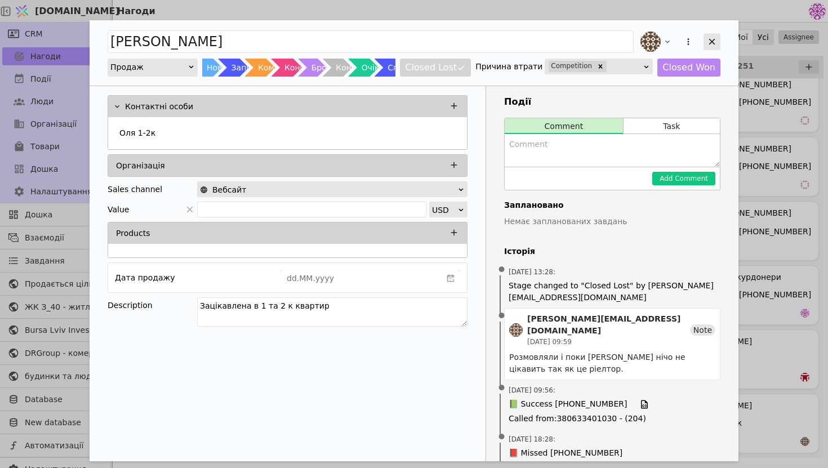
click at [708, 42] on icon "Add Opportunity" at bounding box center [712, 42] width 10 height 10
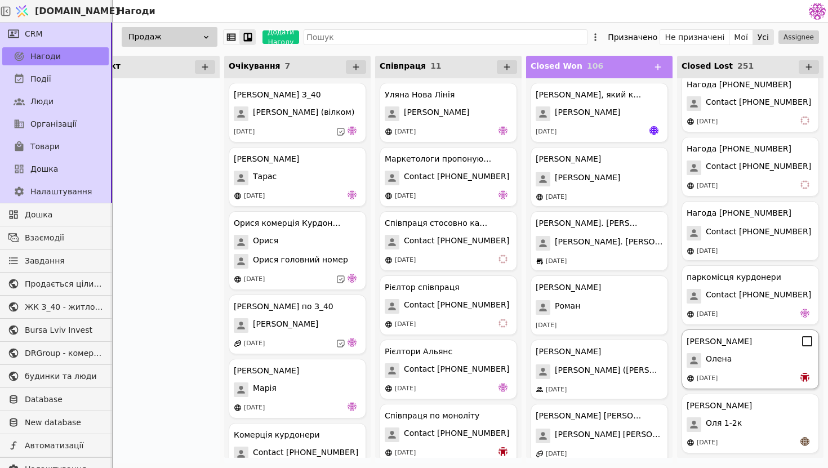
click at [743, 365] on div "Олена" at bounding box center [749, 360] width 127 height 15
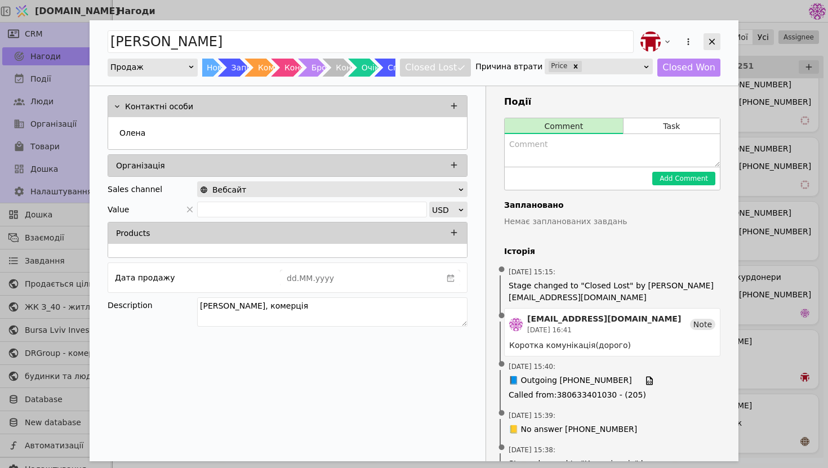
click at [712, 37] on icon "Add Opportunity" at bounding box center [712, 42] width 10 height 10
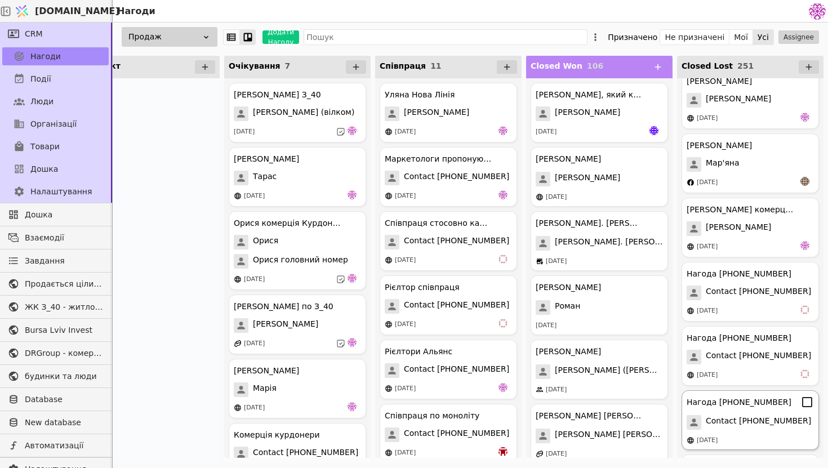
scroll to position [15508, 0]
click at [772, 182] on div "[DATE]" at bounding box center [749, 182] width 127 height 11
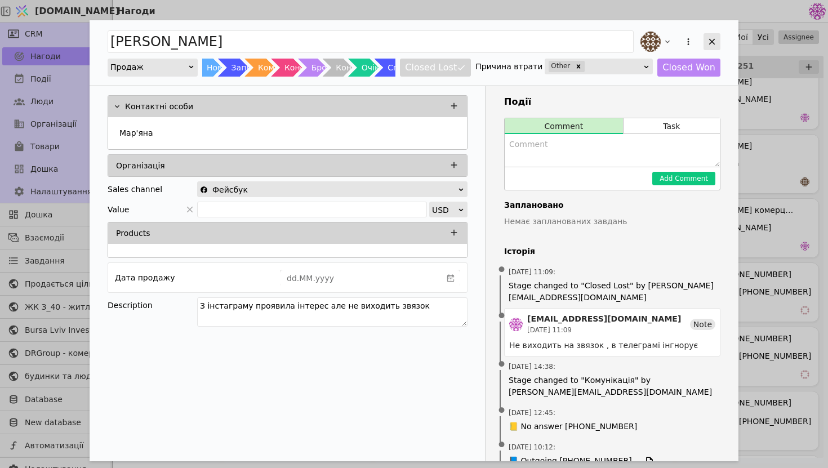
click at [710, 46] on icon "Add Opportunity" at bounding box center [712, 42] width 10 height 10
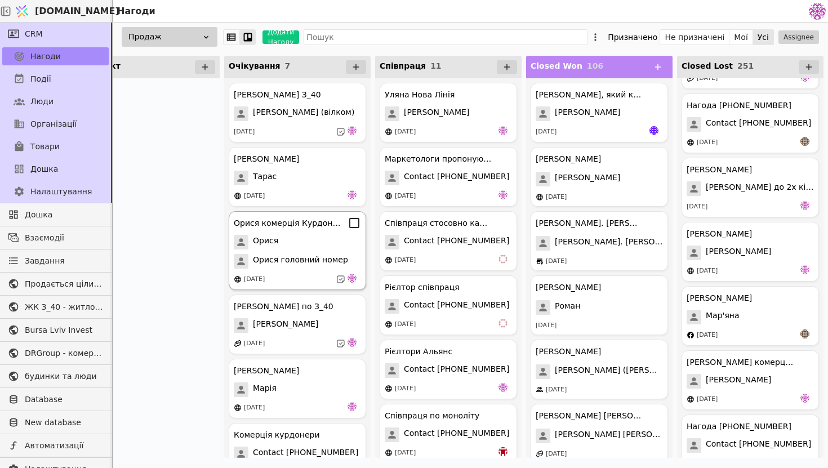
click at [323, 247] on div "Орися" at bounding box center [297, 242] width 127 height 15
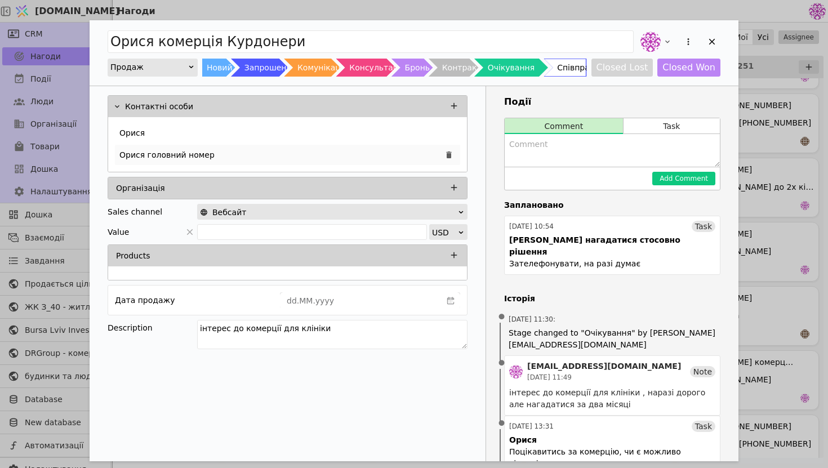
click at [298, 155] on div "Орися головний номер" at bounding box center [287, 155] width 345 height 20
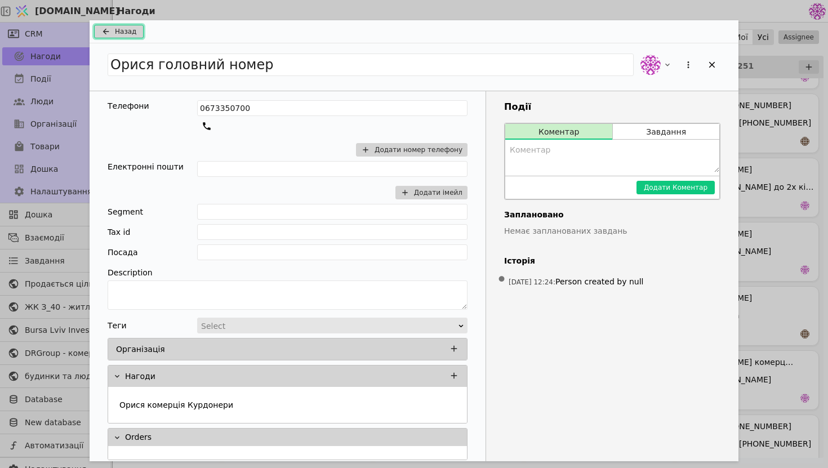
click at [120, 29] on span "Назад" at bounding box center [125, 31] width 21 height 10
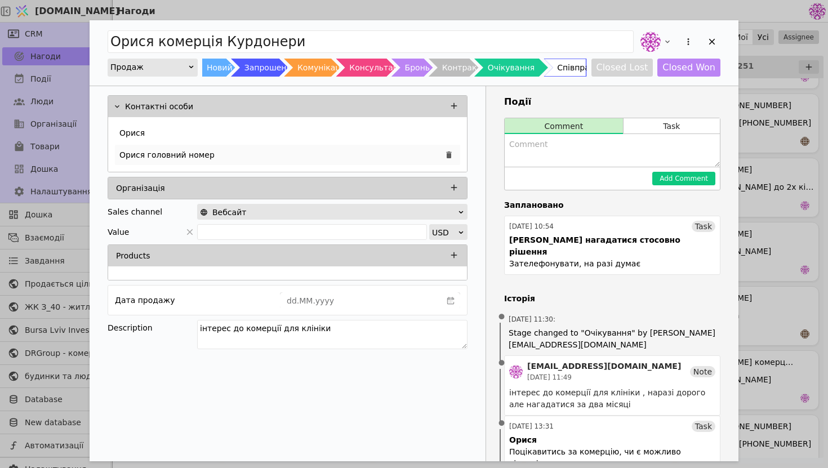
click at [265, 155] on div "Орися головний номер" at bounding box center [287, 155] width 345 height 20
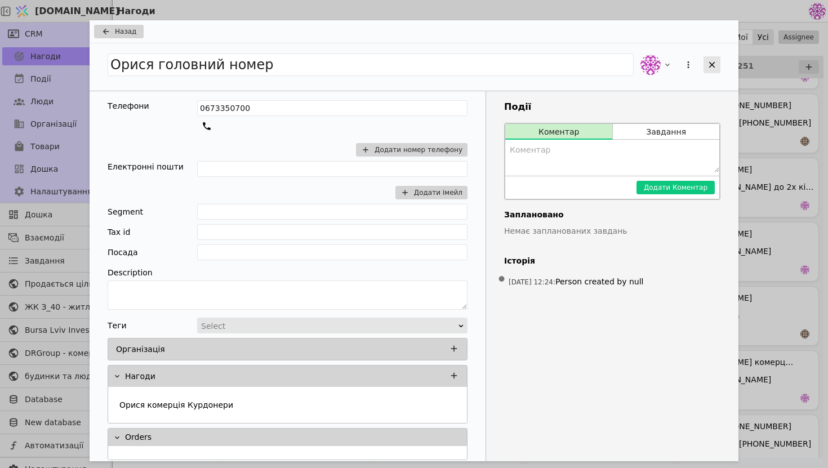
click at [709, 63] on icon "Add Opportunity" at bounding box center [712, 65] width 10 height 10
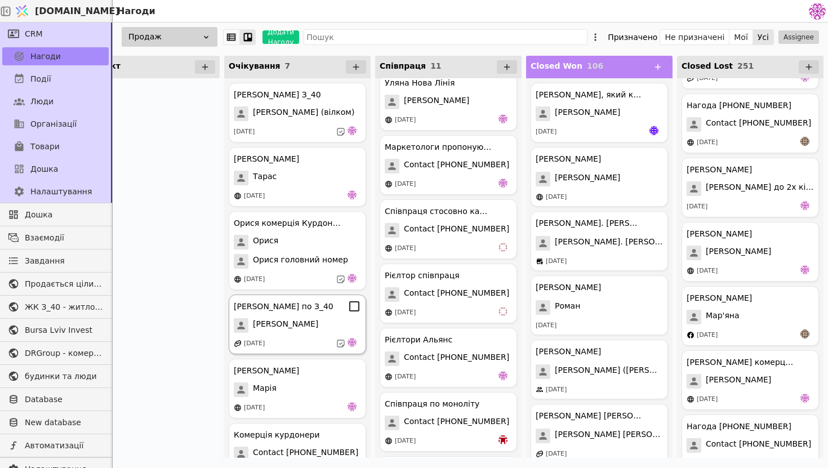
scroll to position [93, 0]
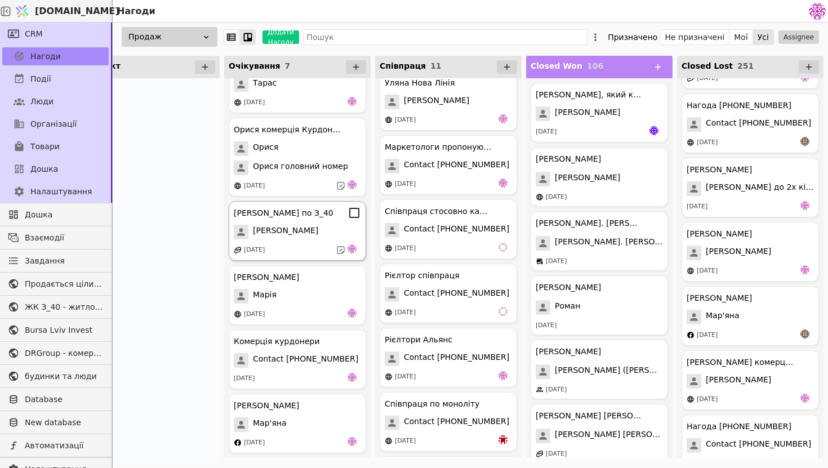
click at [298, 231] on div "[PERSON_NAME]" at bounding box center [297, 232] width 127 height 15
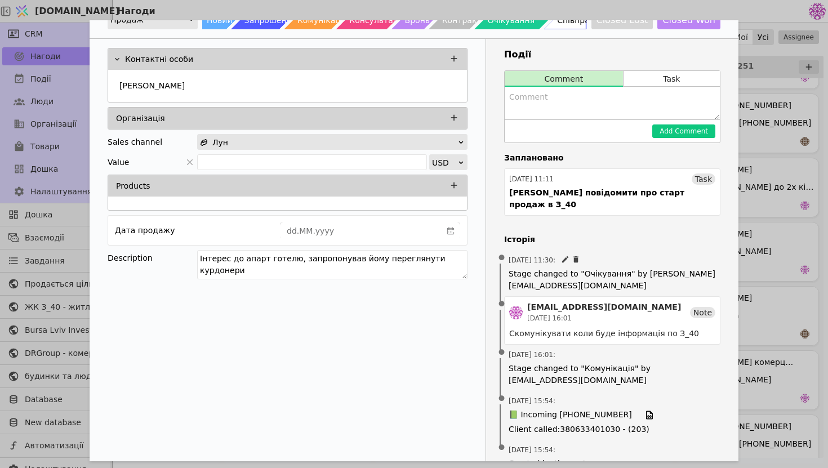
scroll to position [57, 0]
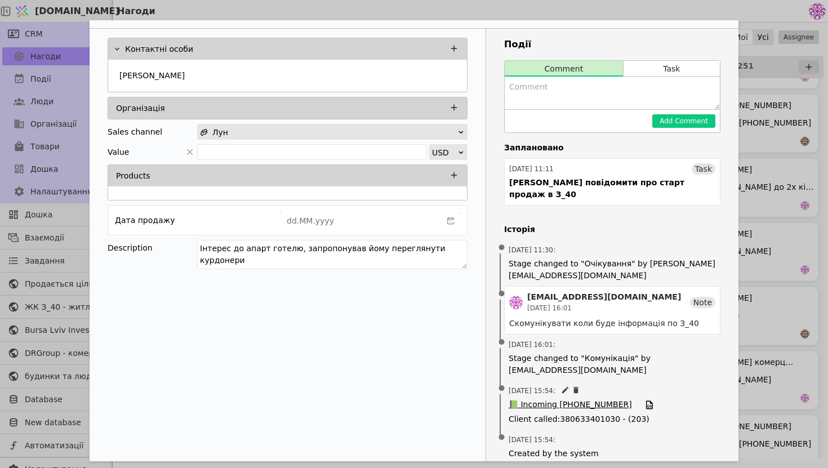
click at [551, 399] on span "📗 Incoming [PHONE_NUMBER]" at bounding box center [569, 405] width 123 height 12
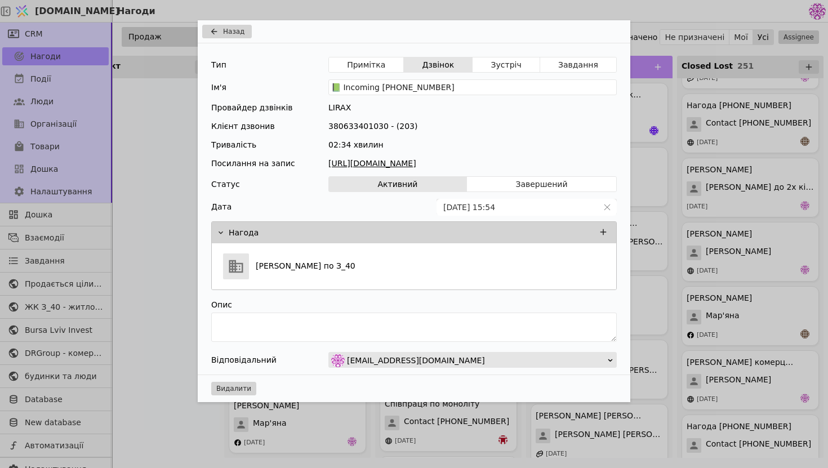
click at [454, 163] on link "[URL][DOMAIN_NAME]" at bounding box center [472, 164] width 288 height 12
click at [237, 35] on span "Назад" at bounding box center [233, 31] width 21 height 10
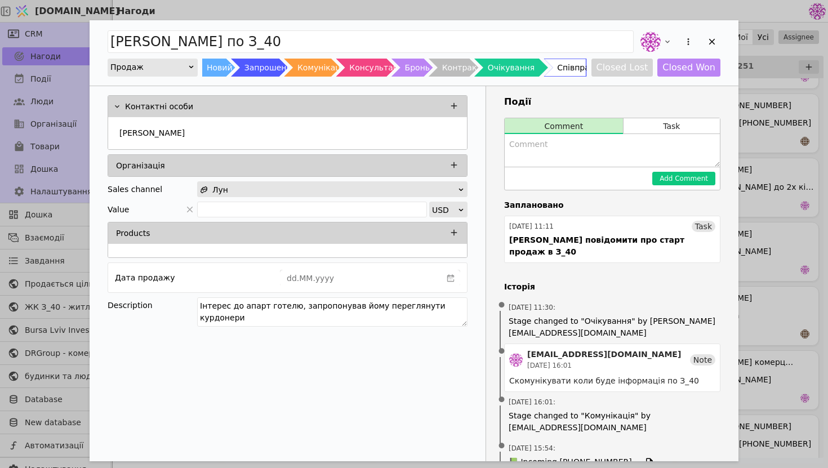
click at [720, 39] on div "[PERSON_NAME] по З_40 Продаж Новий Запрошення Комунікація Консультація Бронь Ко…" at bounding box center [414, 52] width 649 height 65
click at [711, 39] on icon "Add Opportunity" at bounding box center [712, 42] width 10 height 10
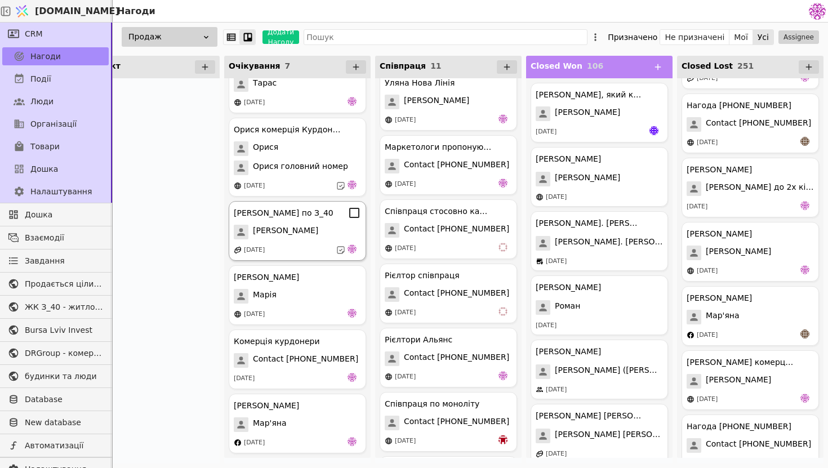
click at [306, 238] on div "[PERSON_NAME]" at bounding box center [297, 232] width 127 height 15
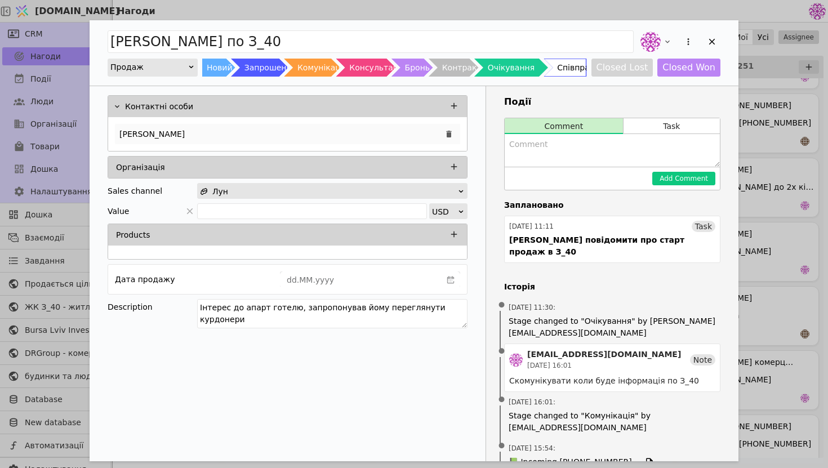
click at [305, 140] on div "[PERSON_NAME]" at bounding box center [287, 134] width 345 height 20
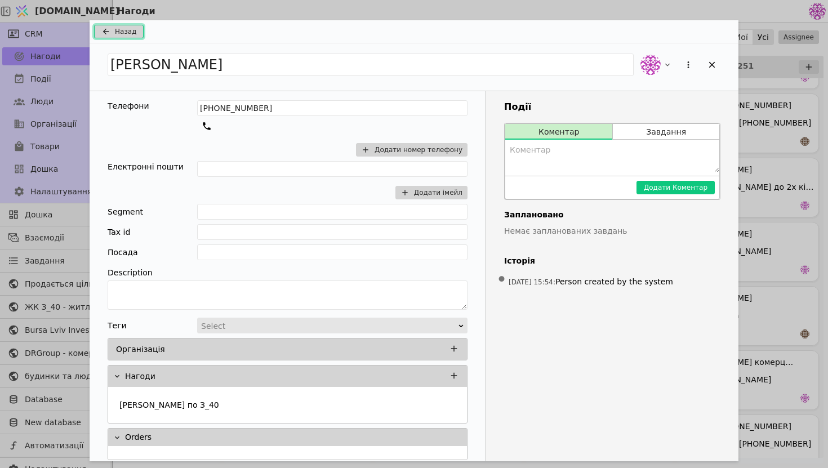
click at [120, 32] on span "Назад" at bounding box center [125, 31] width 21 height 10
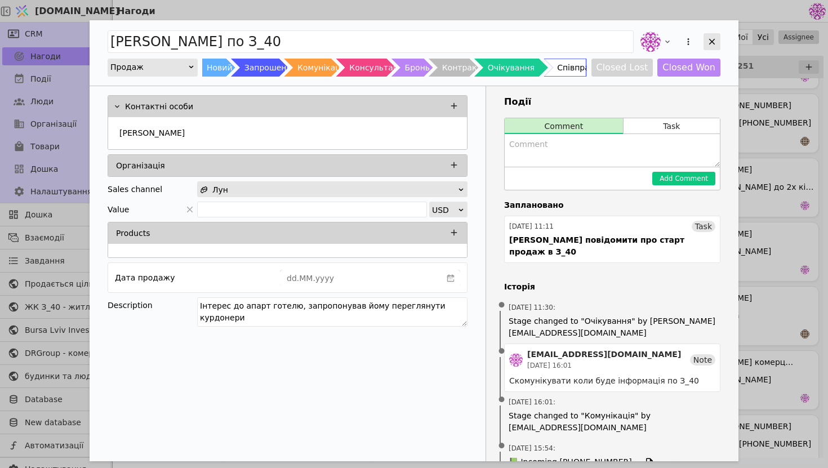
click at [716, 36] on div "Add Opportunity" at bounding box center [711, 41] width 17 height 17
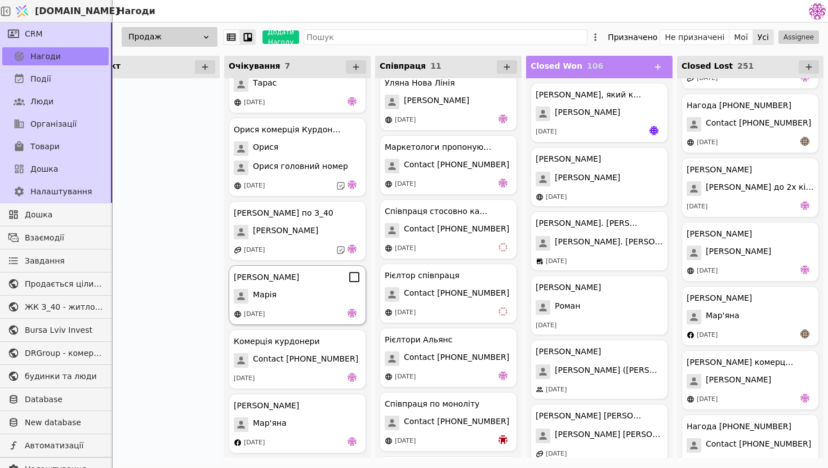
click at [307, 303] on div "[PERSON_NAME] Курдонери [PERSON_NAME] [DATE]" at bounding box center [297, 295] width 137 height 60
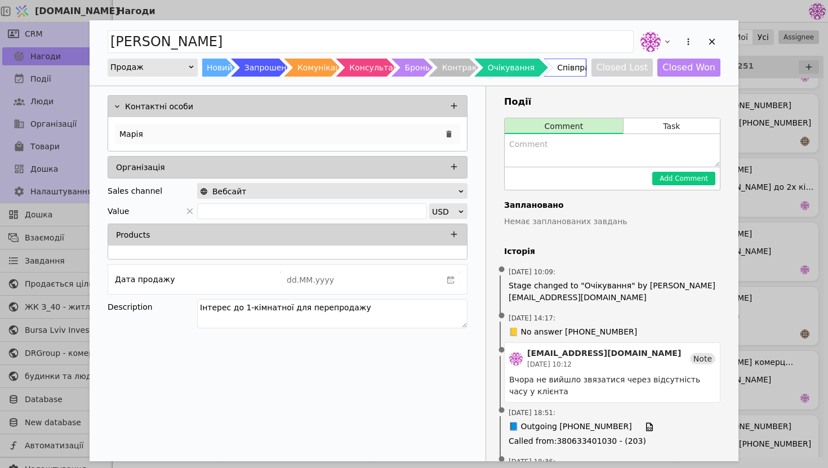
click at [390, 136] on div "Марія" at bounding box center [287, 134] width 345 height 20
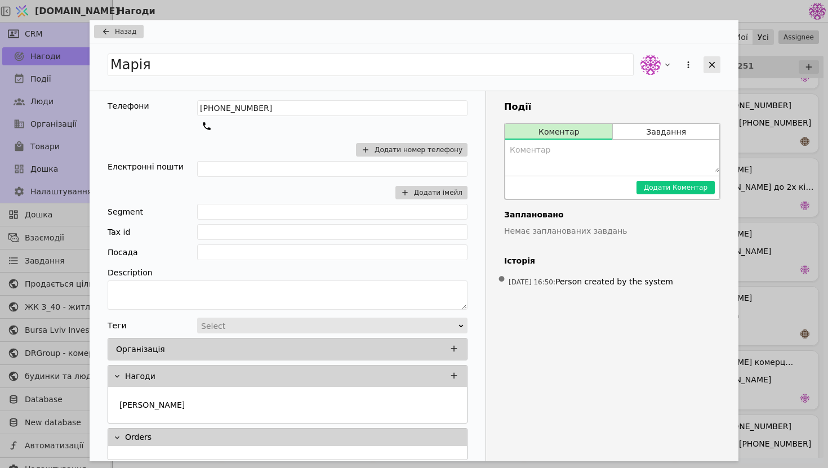
click at [709, 66] on icon "Add Opportunity" at bounding box center [712, 65] width 6 height 6
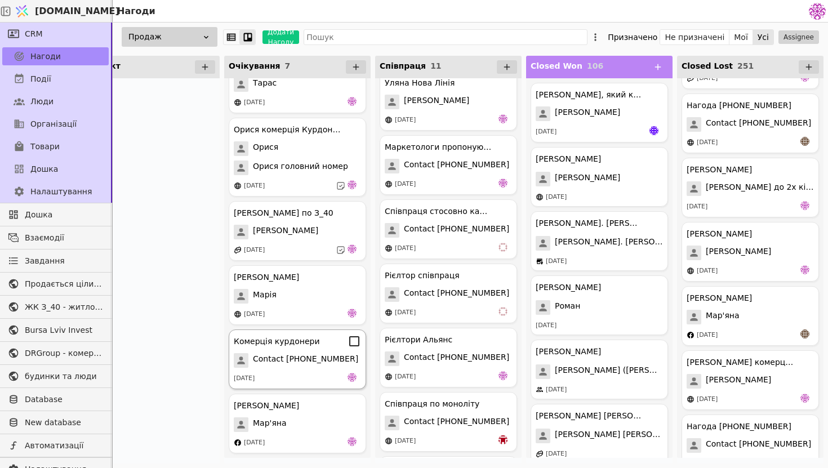
click at [301, 365] on span "Contact [PHONE_NUMBER]" at bounding box center [305, 360] width 105 height 15
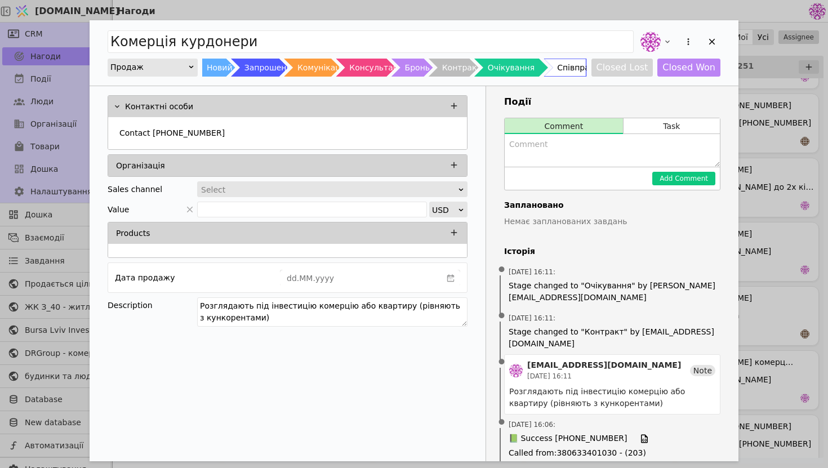
scroll to position [46, 0]
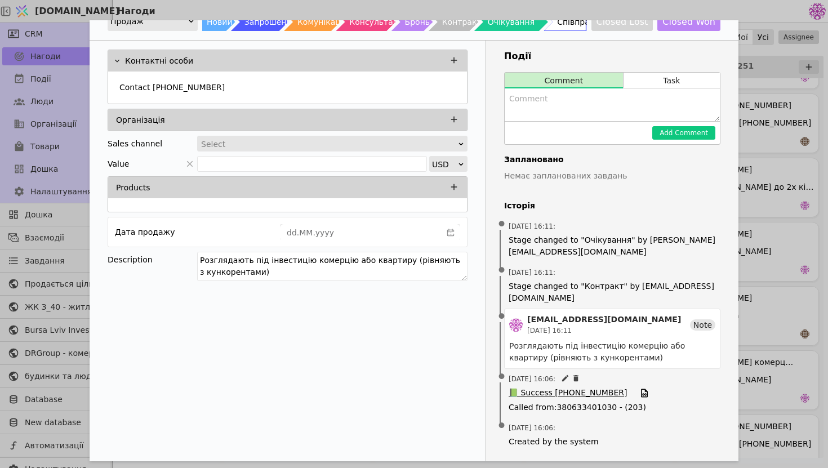
click at [579, 390] on span "📗 Success [PHONE_NUMBER]" at bounding box center [567, 393] width 118 height 12
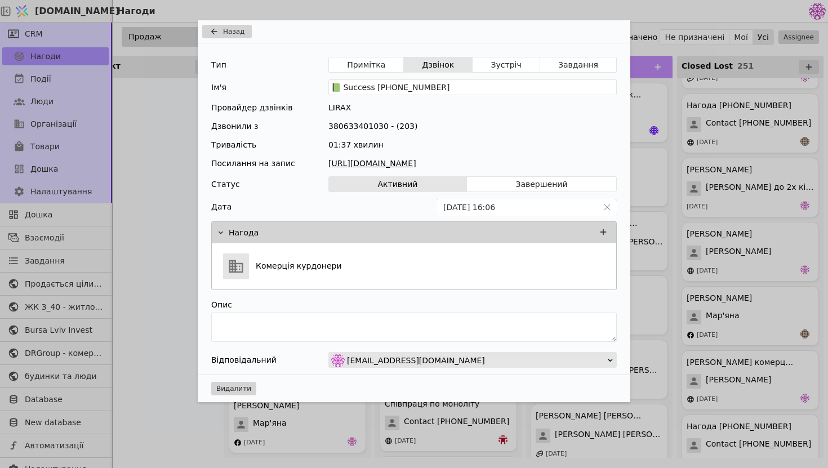
click at [506, 167] on link "[URL][DOMAIN_NAME]" at bounding box center [472, 164] width 288 height 12
click at [232, 18] on div "Назад Тип Примітка Дзвінок Зустріч Завдання Ім'я 📗 Success [PHONE_NUMBER] Прова…" at bounding box center [414, 234] width 828 height 468
click at [232, 26] on span "Назад" at bounding box center [233, 31] width 21 height 10
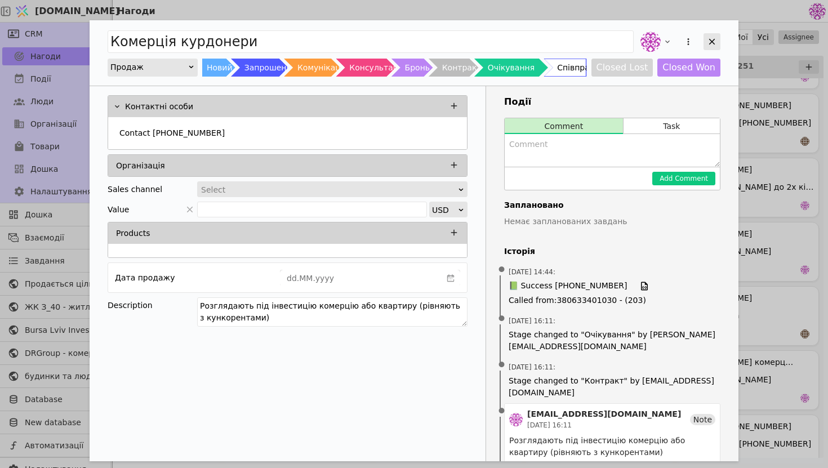
click at [707, 47] on div "Add Opportunity" at bounding box center [711, 41] width 17 height 17
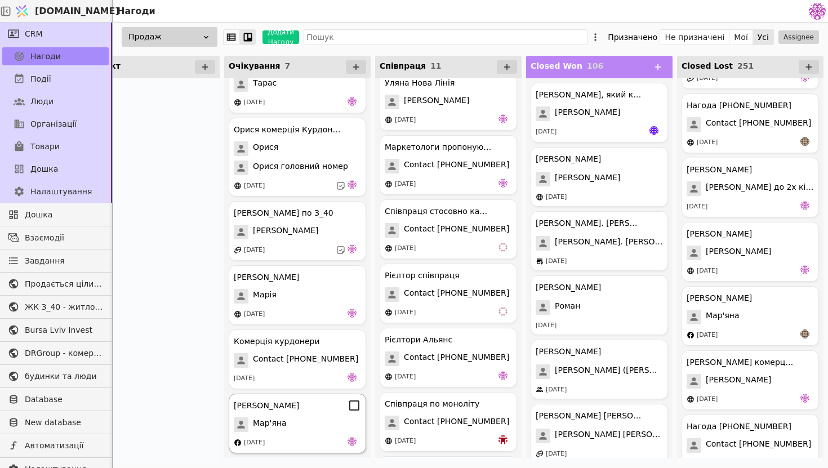
click at [309, 420] on div "Мар'яна" at bounding box center [297, 424] width 127 height 15
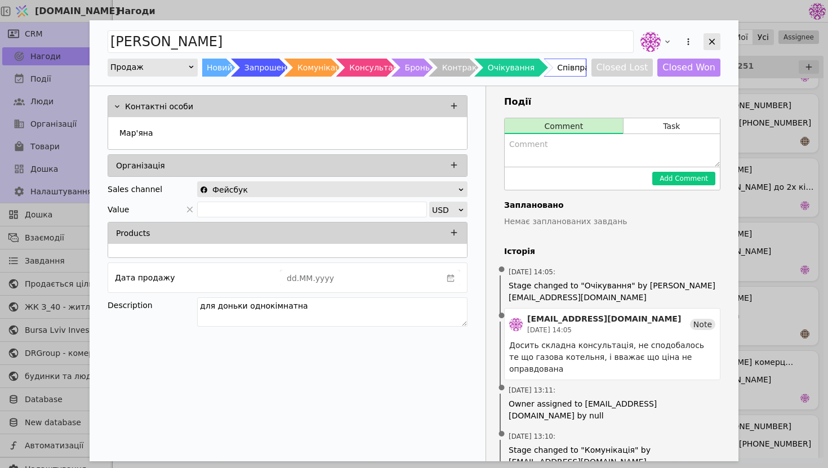
click at [715, 43] on icon "Add Opportunity" at bounding box center [712, 42] width 10 height 10
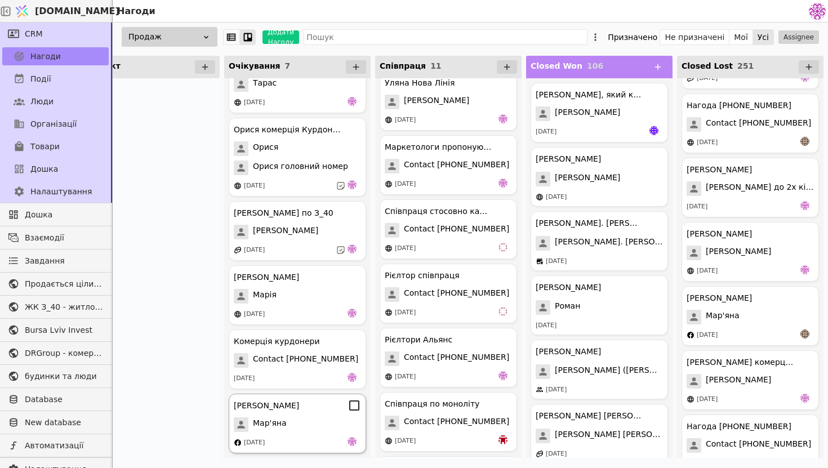
click at [291, 437] on div "[DATE]" at bounding box center [297, 442] width 127 height 11
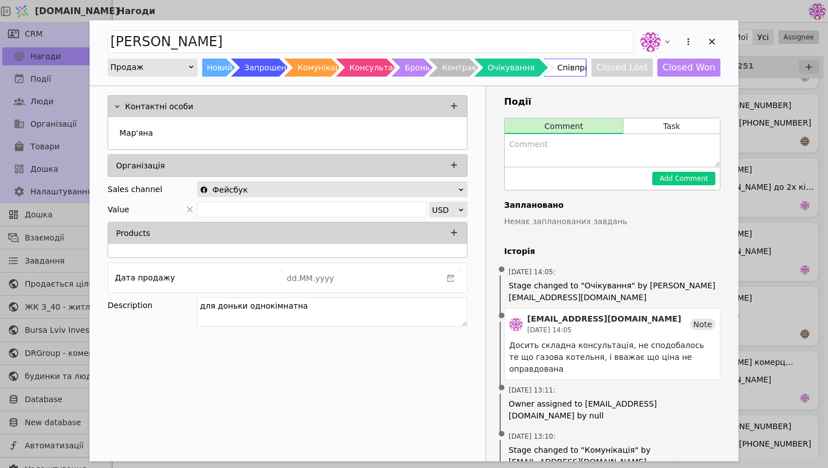
click at [595, 147] on textarea "Add Opportunity" at bounding box center [611, 150] width 215 height 33
type textarea "З"
click at [713, 43] on icon "Add Opportunity" at bounding box center [712, 42] width 10 height 10
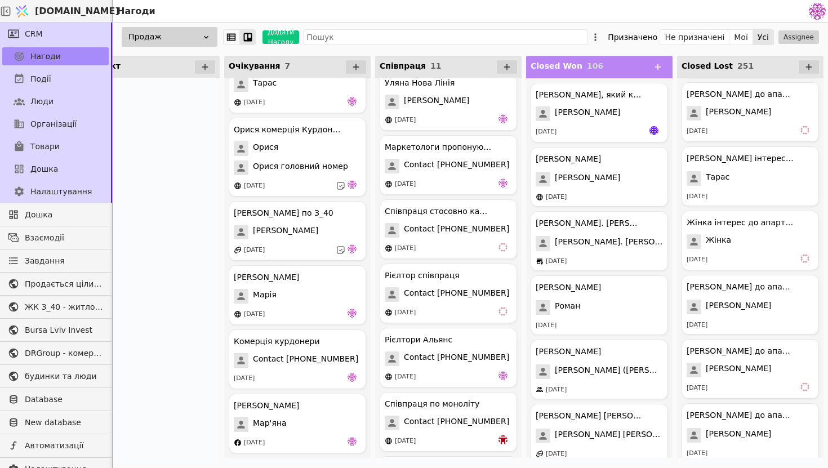
scroll to position [11226, 0]
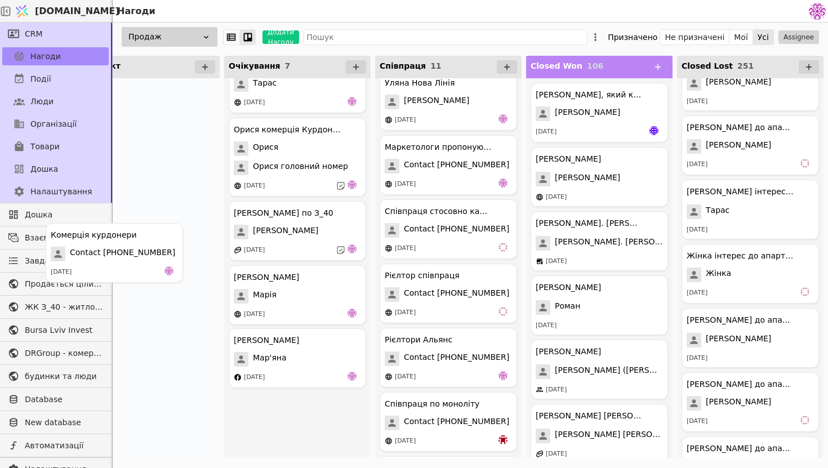
drag, startPoint x: 340, startPoint y: 370, endPoint x: 181, endPoint y: 169, distance: 255.4
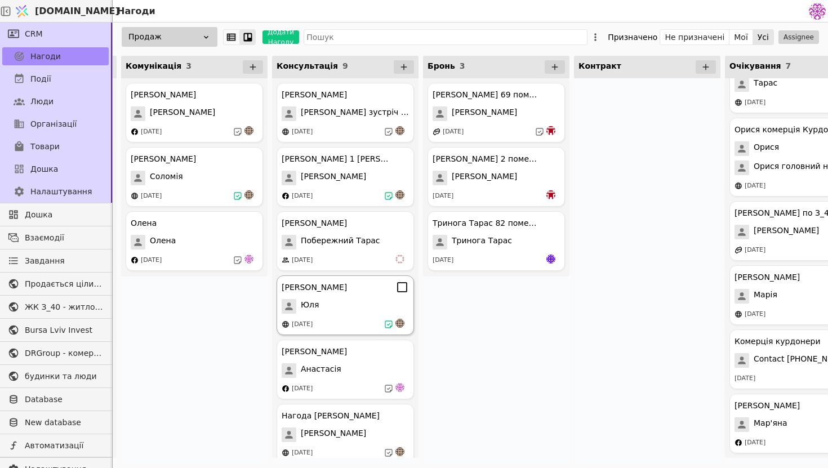
scroll to position [0, 298]
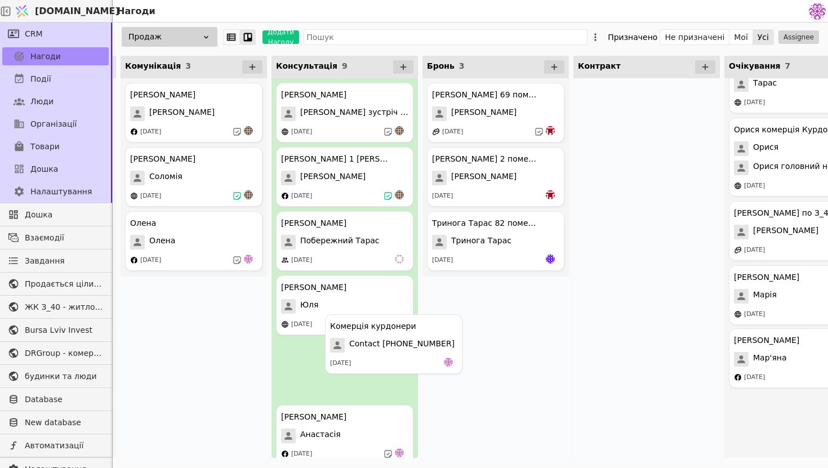
drag, startPoint x: 778, startPoint y: 354, endPoint x: 357, endPoint y: 334, distance: 421.1
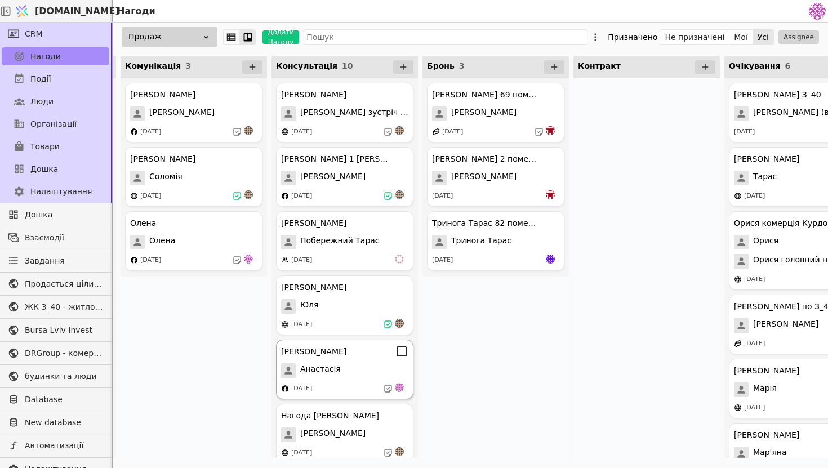
scroll to position [286, 0]
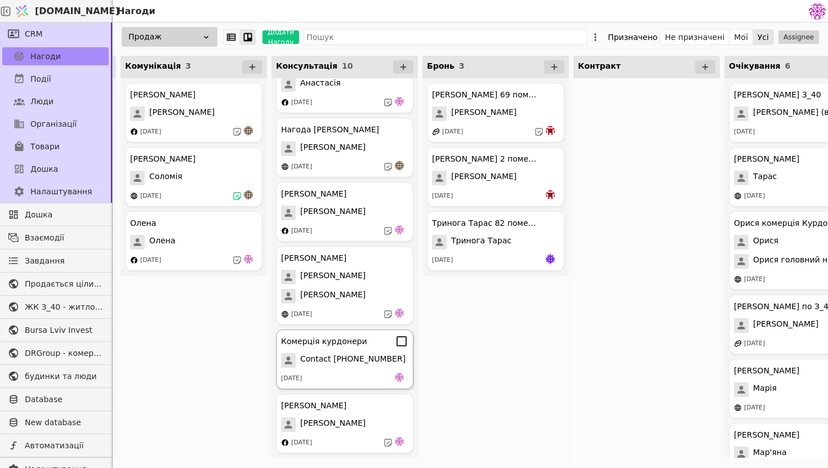
click at [359, 360] on span "Contact [PHONE_NUMBER]" at bounding box center [352, 360] width 105 height 15
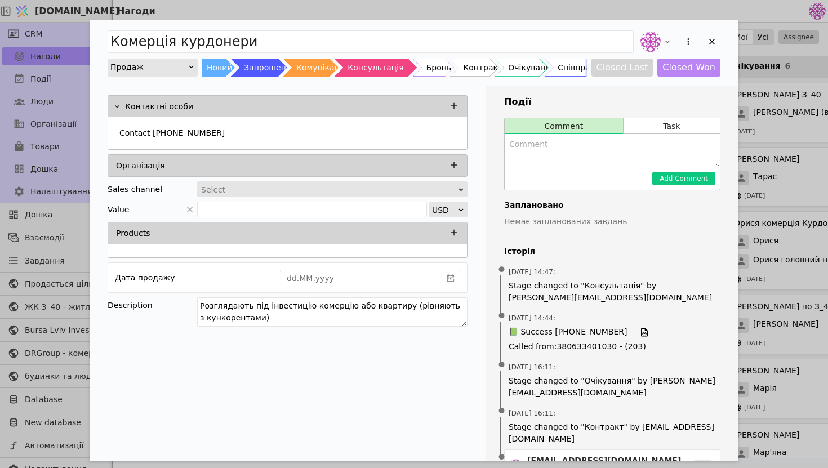
click at [597, 136] on textarea "Add Opportunity" at bounding box center [611, 150] width 215 height 33
click at [655, 122] on button "Task" at bounding box center [671, 126] width 96 height 16
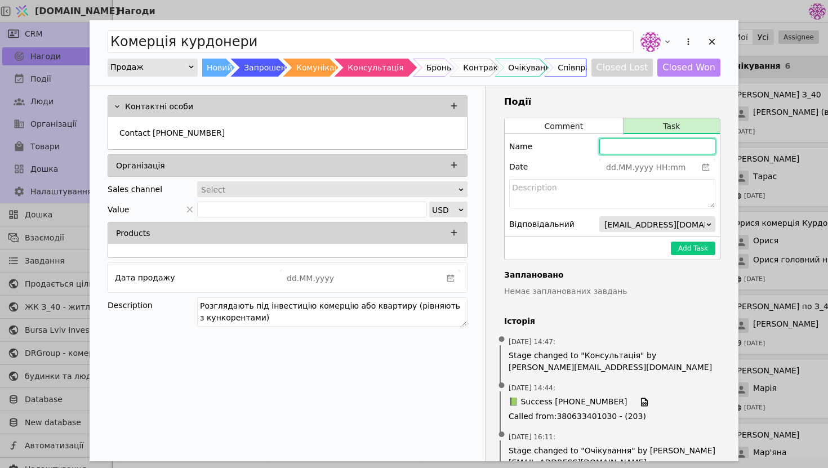
click at [646, 153] on input "Add Opportunity" at bounding box center [657, 147] width 116 height 16
type input "dd.MM.yyyy HH:mm"
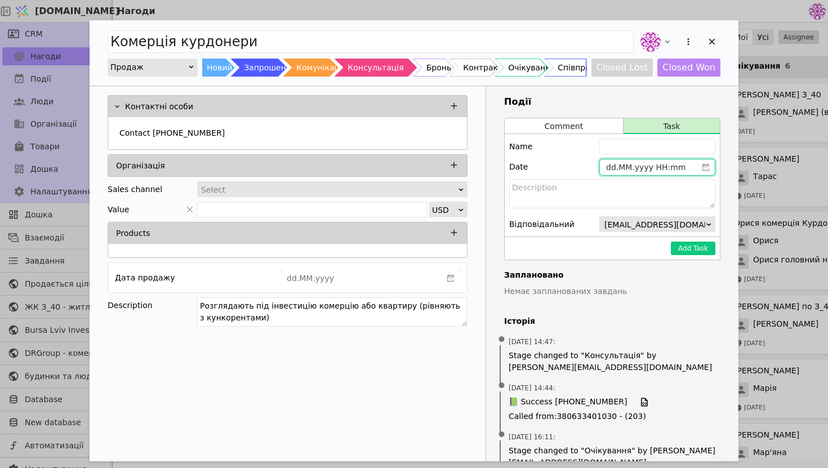
click at [645, 167] on input "dd.MM.yyyy HH:mm" at bounding box center [648, 167] width 97 height 16
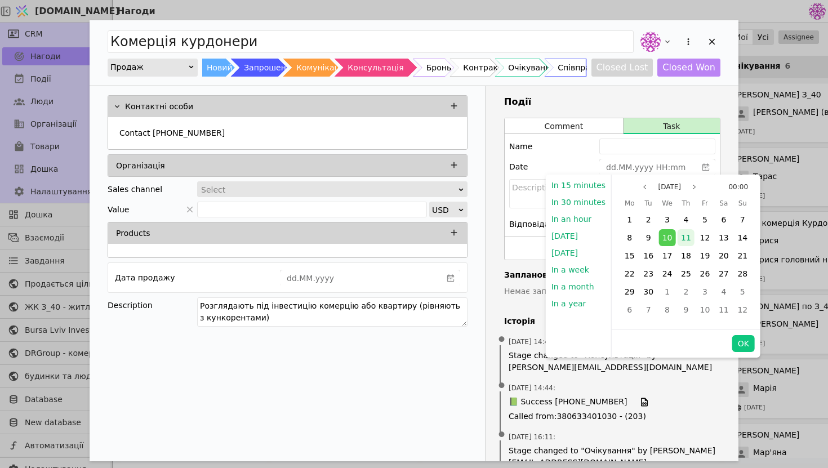
click at [686, 237] on div "11" at bounding box center [685, 237] width 17 height 17
click at [732, 341] on button "OK" at bounding box center [743, 343] width 23 height 17
type input "[DATE] 00:00"
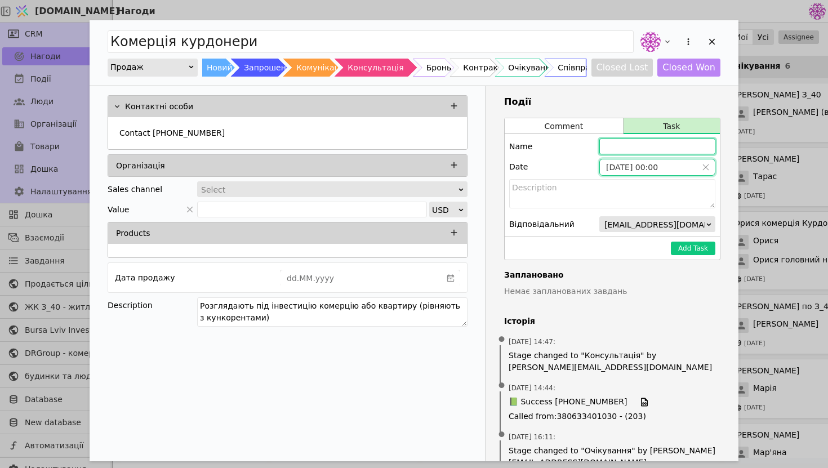
click at [643, 142] on input "Add Opportunity" at bounding box center [657, 147] width 116 height 16
type input "Набрати завтра"
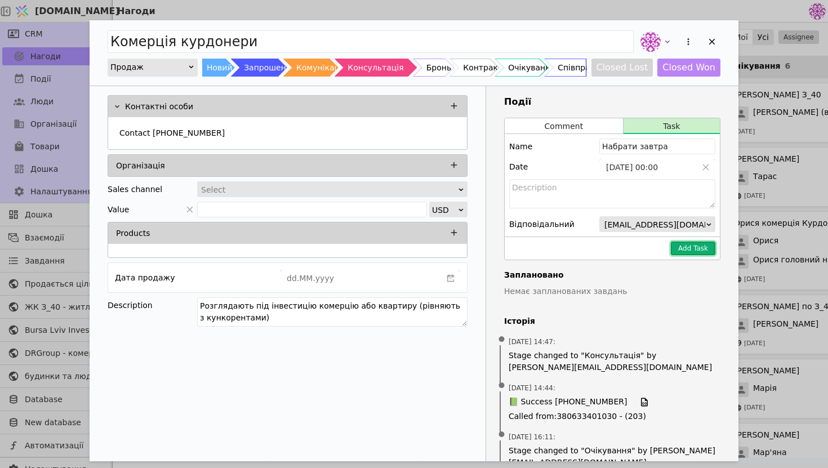
click at [699, 242] on button "Add Task" at bounding box center [693, 249] width 44 height 14
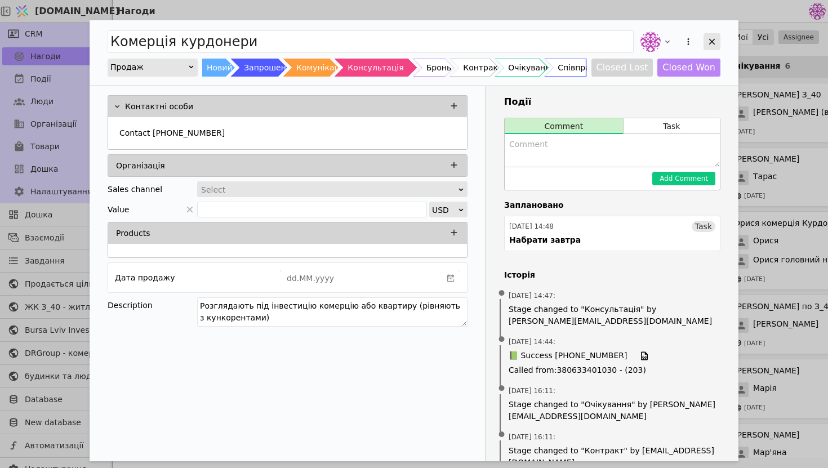
click at [708, 38] on icon "Add Opportunity" at bounding box center [712, 42] width 10 height 10
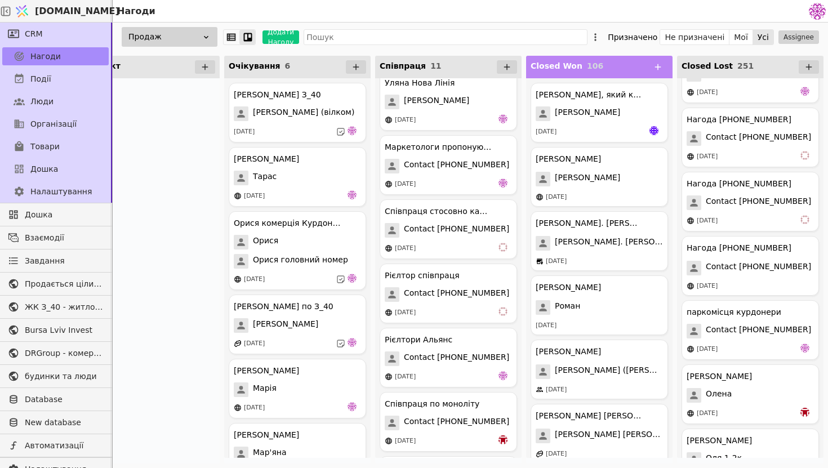
scroll to position [15698, 0]
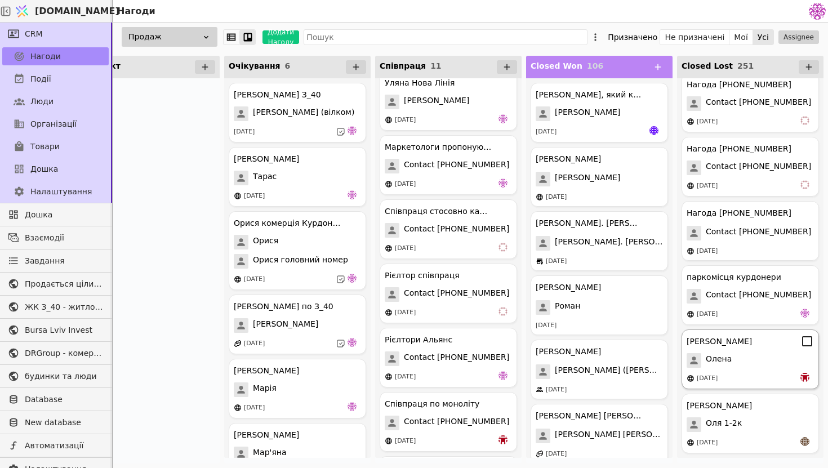
click at [782, 359] on div "Олена" at bounding box center [749, 360] width 127 height 15
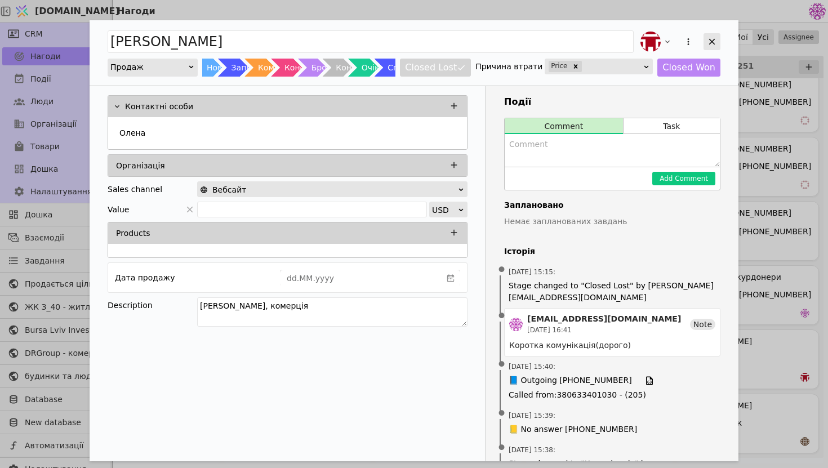
click at [717, 45] on div "Add Opportunity" at bounding box center [711, 41] width 17 height 17
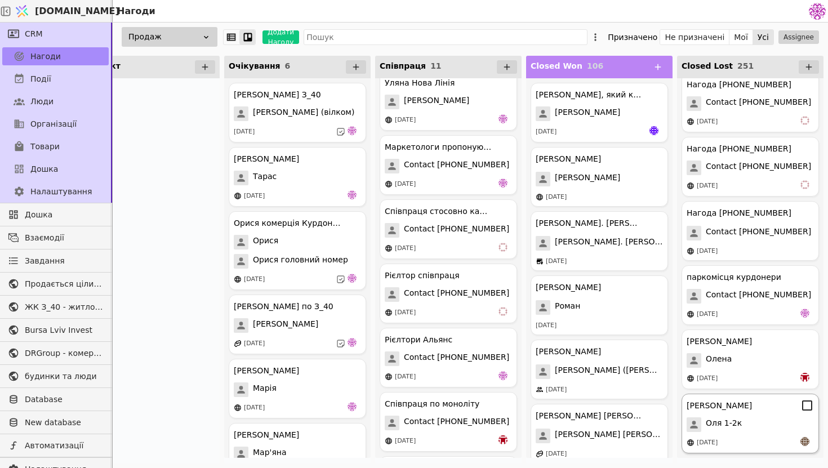
click at [736, 431] on span "Оля 1-2к" at bounding box center [723, 424] width 36 height 15
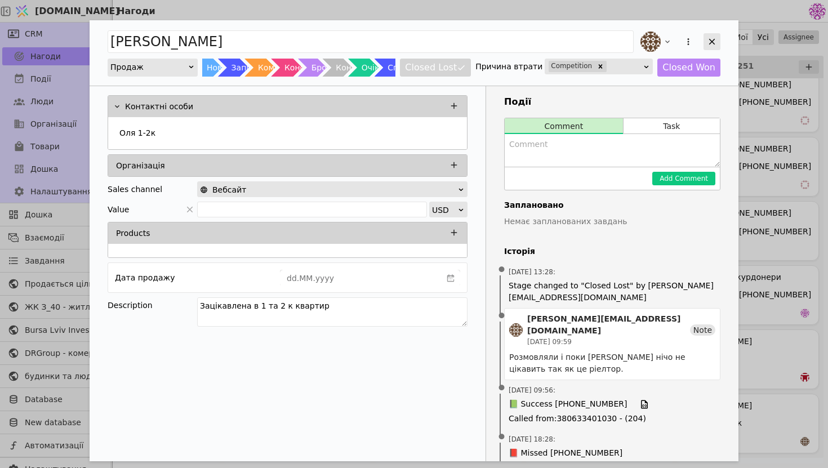
click at [706, 38] on div "Add Opportunity" at bounding box center [711, 41] width 17 height 17
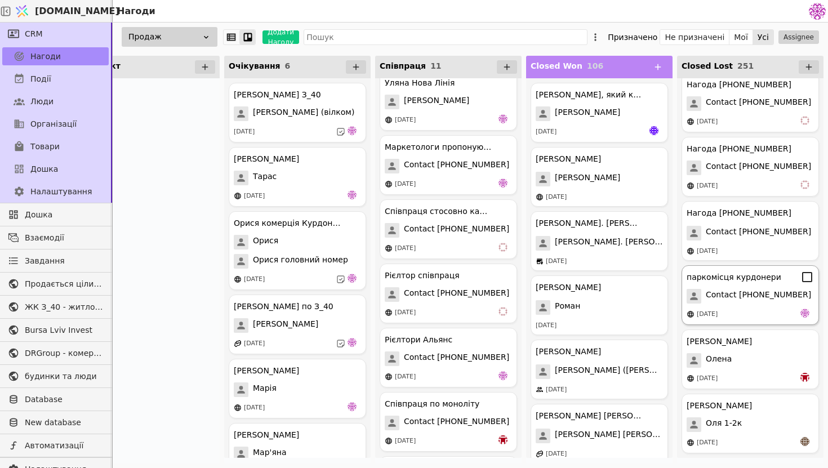
click at [754, 307] on div "паркомісця курдонери Contact [PHONE_NUMBER] [DATE]" at bounding box center [749, 295] width 137 height 60
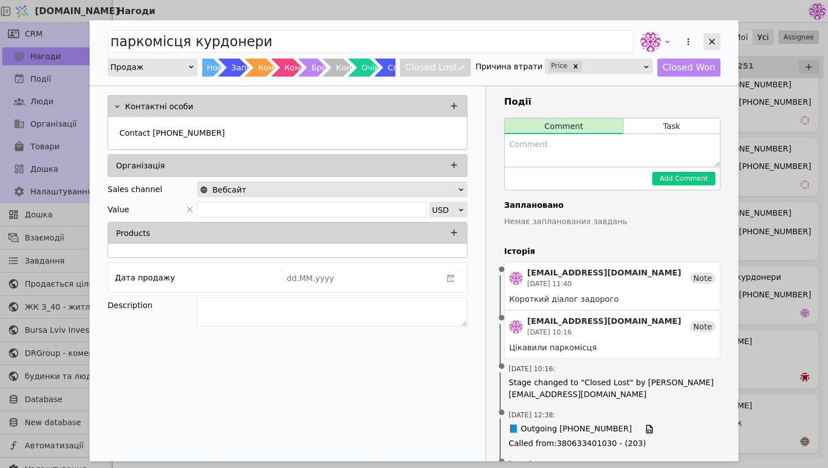
click at [713, 41] on icon "Add Opportunity" at bounding box center [712, 42] width 10 height 10
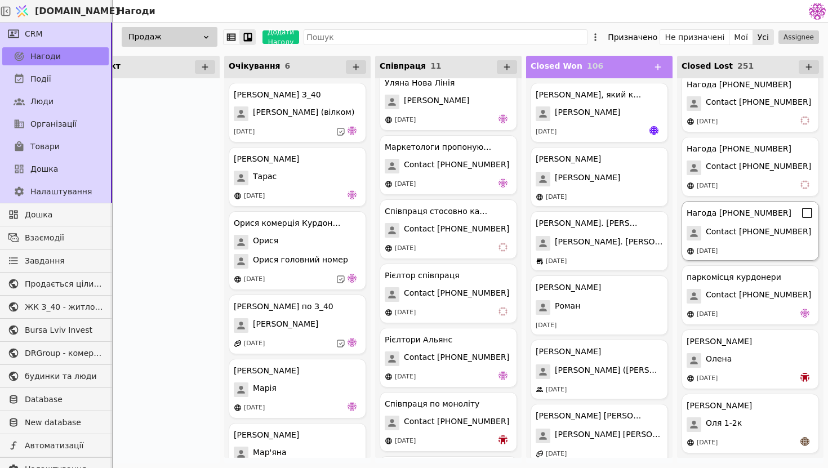
click at [744, 232] on span "Contact [PHONE_NUMBER]" at bounding box center [757, 233] width 105 height 15
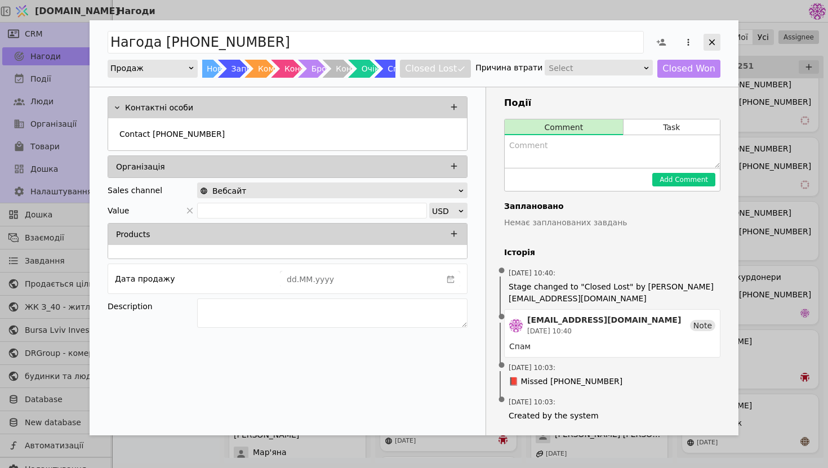
click at [710, 41] on icon "Add Opportunity" at bounding box center [712, 42] width 6 height 6
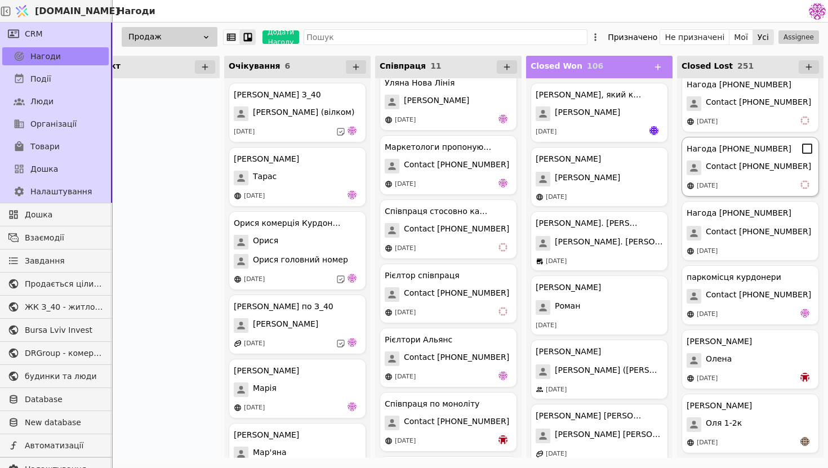
click at [747, 181] on div "[DATE]" at bounding box center [749, 185] width 127 height 11
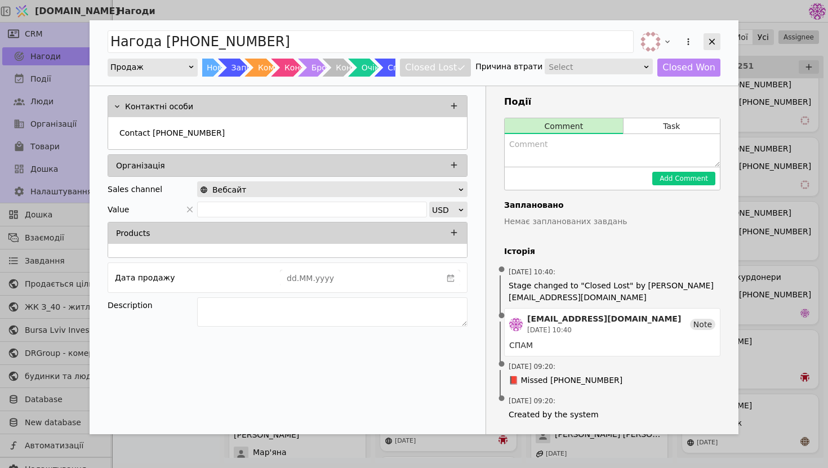
click at [712, 35] on div "Add Opportunity" at bounding box center [711, 41] width 17 height 17
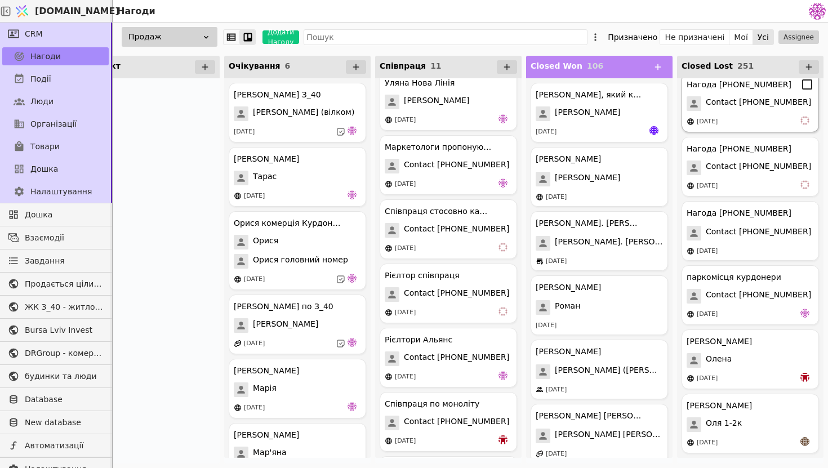
click at [745, 117] on div "[DATE]" at bounding box center [749, 121] width 127 height 11
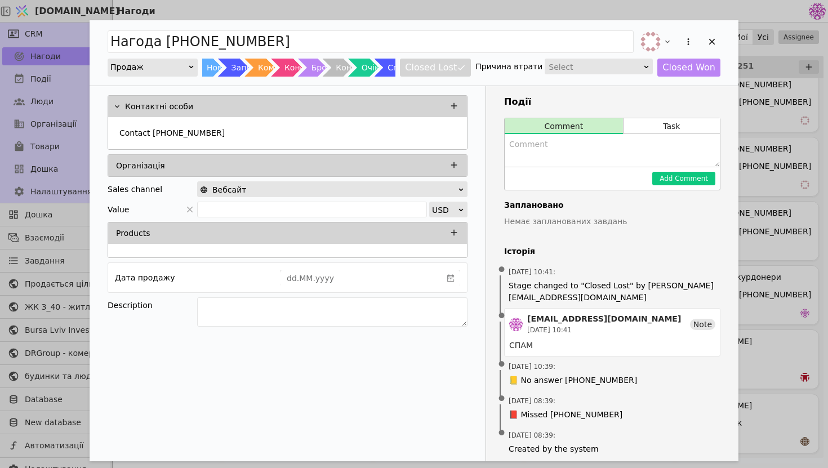
click at [699, 41] on div "Add Opportunity" at bounding box center [679, 41] width 82 height 25
click at [707, 41] on icon "Add Opportunity" at bounding box center [712, 42] width 10 height 10
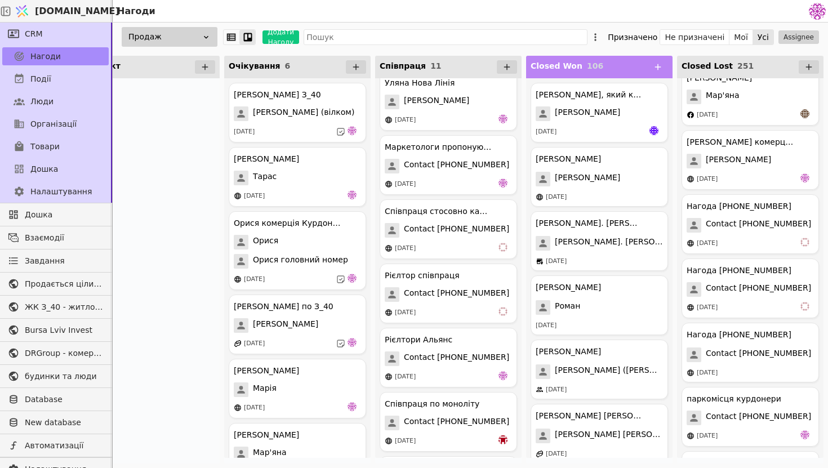
scroll to position [15573, 0]
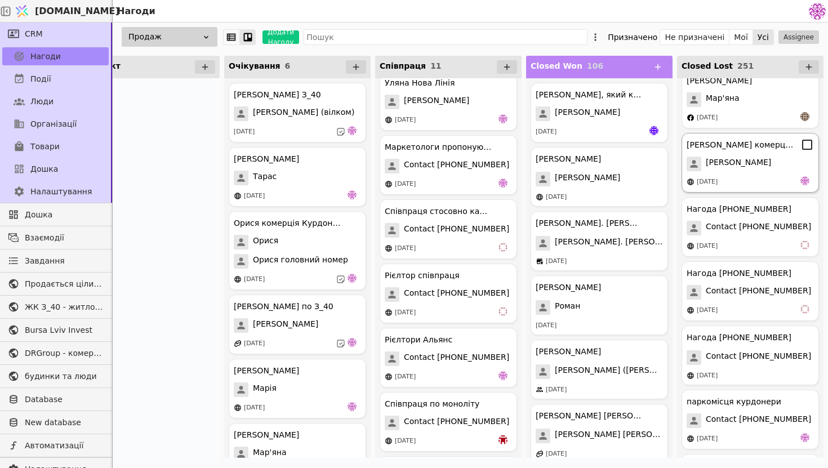
click at [744, 161] on div "[PERSON_NAME]" at bounding box center [749, 164] width 127 height 15
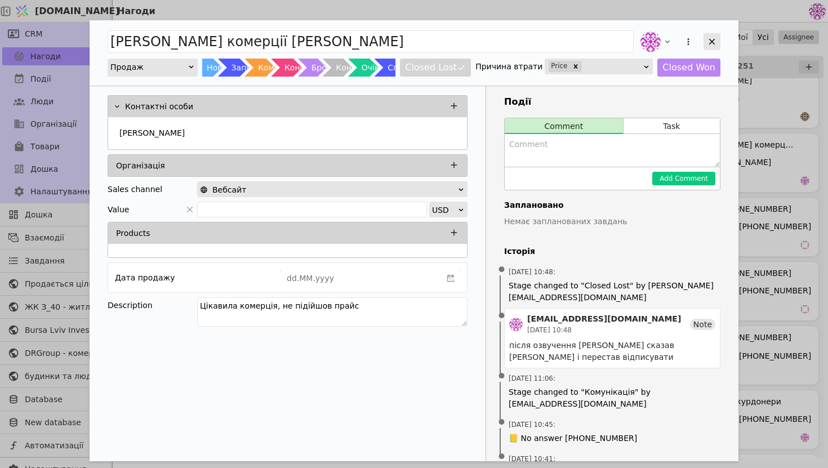
click at [714, 45] on icon "Add Opportunity" at bounding box center [712, 42] width 10 height 10
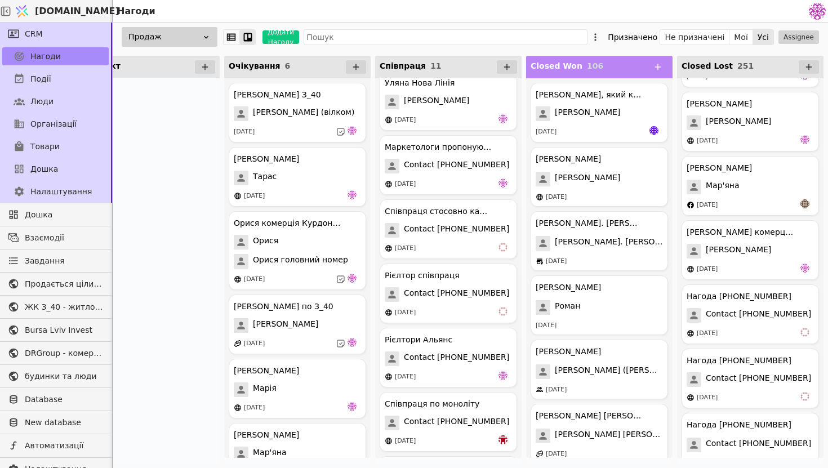
scroll to position [15482, 0]
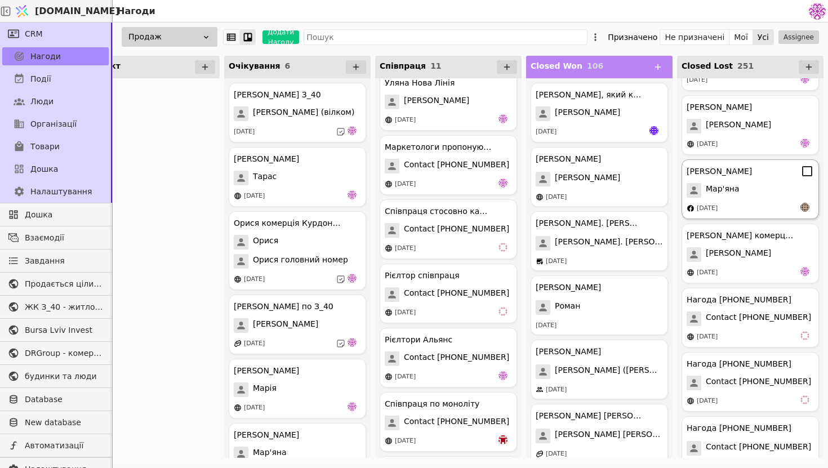
click at [731, 183] on span "Мар'яна" at bounding box center [722, 190] width 34 height 15
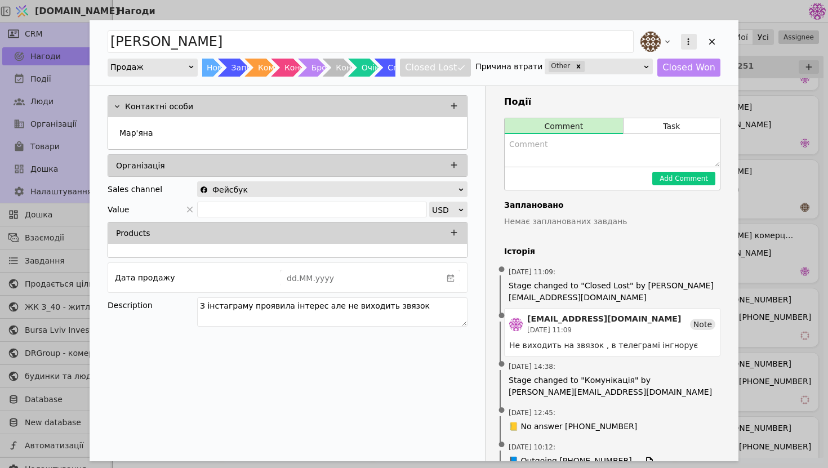
click at [690, 43] on icon "Add Opportunity" at bounding box center [688, 42] width 10 height 10
click at [641, 70] on div "Видалити" at bounding box center [628, 78] width 129 height 16
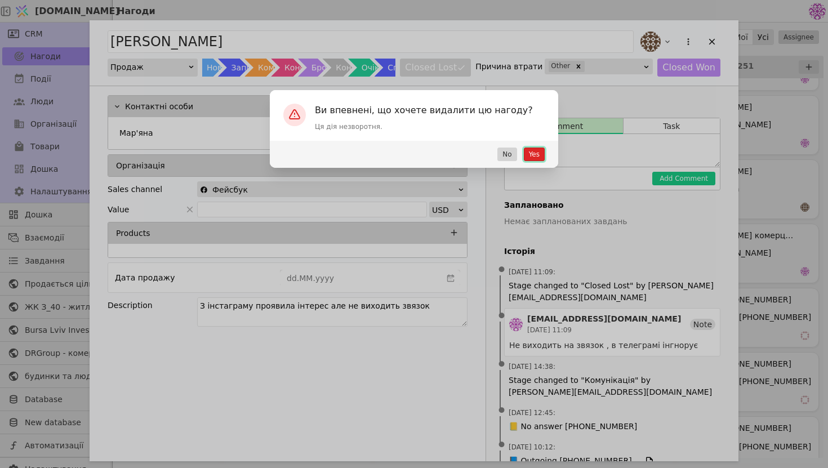
click at [538, 155] on button "Yes" at bounding box center [534, 155] width 21 height 14
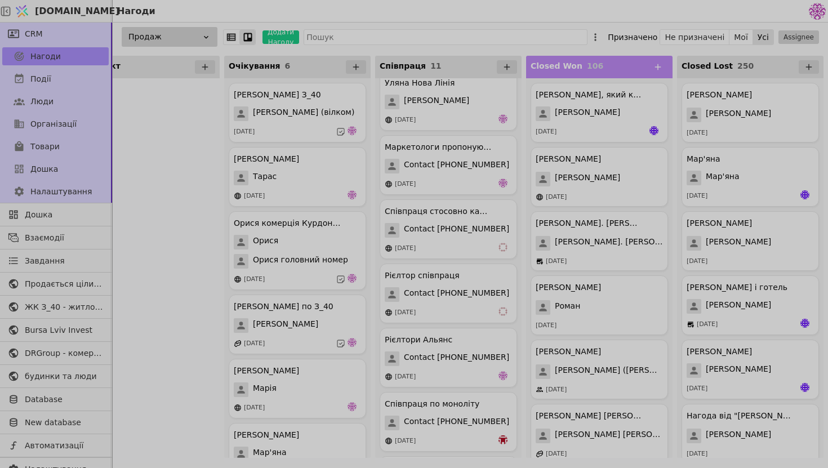
scroll to position [0, 747]
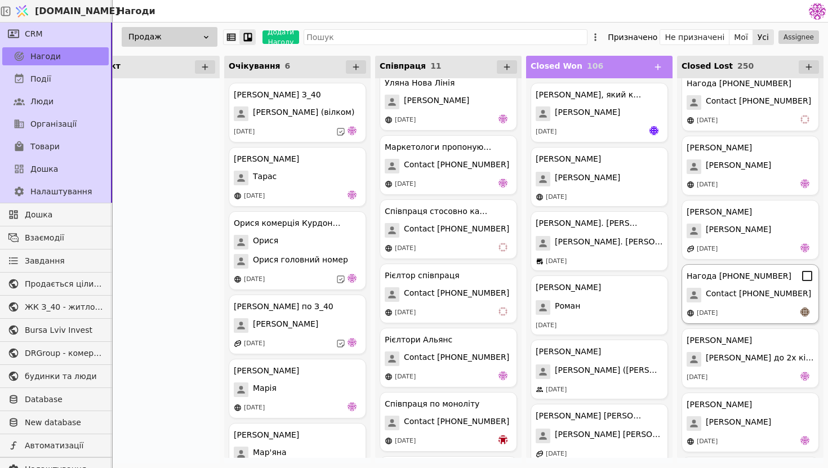
scroll to position [15156, 0]
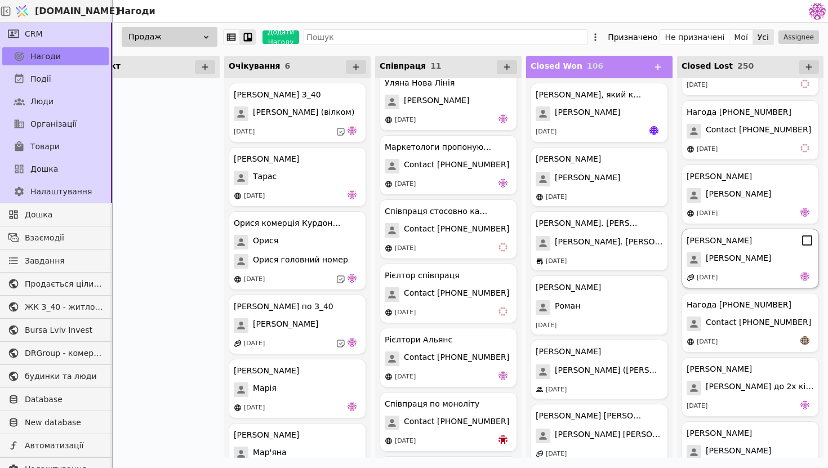
click at [764, 253] on div "[PERSON_NAME]" at bounding box center [749, 259] width 127 height 15
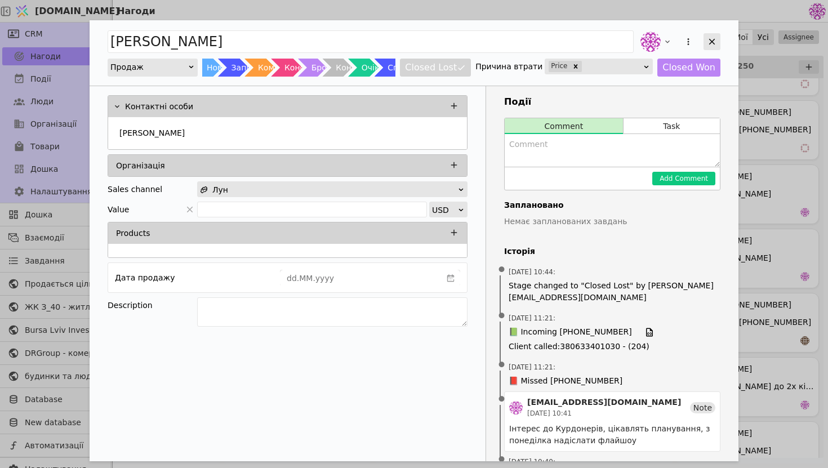
click at [713, 44] on icon "Add Opportunity" at bounding box center [712, 42] width 10 height 10
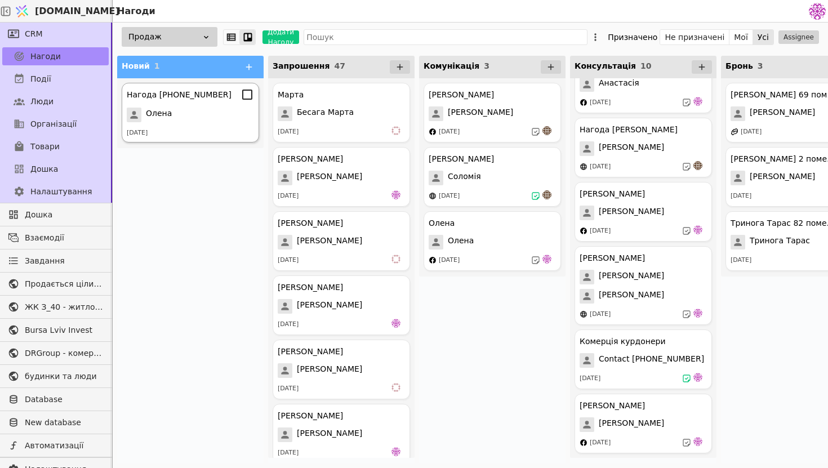
click at [221, 127] on div "Нагода [PHONE_NUMBER] [PERSON_NAME] [DATE]" at bounding box center [190, 113] width 137 height 60
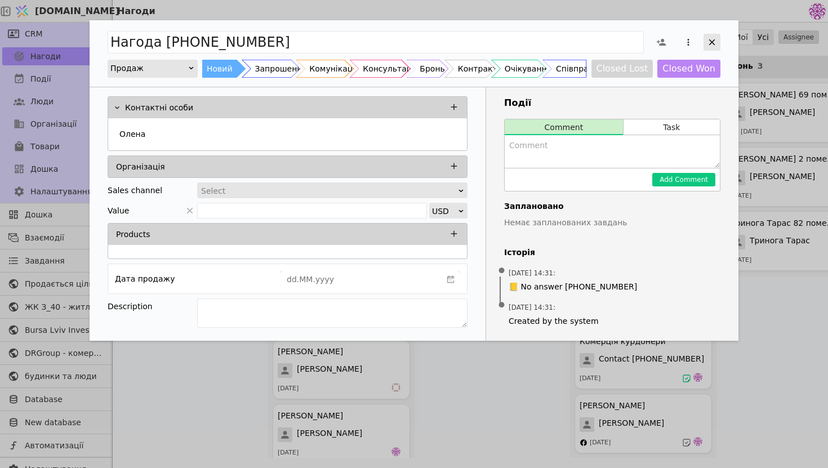
click at [717, 40] on div "Add Opportunity" at bounding box center [711, 42] width 17 height 17
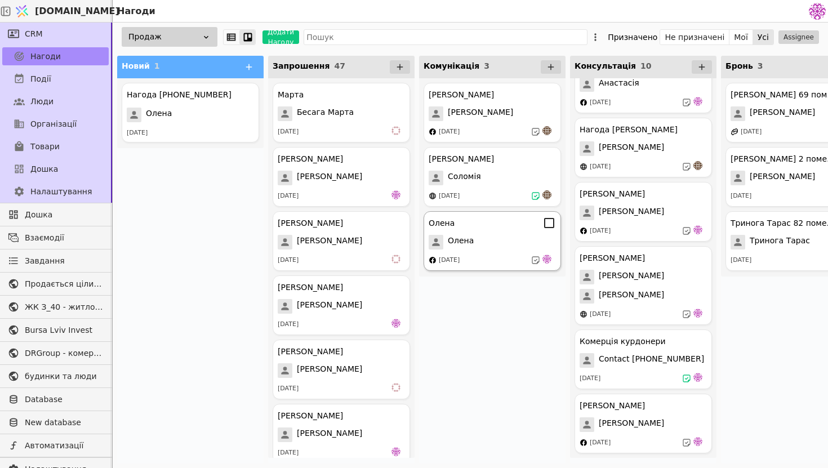
click at [459, 258] on div "[DATE]" at bounding box center [449, 261] width 21 height 10
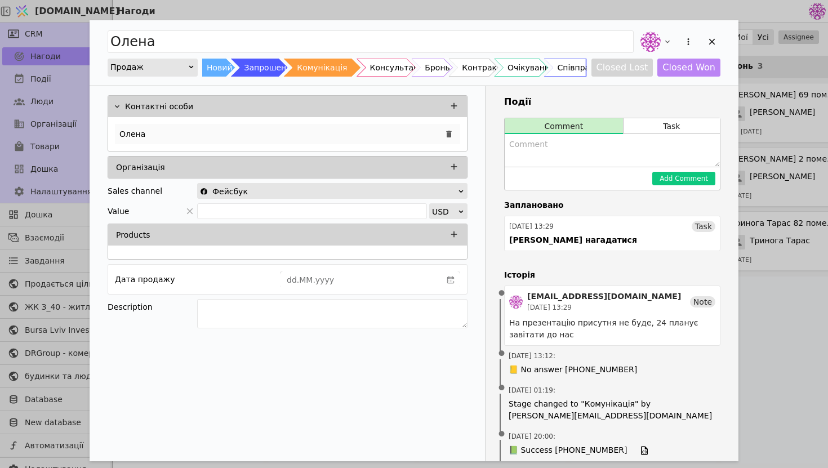
click at [355, 137] on div "Олена" at bounding box center [287, 134] width 345 height 20
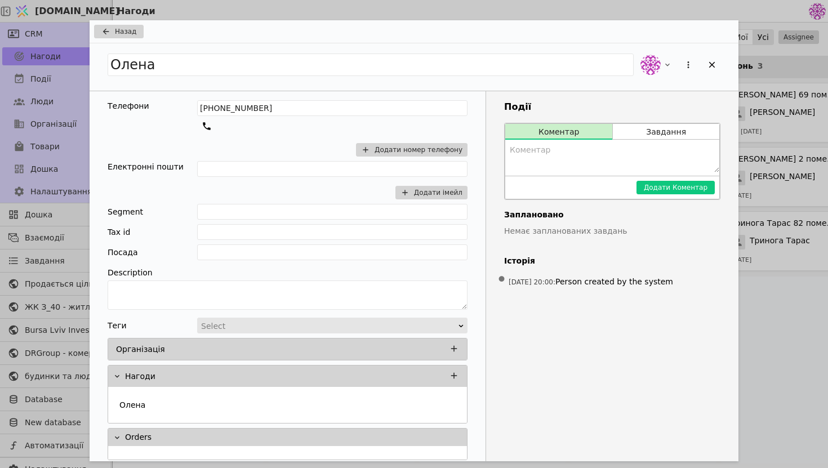
click at [705, 55] on div "Add Opportunity" at bounding box center [679, 64] width 82 height 25
click at [707, 62] on icon "Add Opportunity" at bounding box center [712, 65] width 10 height 10
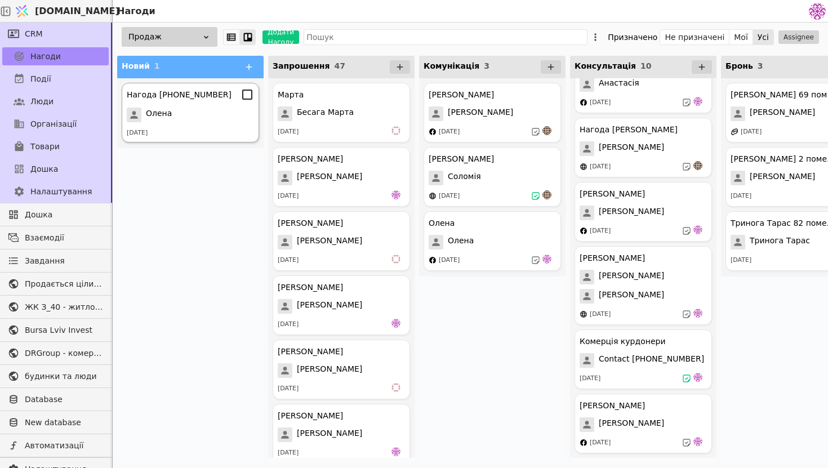
click at [205, 121] on div "Олена" at bounding box center [190, 115] width 127 height 15
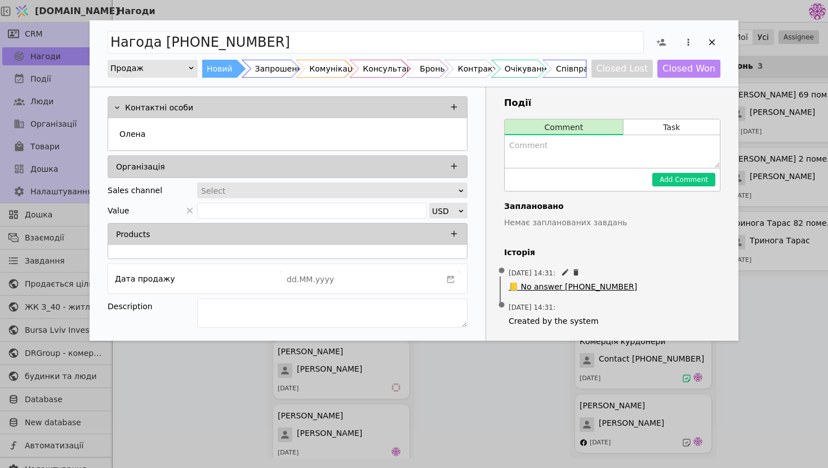
click at [561, 287] on span "📒 No answer [PHONE_NUMBER]" at bounding box center [572, 287] width 128 height 12
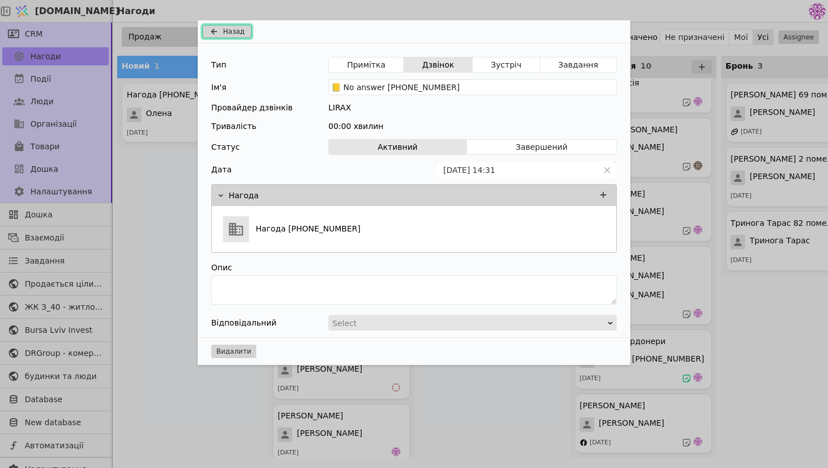
click at [229, 28] on span "Назад" at bounding box center [233, 31] width 21 height 10
